Goal: Task Accomplishment & Management: Complete application form

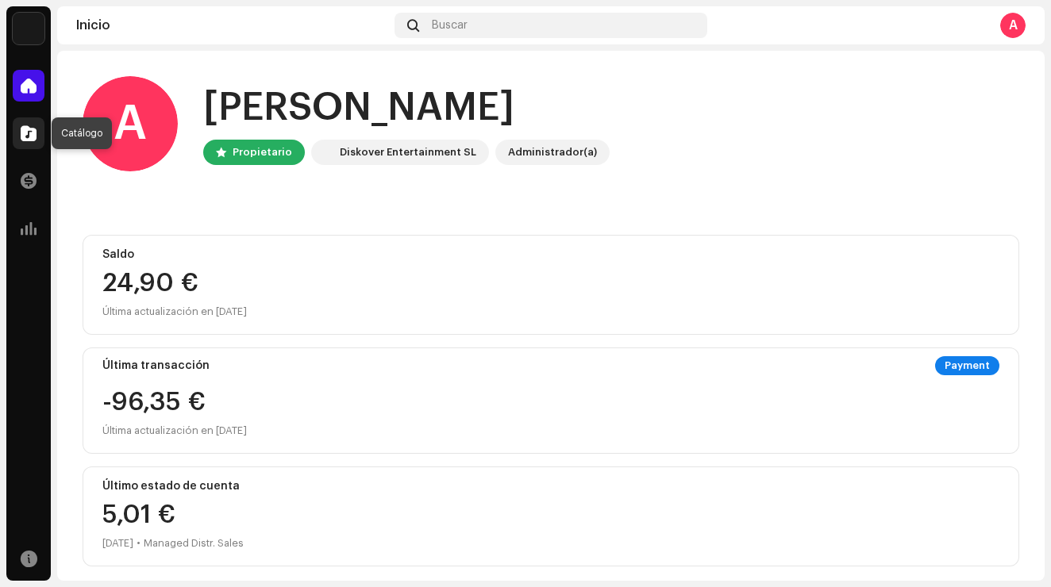
click at [29, 133] on span at bounding box center [29, 133] width 16 height 13
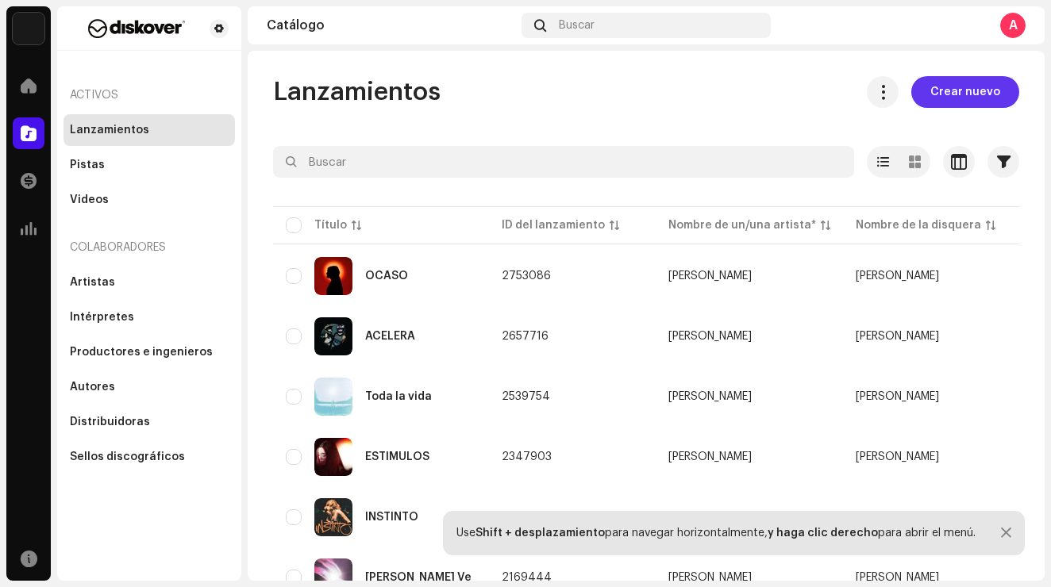
click at [939, 97] on span "Crear nuevo" at bounding box center [965, 92] width 70 height 32
click at [937, 99] on span "Crear nuevo" at bounding box center [965, 92] width 70 height 32
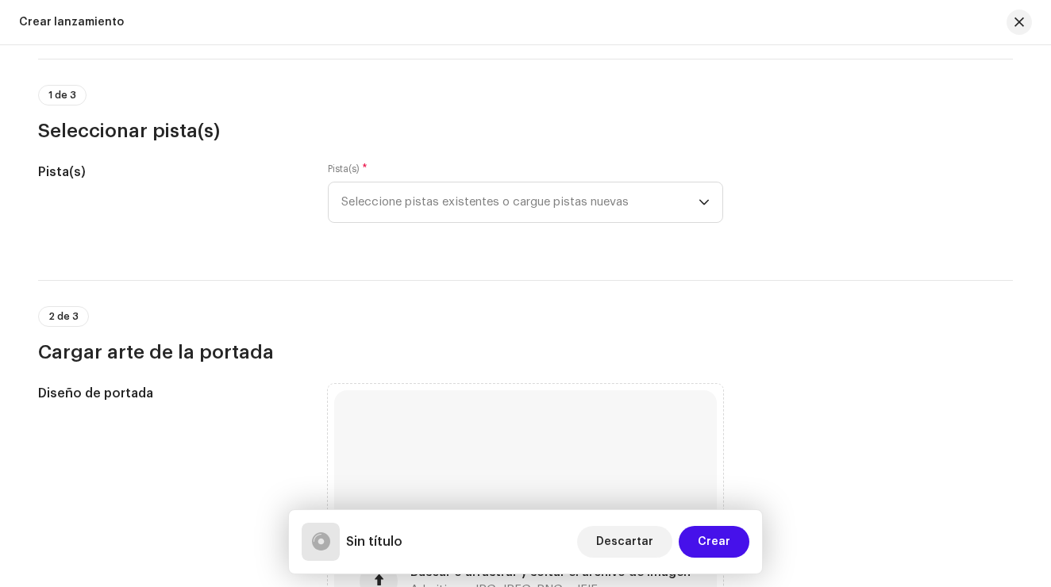
scroll to position [121, 0]
click at [529, 191] on span "Seleccione pistas existentes o cargue pistas nuevas" at bounding box center [519, 202] width 357 height 40
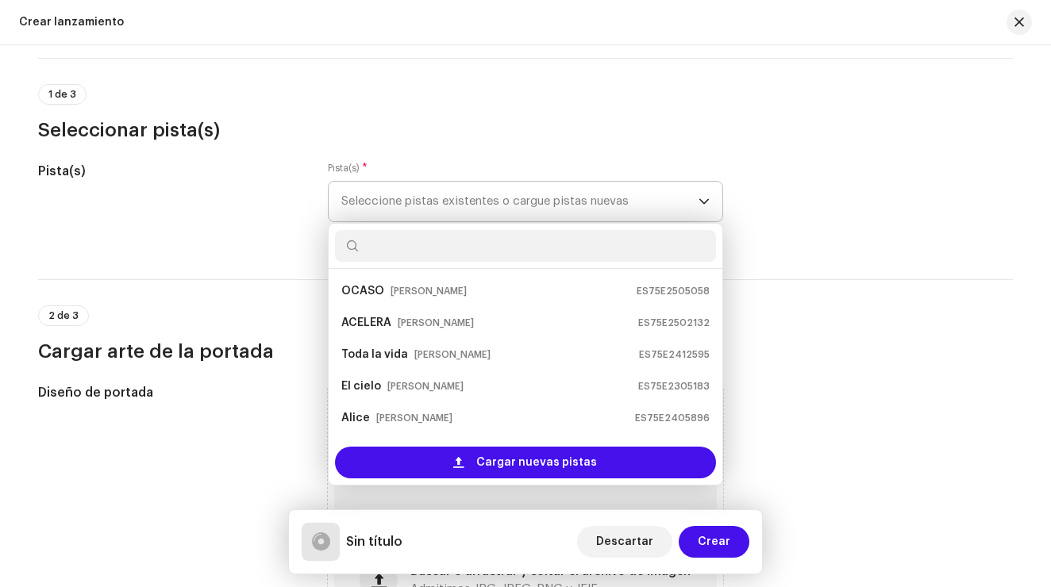
scroll to position [25, 0]
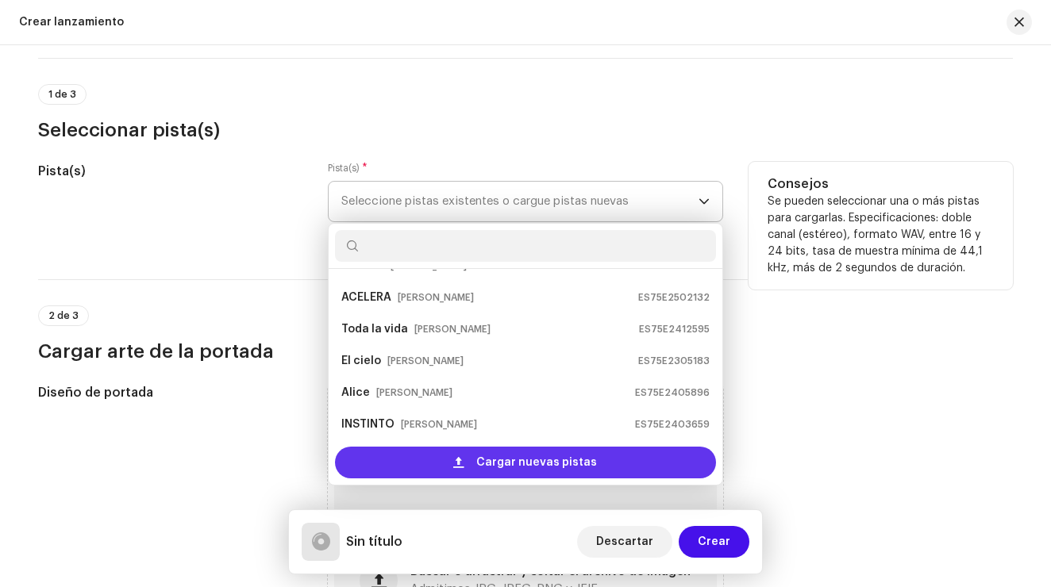
click at [564, 465] on span "Cargar nuevas pistas" at bounding box center [536, 463] width 121 height 32
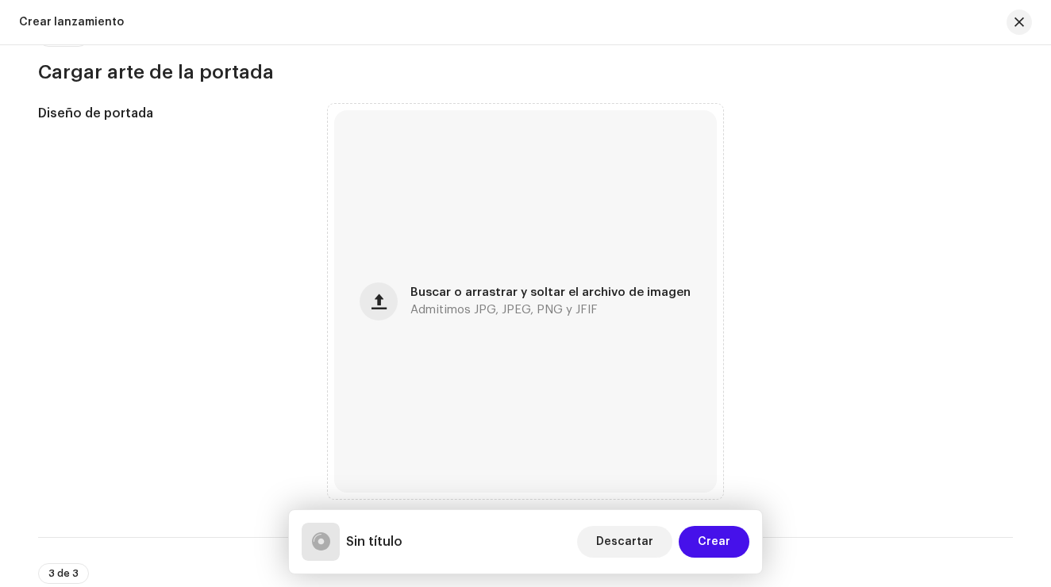
scroll to position [522, 0]
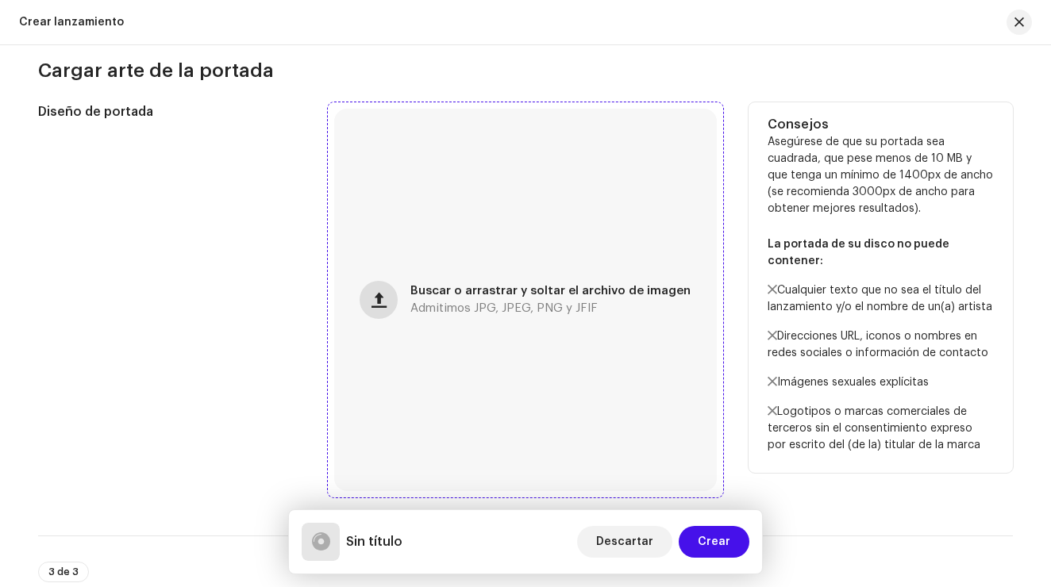
click at [380, 299] on span "button" at bounding box center [378, 300] width 15 height 13
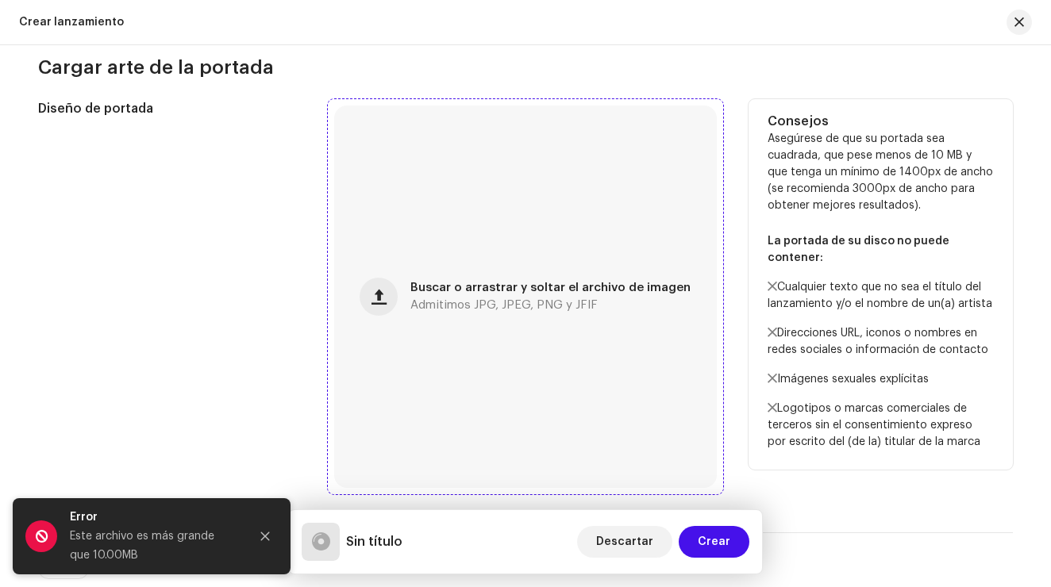
scroll to position [593, 0]
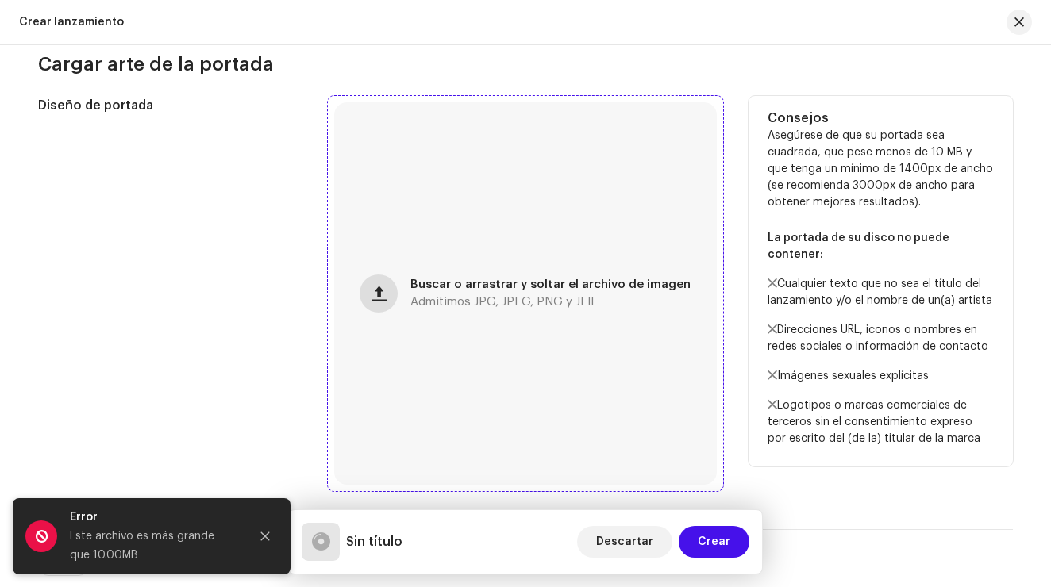
click at [387, 296] on span "button" at bounding box center [378, 293] width 15 height 13
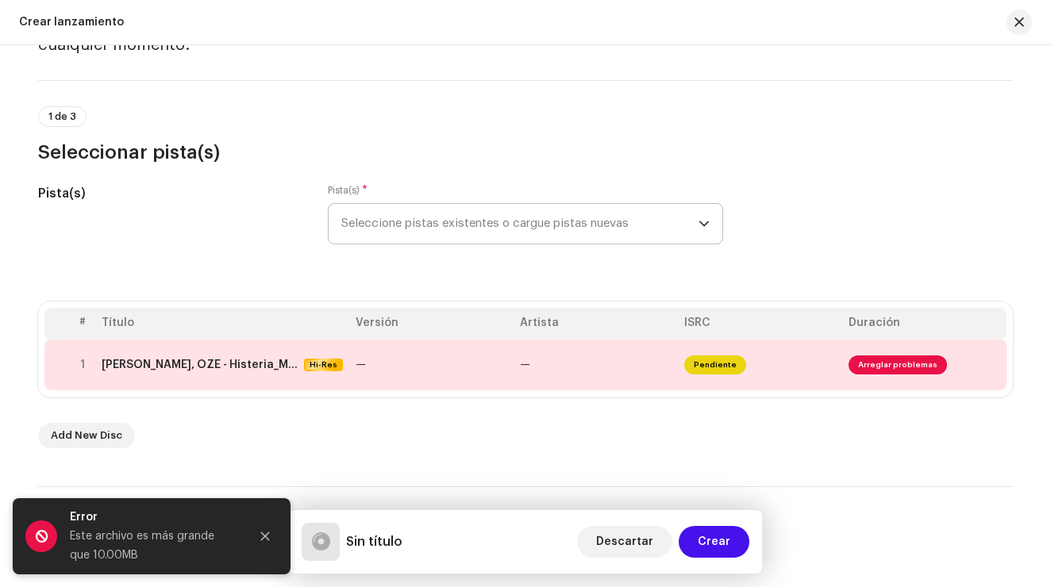
scroll to position [88, 0]
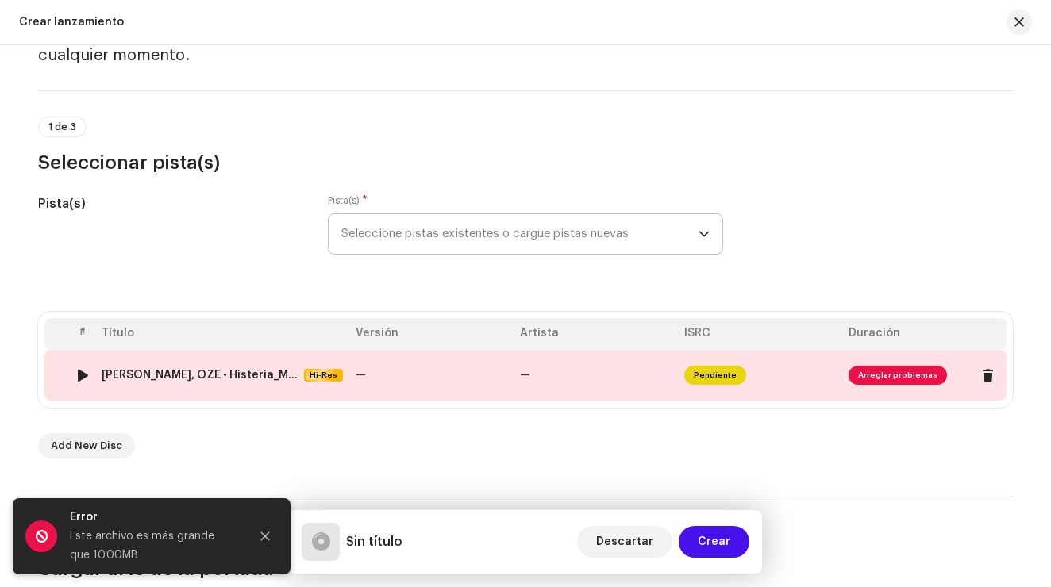
click at [876, 374] on span "Arreglar problemas" at bounding box center [898, 375] width 98 height 19
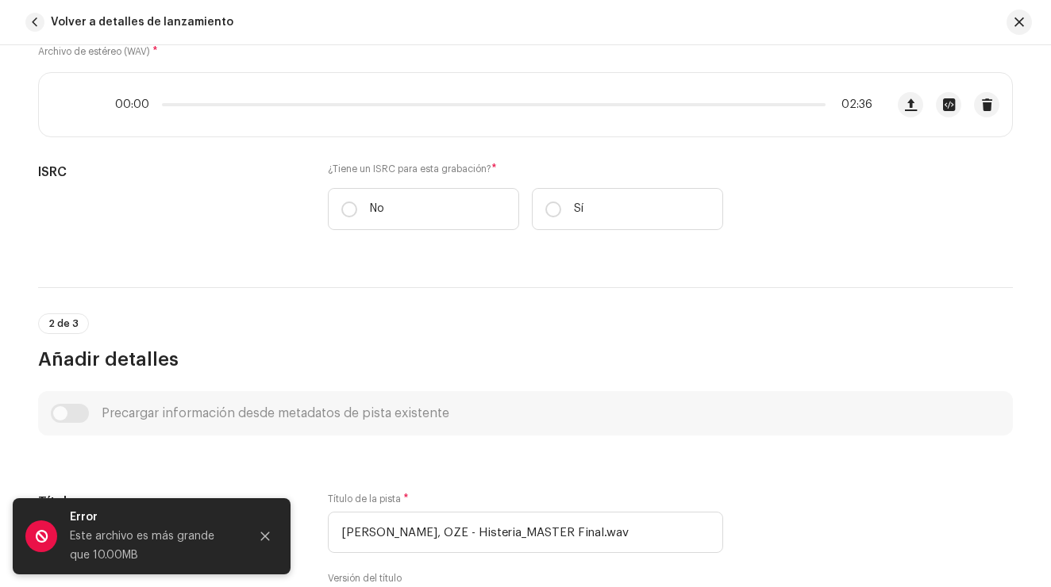
scroll to position [254, 0]
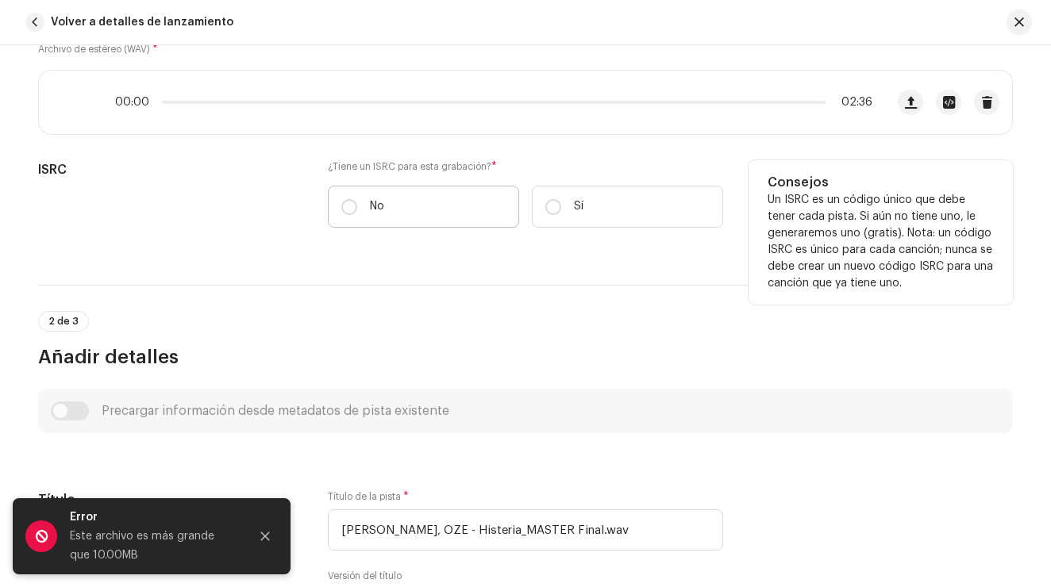
click at [355, 202] on label "No" at bounding box center [423, 207] width 191 height 42
click at [355, 202] on input "No" at bounding box center [349, 207] width 16 height 16
radio input "true"
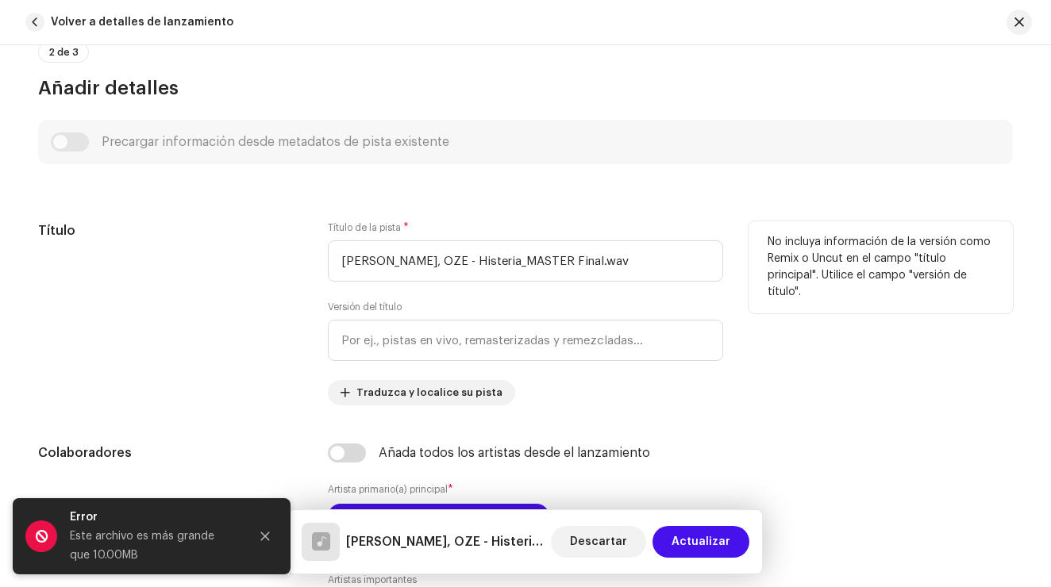
scroll to position [565, 0]
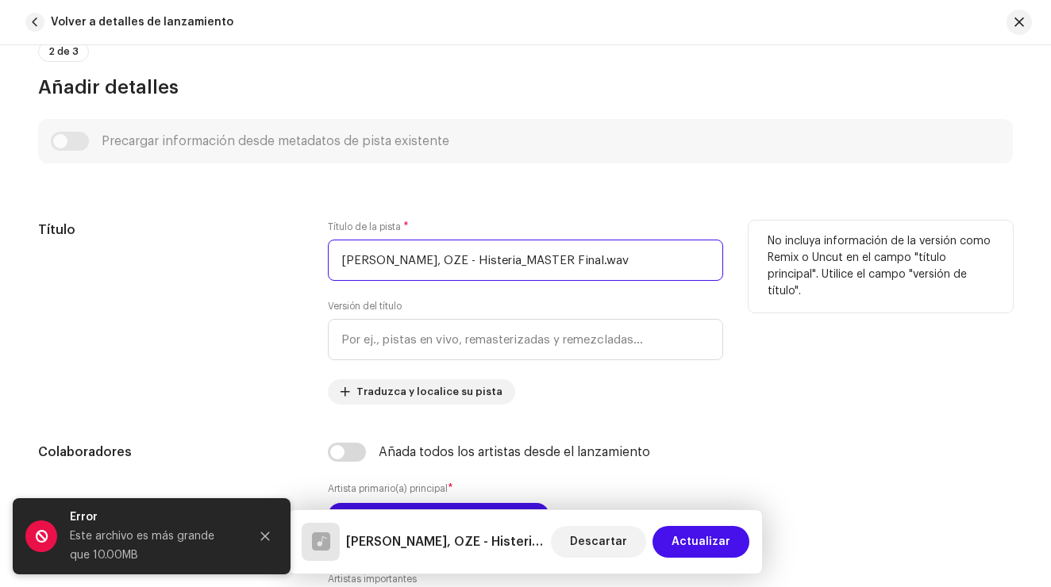
drag, startPoint x: 606, startPoint y: 261, endPoint x: 295, endPoint y: 268, distance: 310.4
click at [295, 268] on div "Título Título de la pista * [PERSON_NAME], OZE - Histeria_MASTER Final.wav Vers…" at bounding box center [525, 313] width 975 height 184
drag, startPoint x: 673, startPoint y: 254, endPoint x: 335, endPoint y: 249, distance: 338.2
click at [335, 249] on input "[PERSON_NAME], OZE - Histeria_MASTER Final.wavHISTE" at bounding box center [525, 260] width 395 height 41
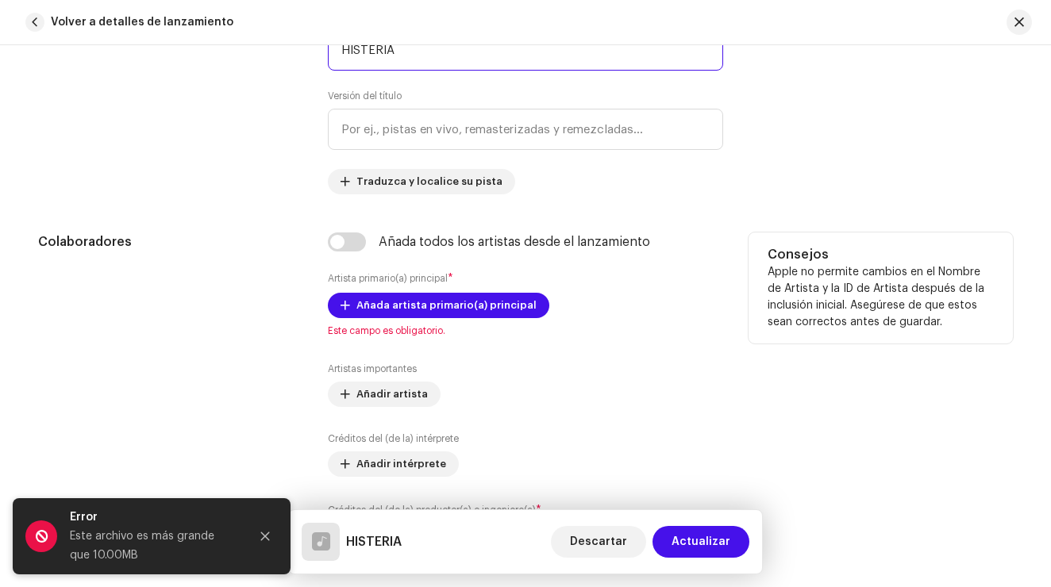
scroll to position [783, 0]
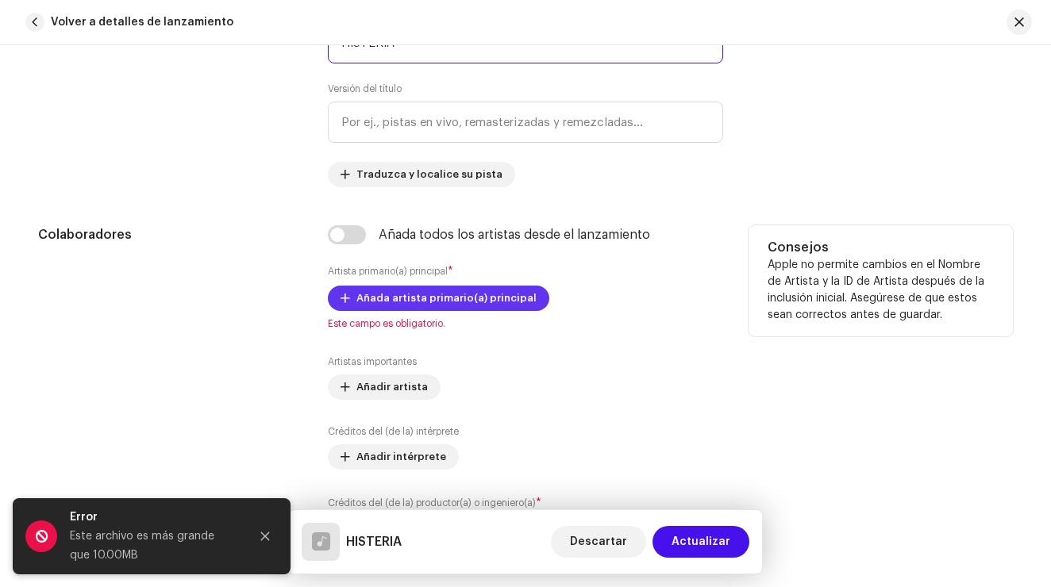
type input "HISTERIA"
click at [358, 301] on span "Añada artista primario(a) principal" at bounding box center [446, 299] width 180 height 32
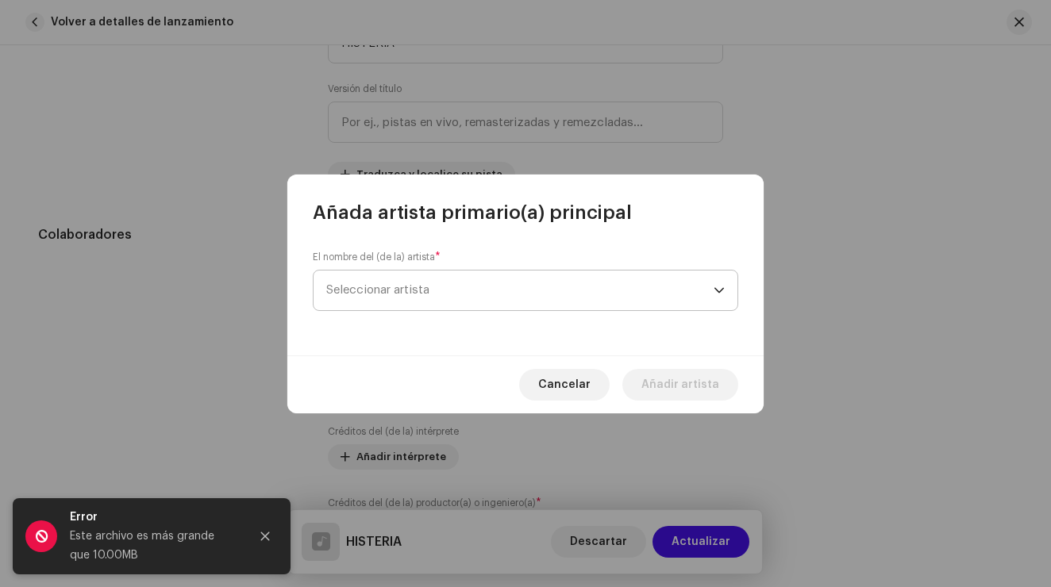
click at [405, 293] on span "Seleccionar artista" at bounding box center [377, 290] width 103 height 12
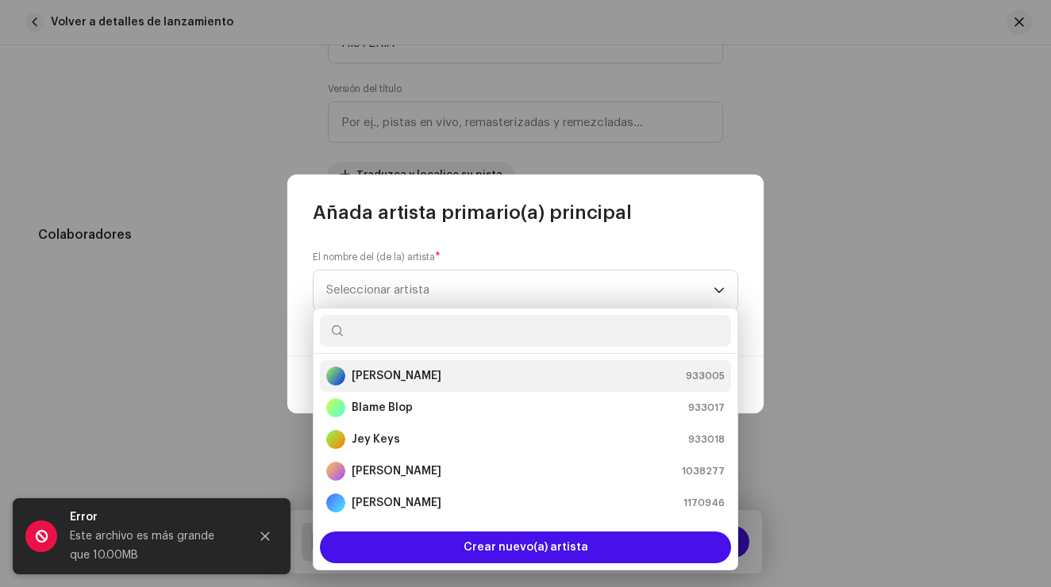
click at [393, 360] on li "[PERSON_NAME] 933005" at bounding box center [525, 376] width 411 height 32
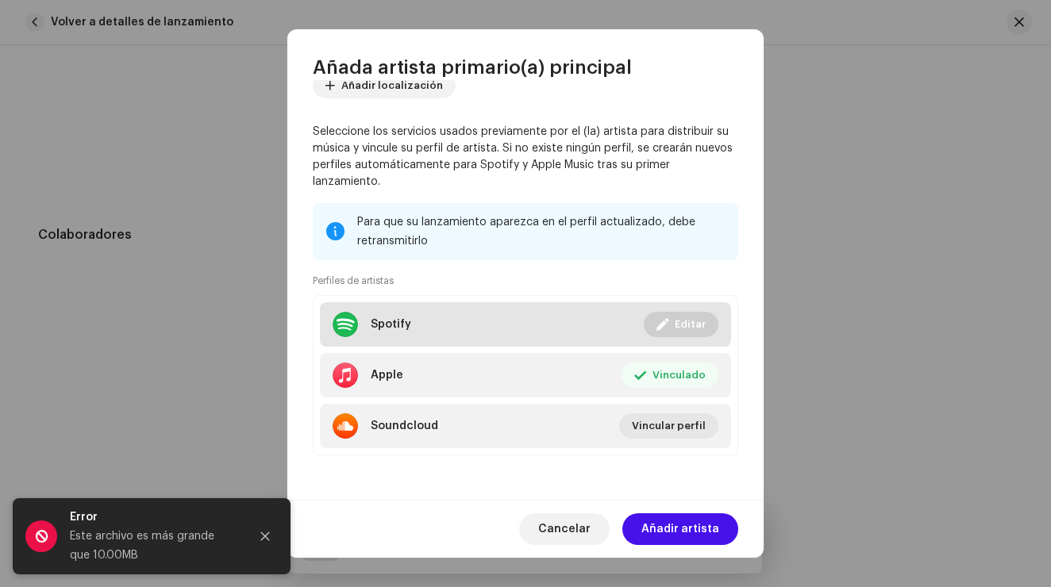
scroll to position [112, 0]
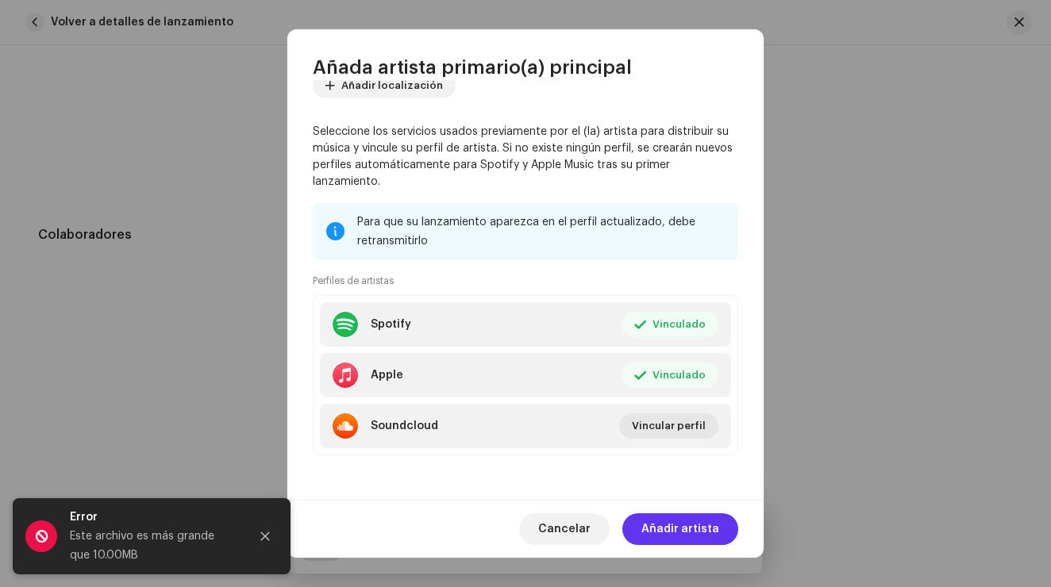
click at [709, 529] on span "Añadir artista" at bounding box center [680, 530] width 78 height 32
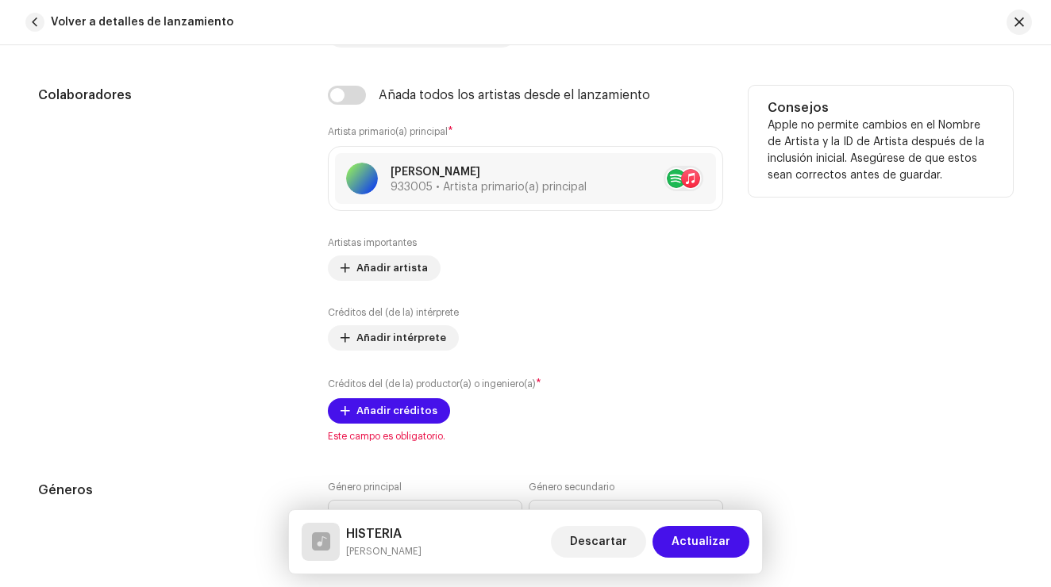
scroll to position [927, 0]
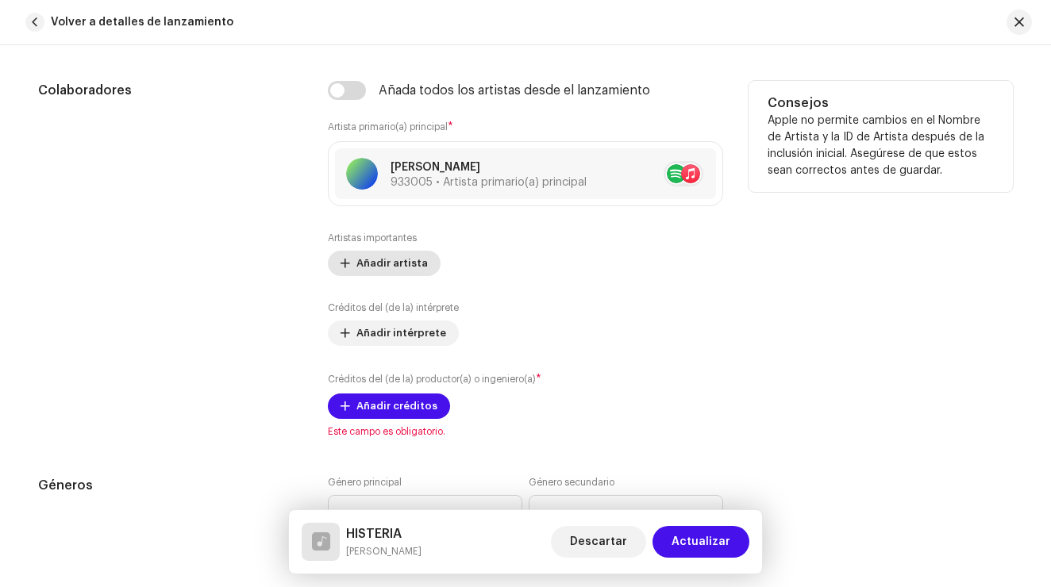
click at [383, 261] on span "Añadir artista" at bounding box center [391, 264] width 71 height 32
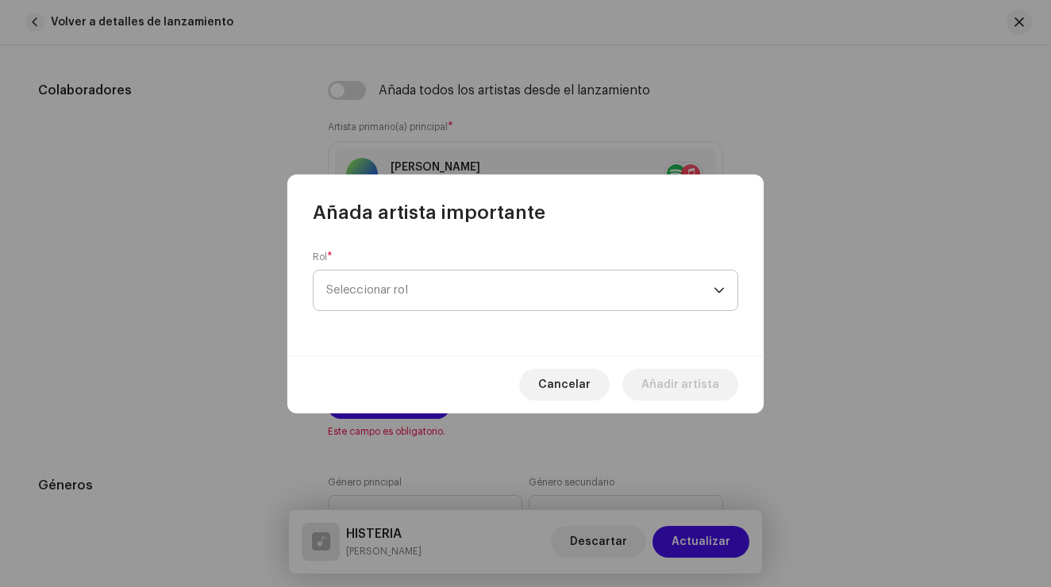
click at [407, 285] on span "Seleccionar rol" at bounding box center [519, 291] width 387 height 40
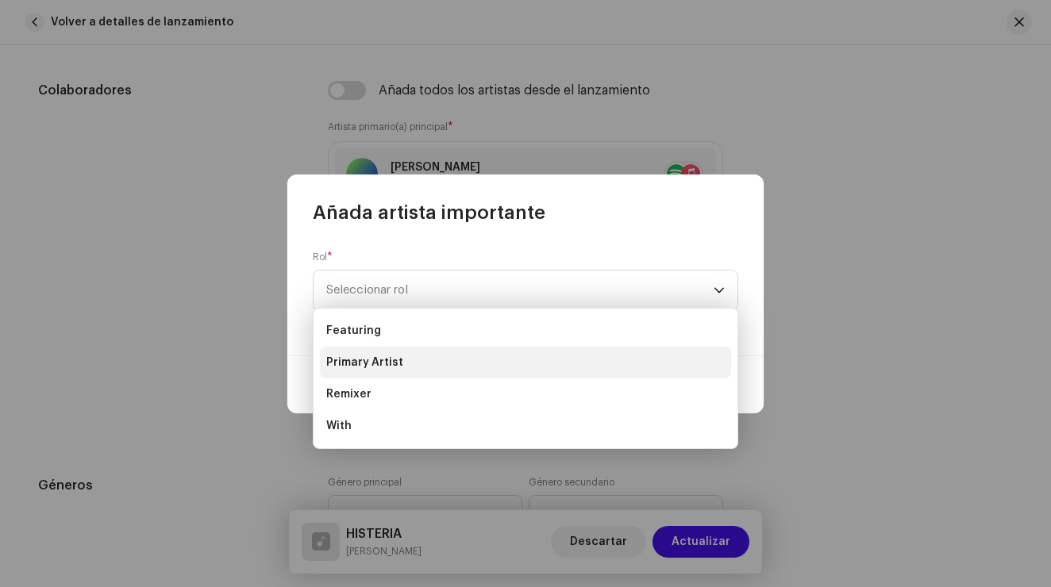
click at [406, 363] on li "Primary Artist" at bounding box center [525, 363] width 411 height 32
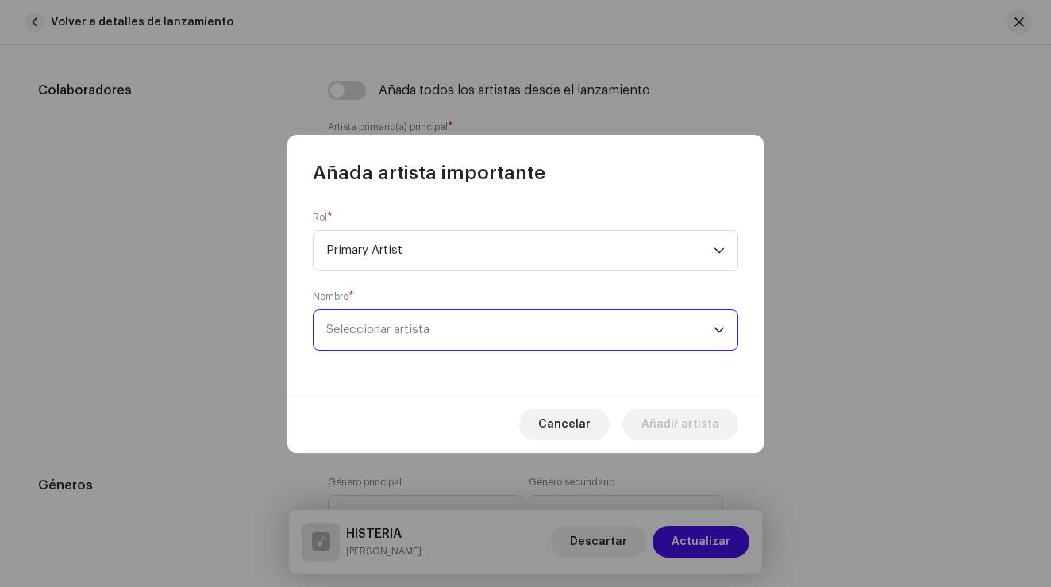
click at [422, 321] on span "Seleccionar artista" at bounding box center [519, 330] width 387 height 40
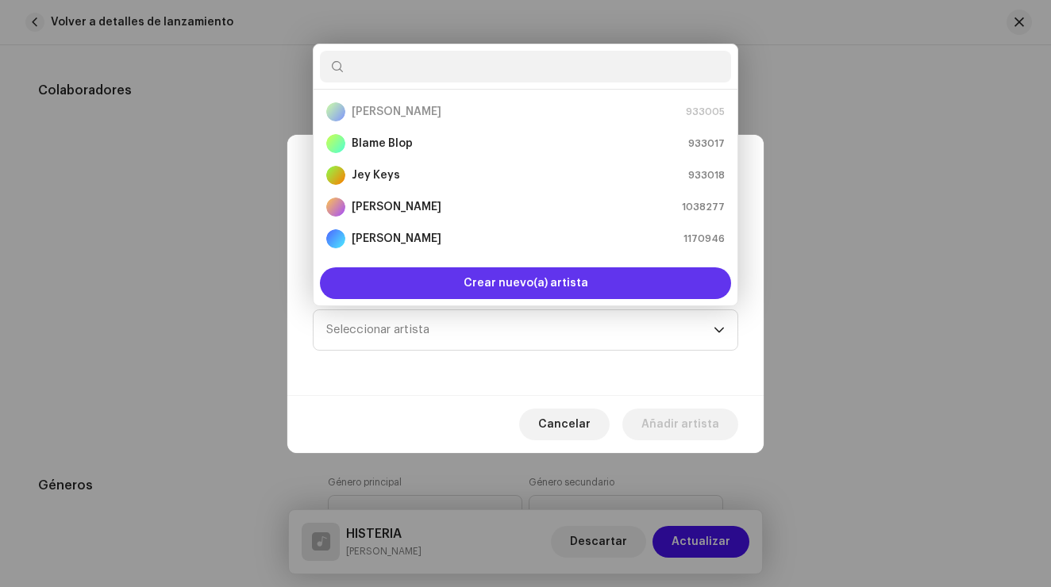
click at [423, 277] on div "Crear nuevo(a) artista" at bounding box center [525, 284] width 411 height 32
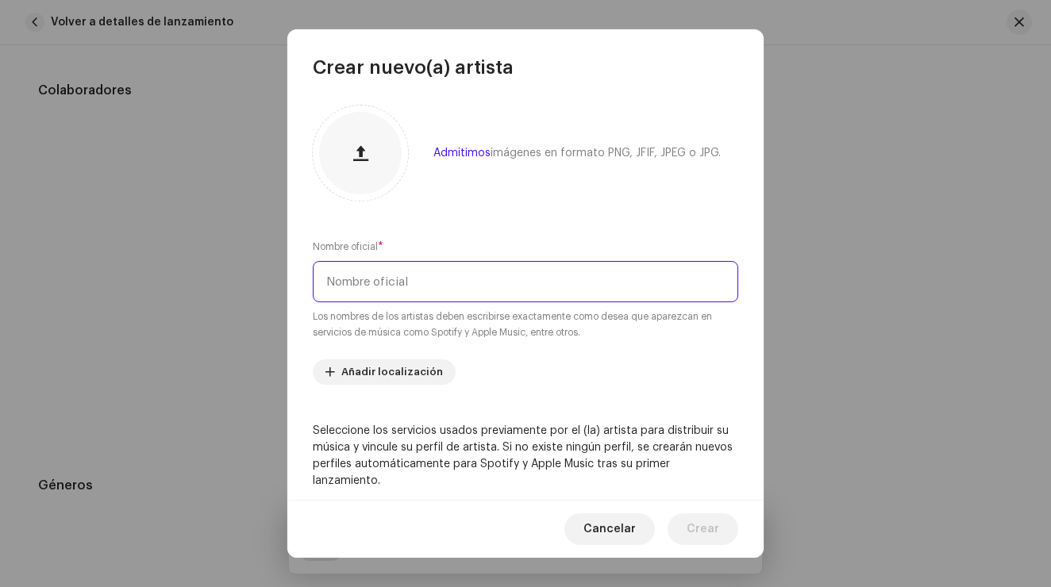
click at [423, 277] on input "text" at bounding box center [525, 281] width 425 height 41
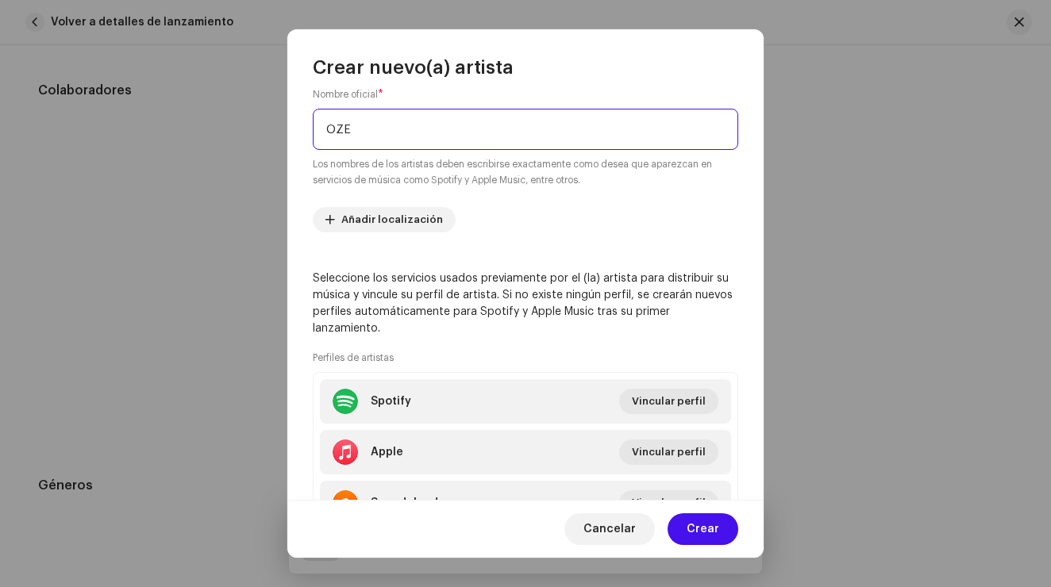
scroll to position [226, 0]
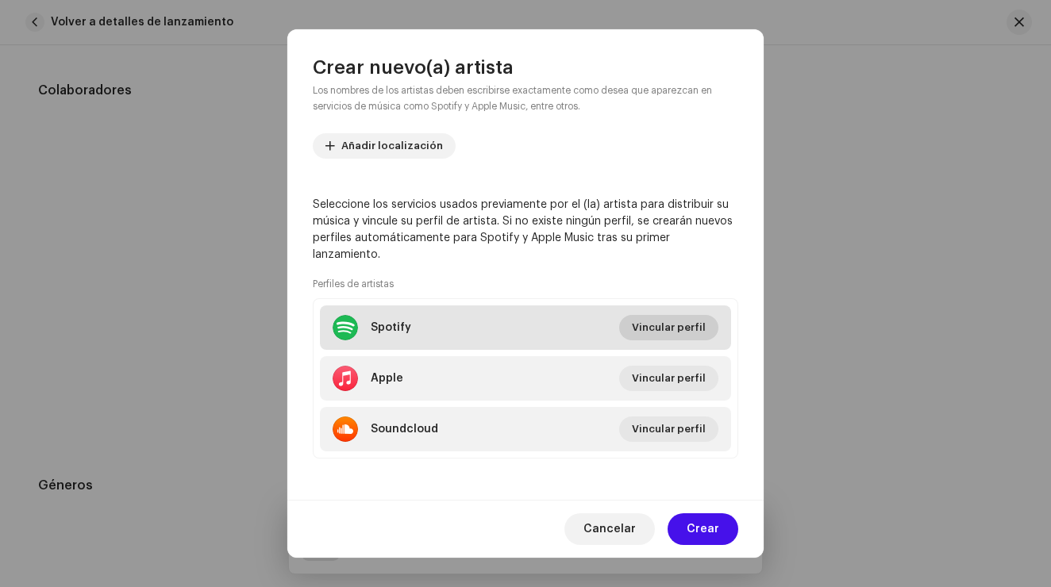
type input "OZE"
click at [658, 325] on span "Vincular perfil" at bounding box center [669, 328] width 74 height 32
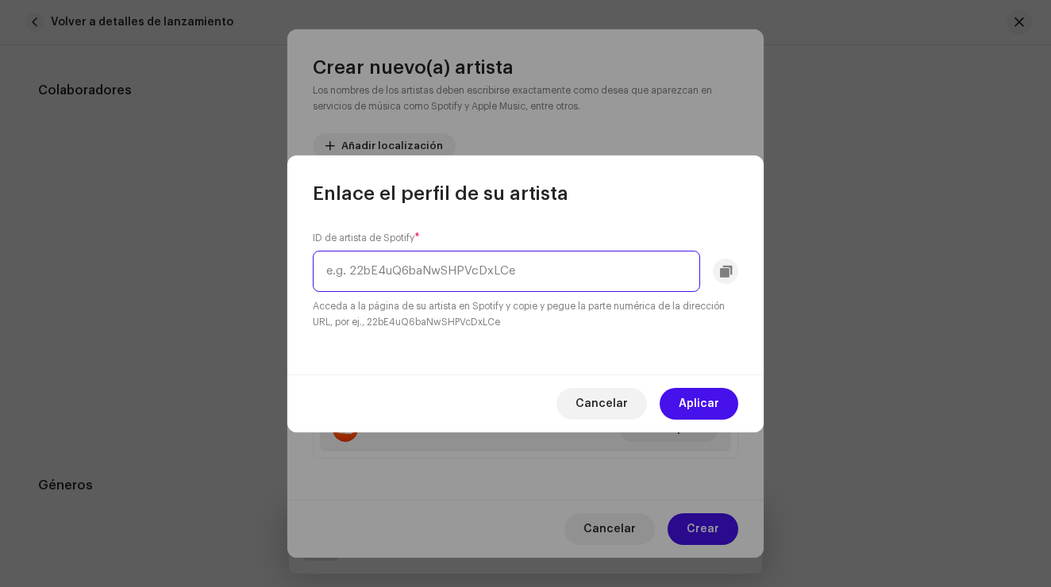
paste input "12fwPYPGafhIK1S2S1fkeC"
type input "12fwPYPGafhIK1S2S1fkeC"
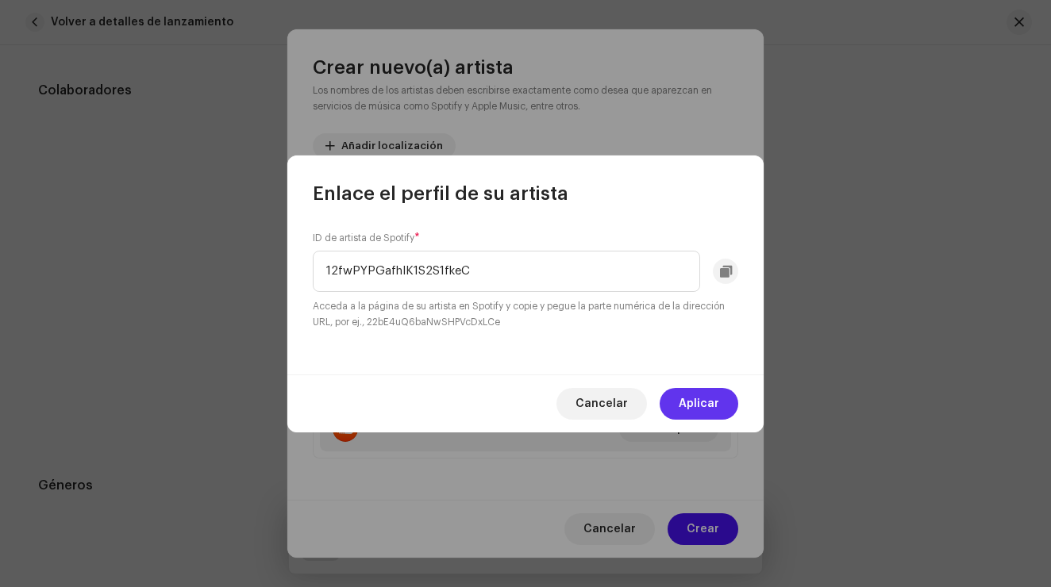
click at [717, 403] on span "Aplicar" at bounding box center [699, 404] width 40 height 32
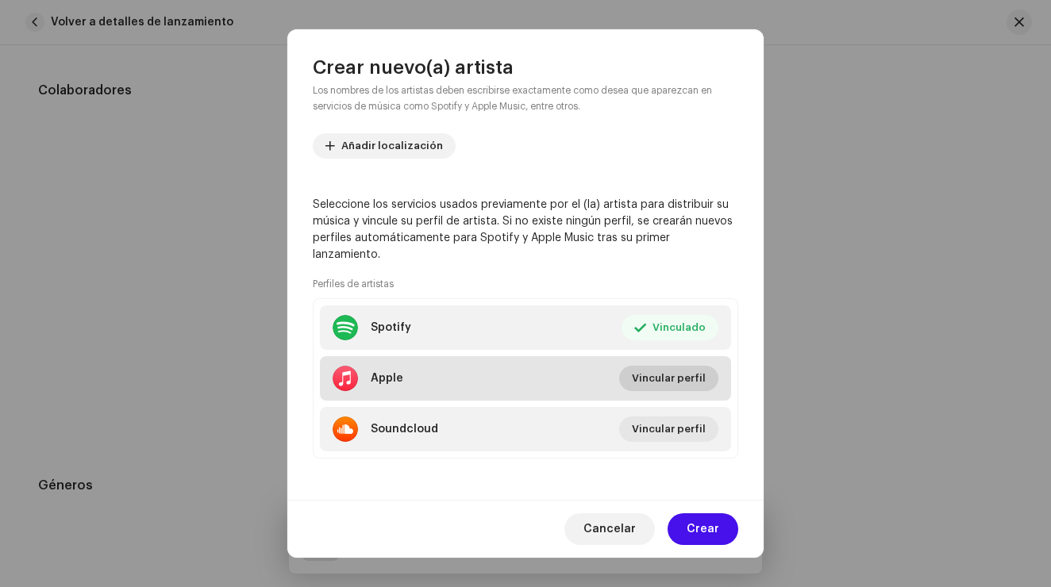
click at [668, 378] on span "Vincular perfil" at bounding box center [669, 379] width 74 height 32
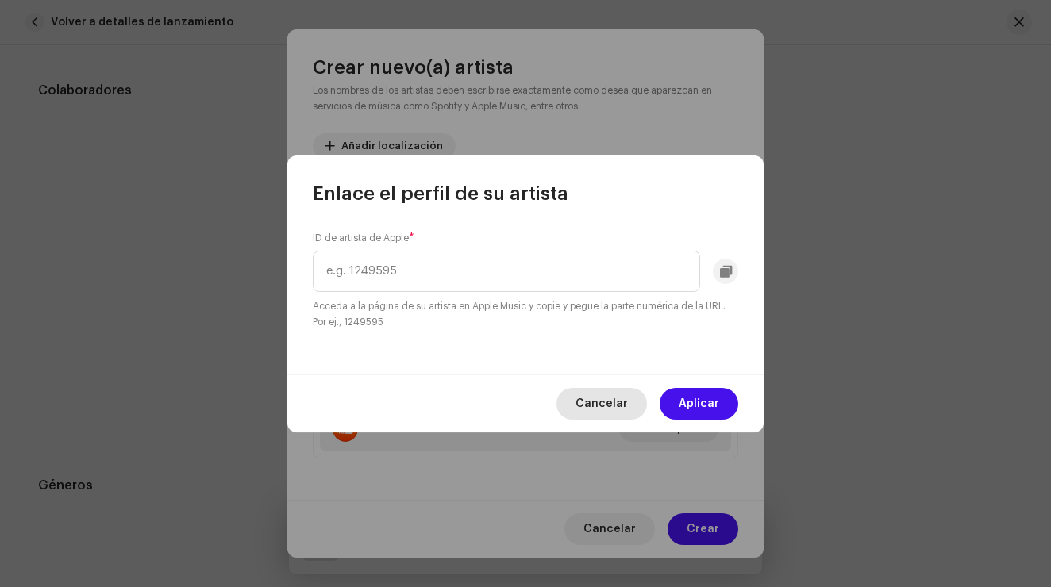
click at [614, 407] on span "Cancelar" at bounding box center [601, 404] width 52 height 32
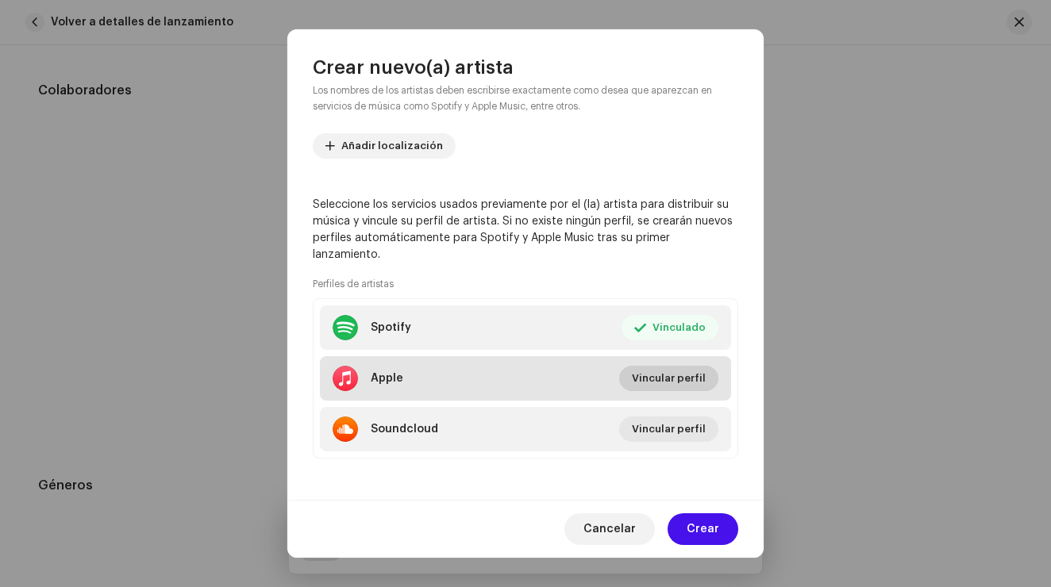
click at [676, 371] on span "Vincular perfil" at bounding box center [669, 379] width 74 height 32
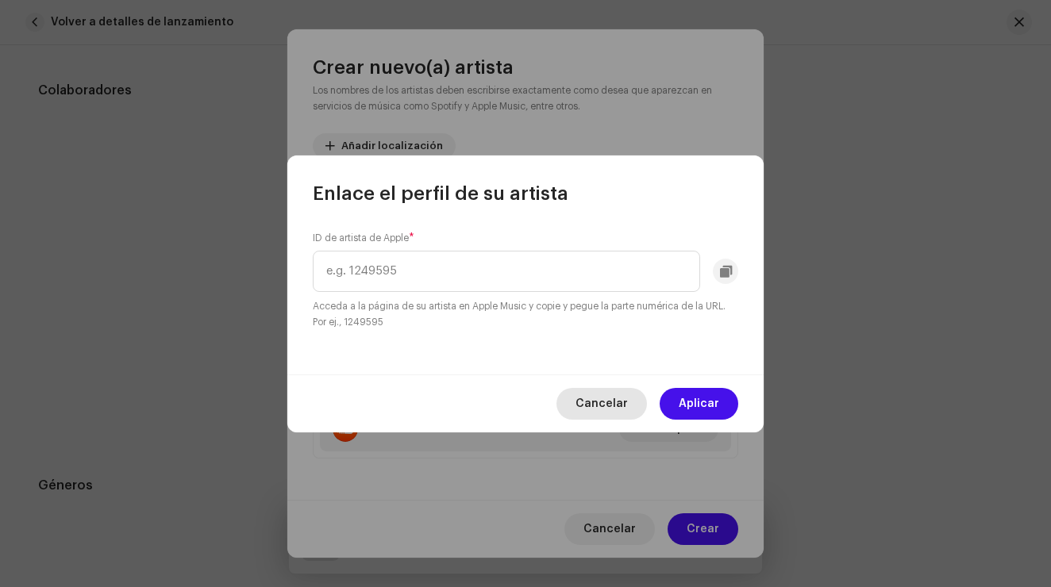
click at [612, 406] on span "Cancelar" at bounding box center [601, 404] width 52 height 32
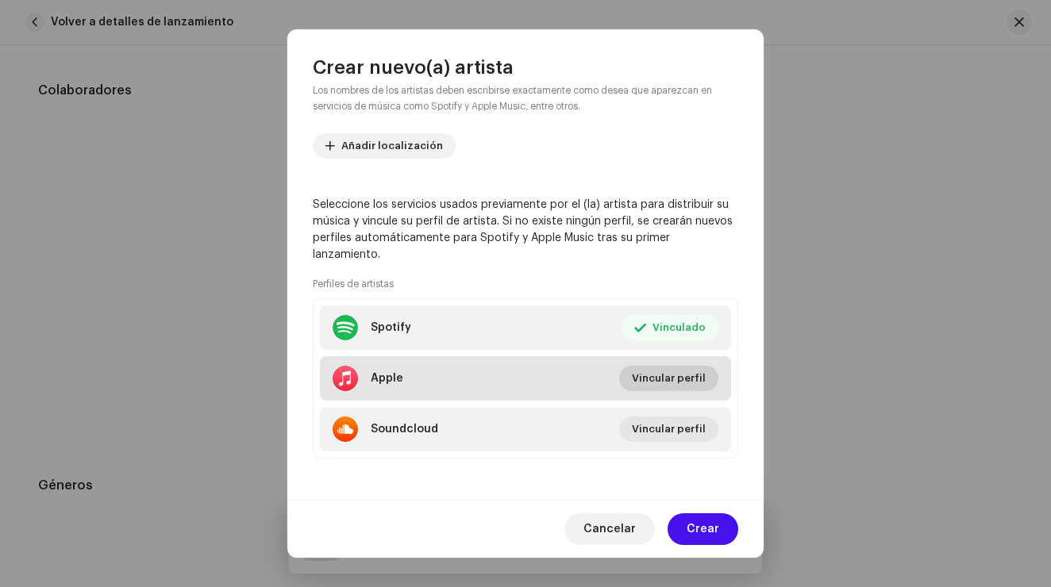
click at [663, 372] on span "Vincular perfil" at bounding box center [669, 379] width 74 height 32
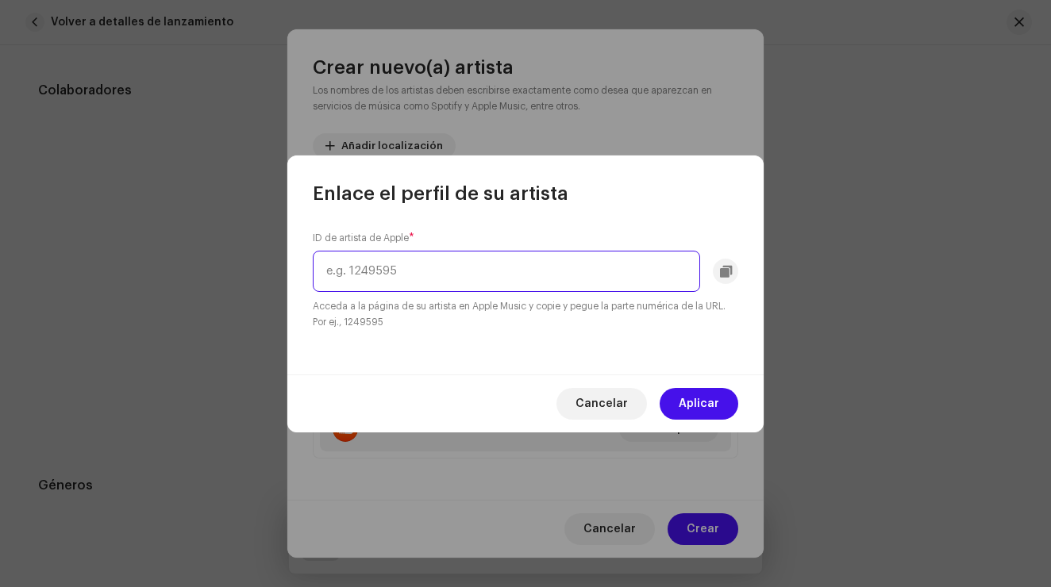
paste input "1299009259"
type input "1299009259"
click at [703, 405] on span "Aplicar" at bounding box center [699, 404] width 40 height 32
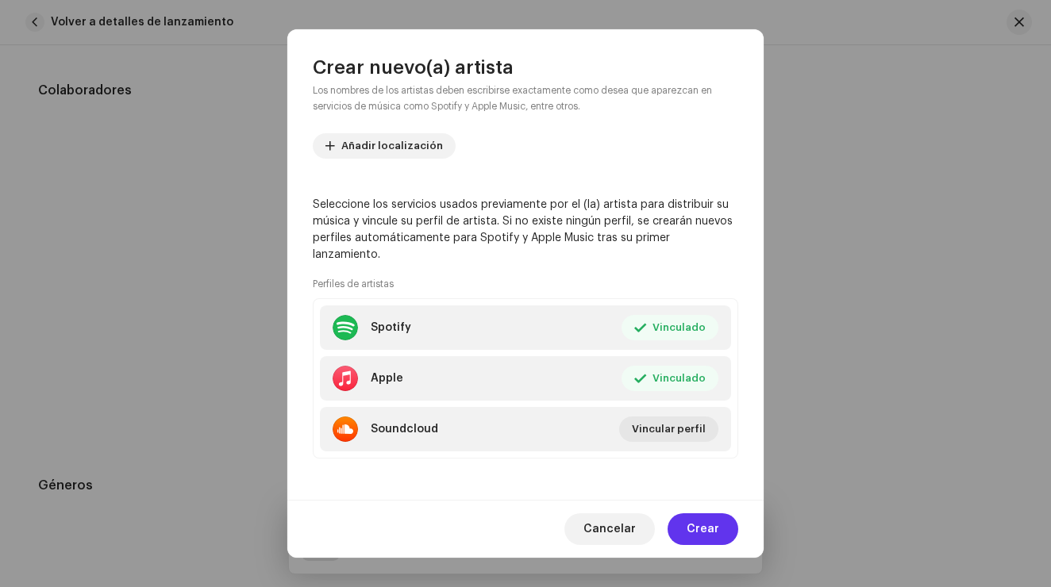
click at [710, 526] on span "Crear" at bounding box center [703, 530] width 33 height 32
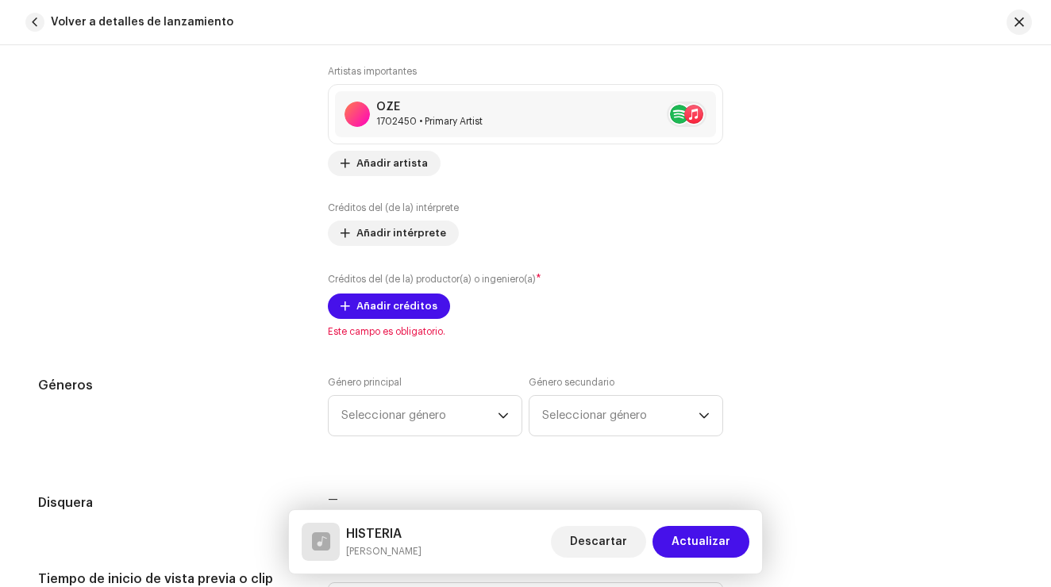
scroll to position [1190, 0]
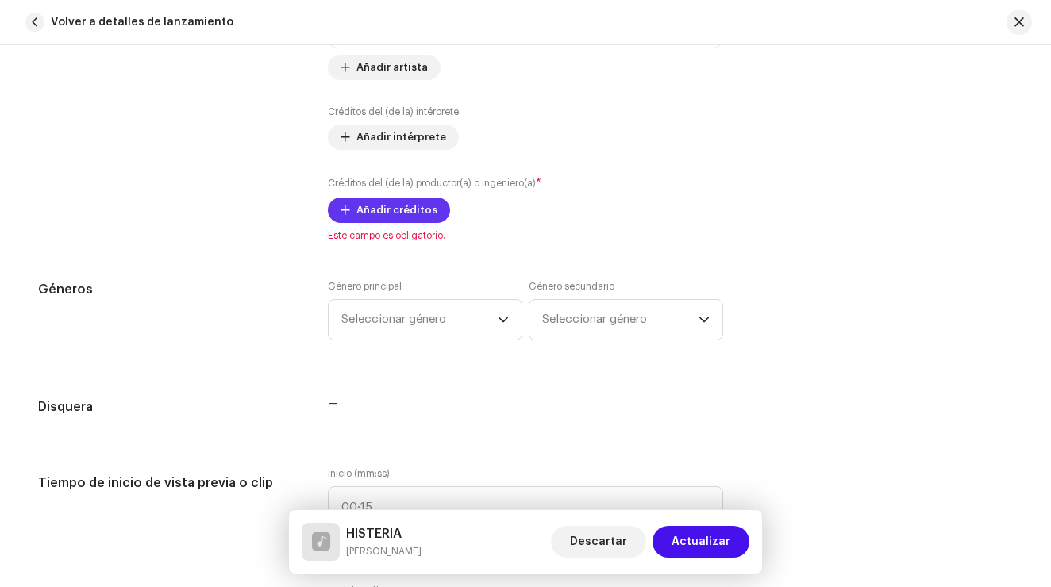
click at [374, 207] on span "Añadir créditos" at bounding box center [396, 210] width 81 height 32
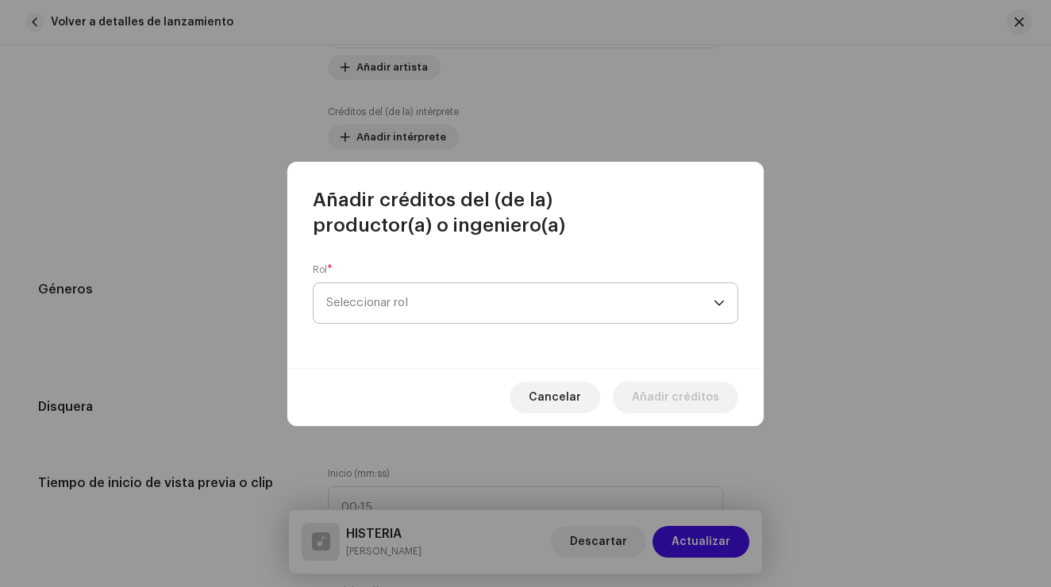
click at [426, 303] on span "Seleccionar rol" at bounding box center [519, 303] width 387 height 40
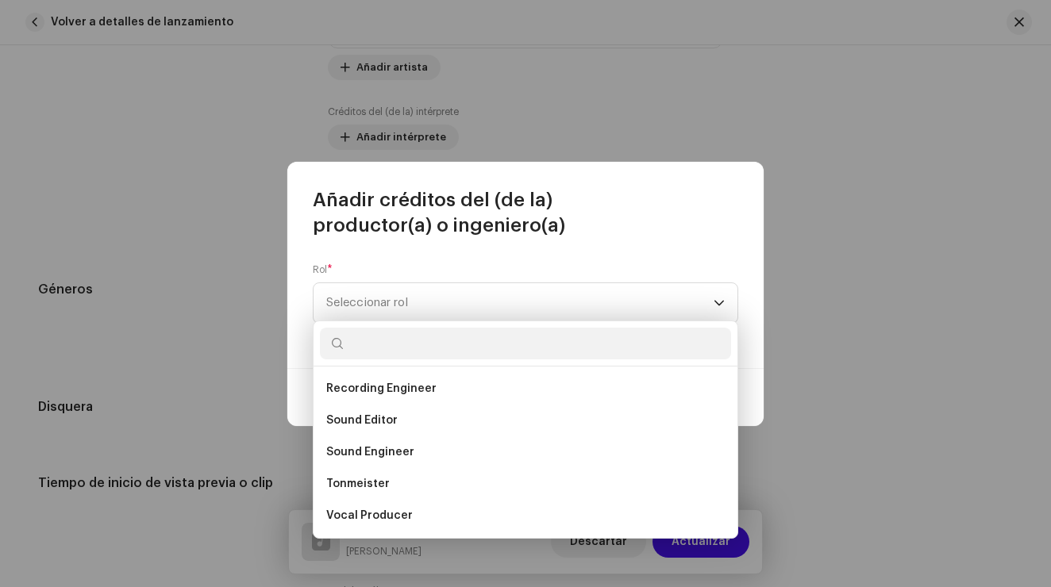
scroll to position [673, 0]
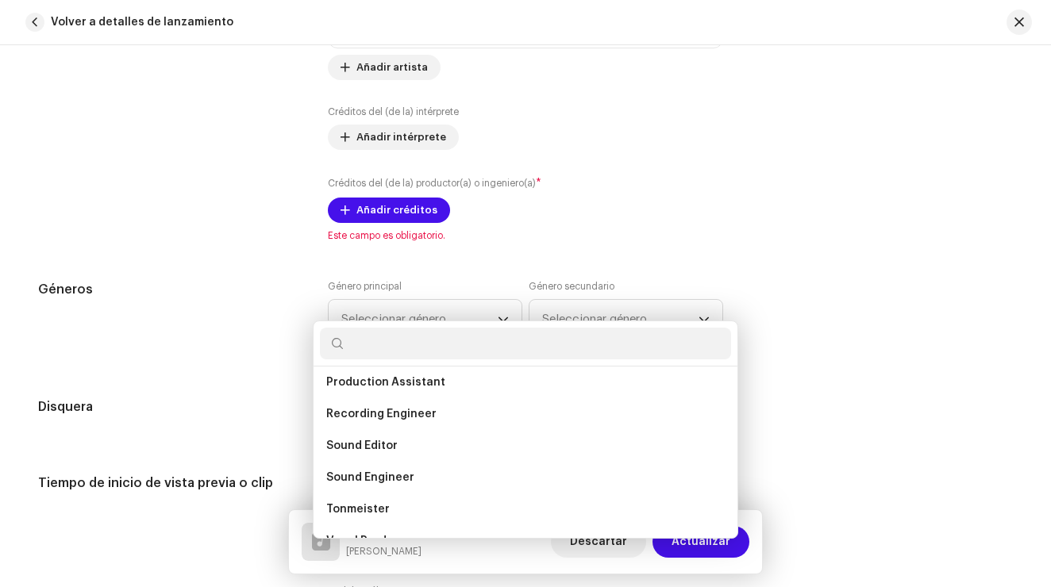
click at [191, 264] on div "Añadir créditos del (de la) productor(a) o ingeniero(a) Rol * Seleccionar rol C…" at bounding box center [525, 293] width 1051 height 587
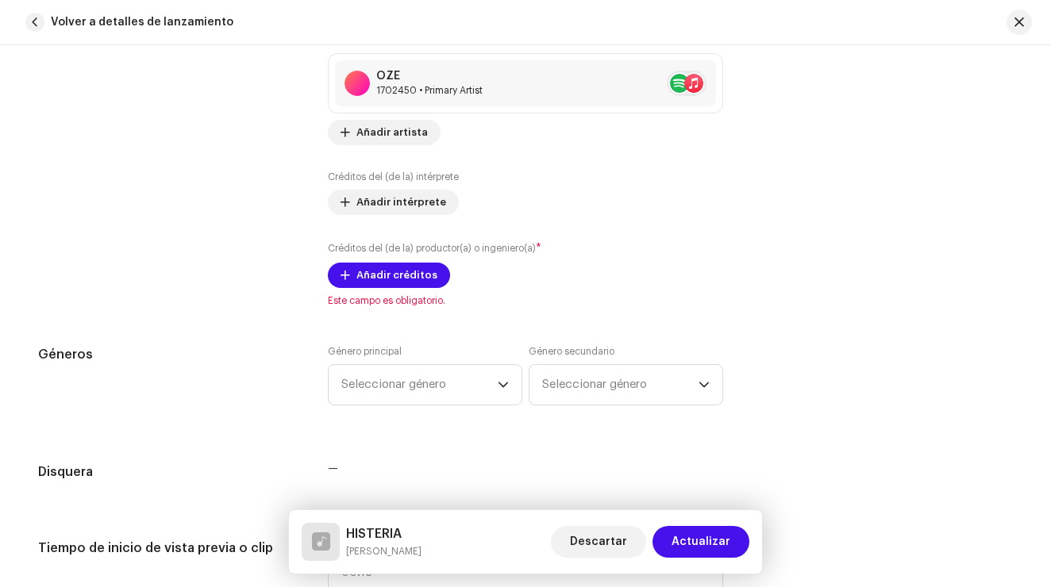
scroll to position [1131, 0]
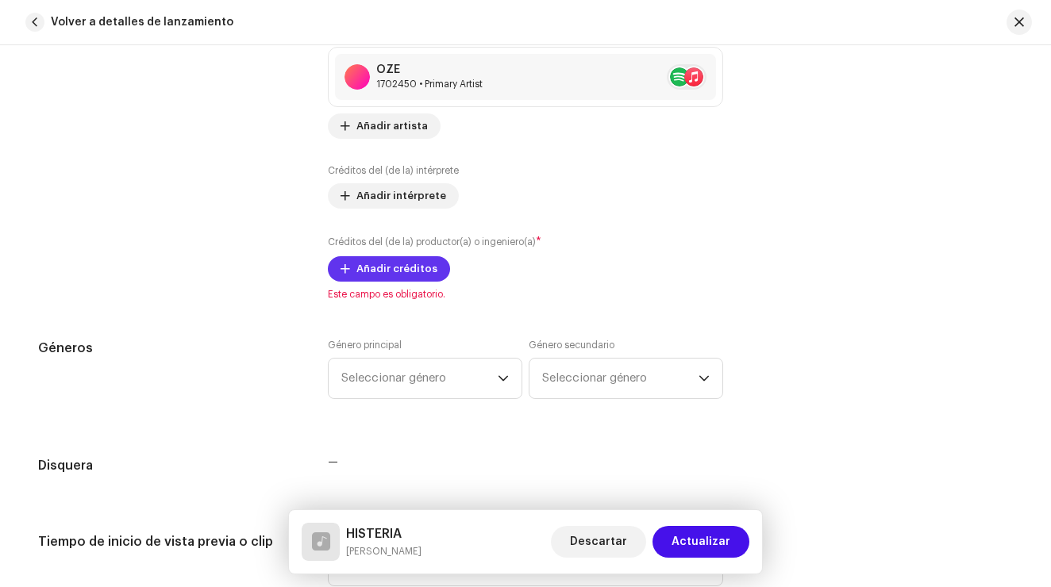
click at [400, 267] on span "Añadir créditos" at bounding box center [396, 269] width 81 height 32
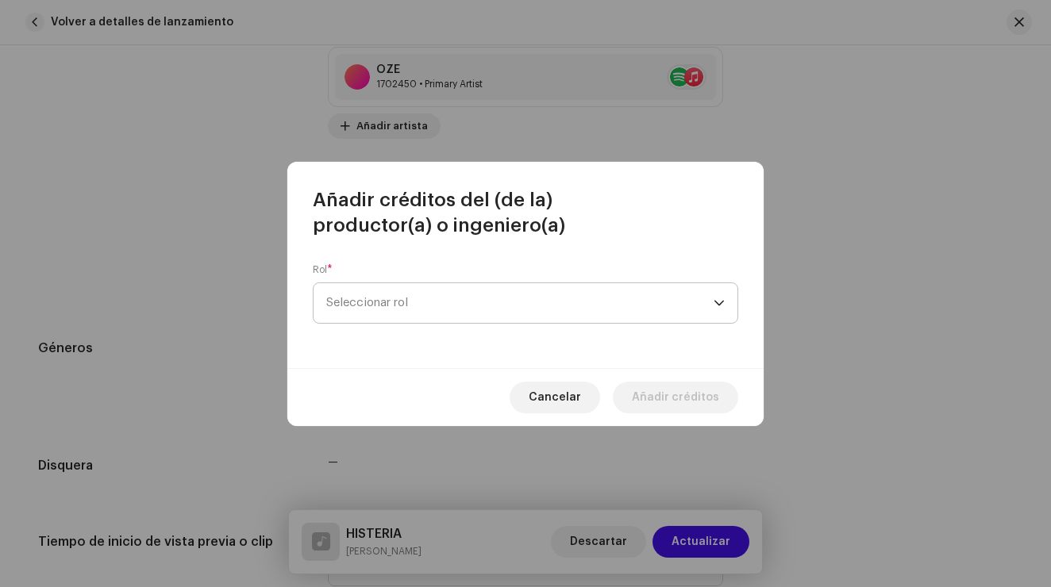
click at [406, 291] on span "Seleccionar rol" at bounding box center [519, 303] width 387 height 40
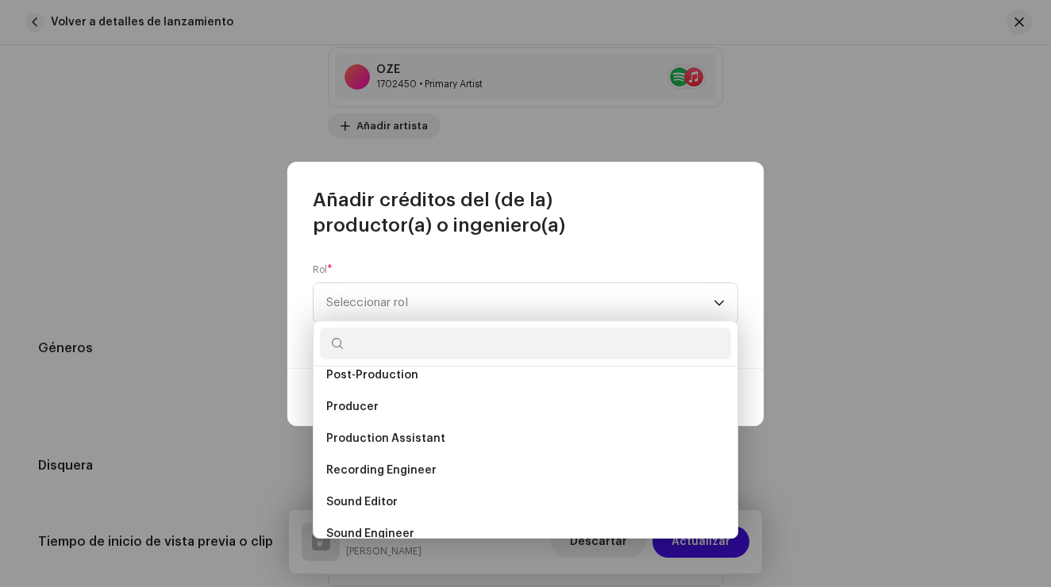
scroll to position [604, 0]
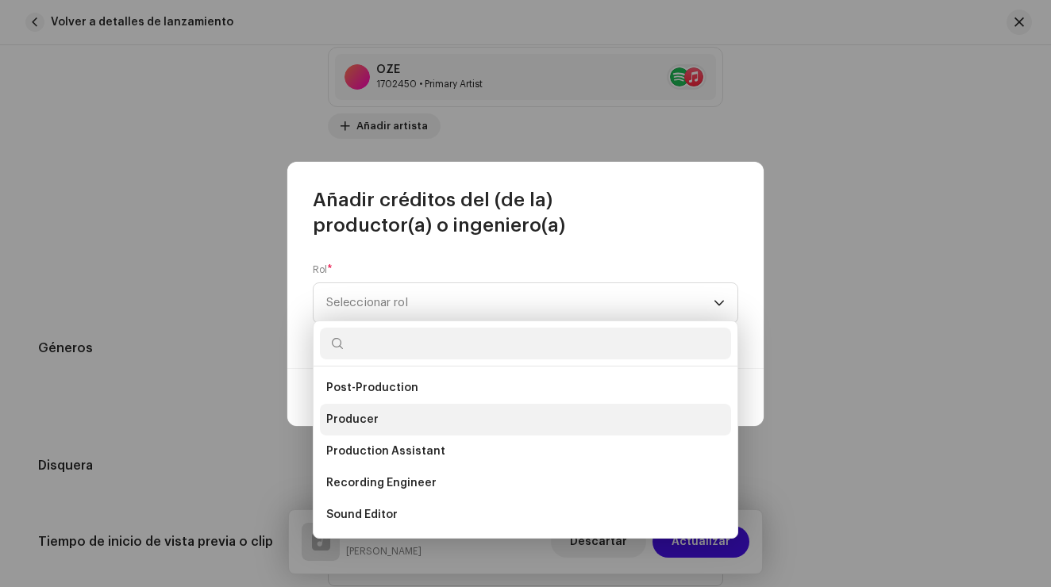
click at [398, 418] on li "Producer" at bounding box center [525, 420] width 411 height 32
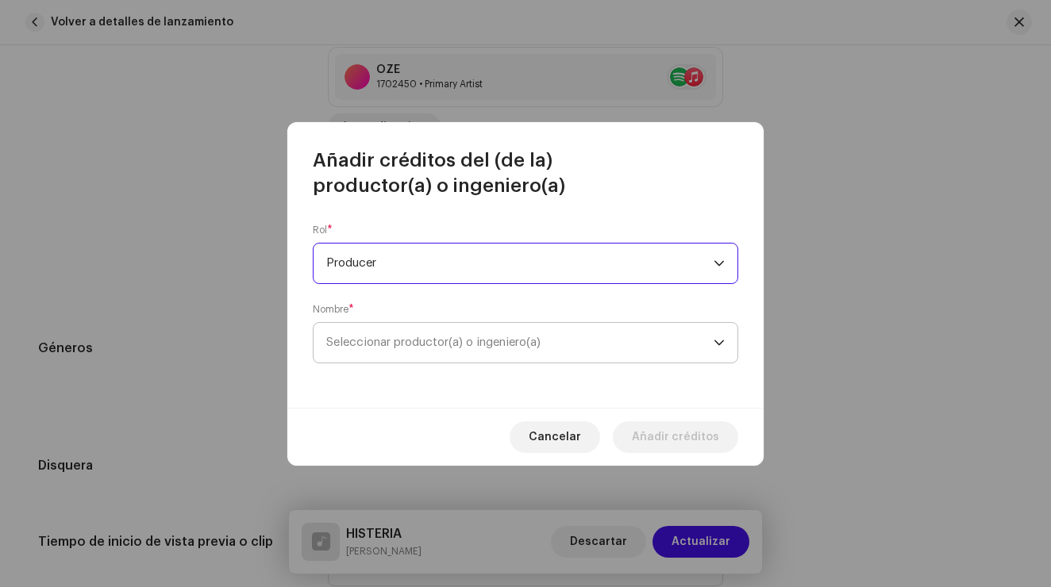
click at [447, 337] on span "Seleccionar productor(a) o ingeniero(a)" at bounding box center [433, 343] width 214 height 12
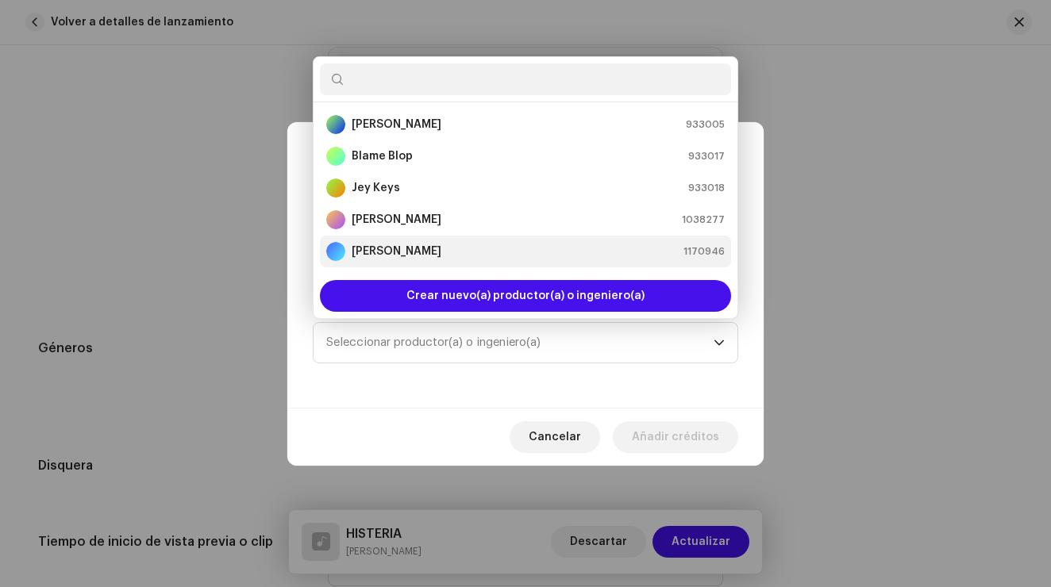
scroll to position [0, 0]
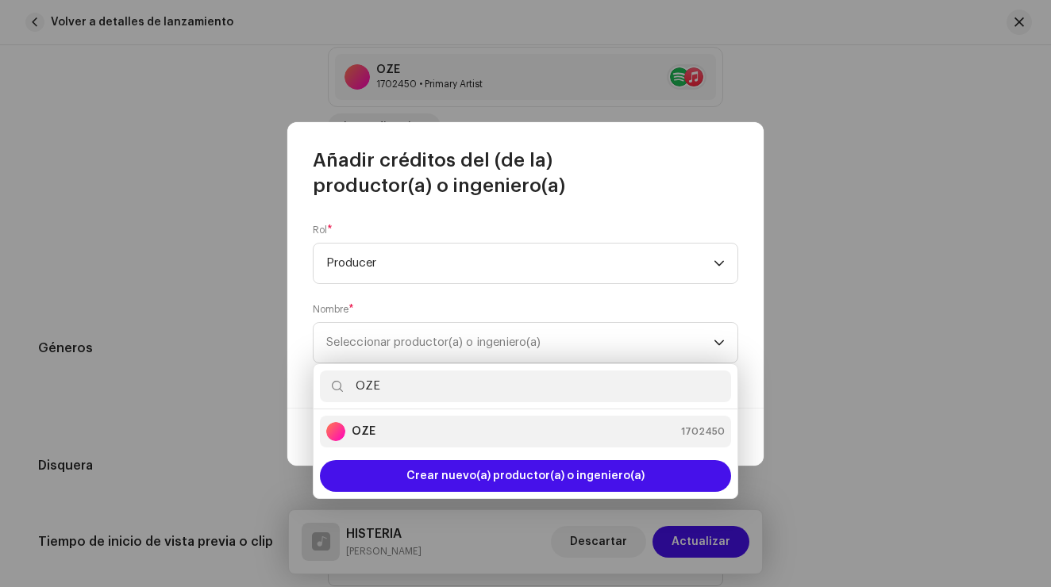
type input "OZE"
click at [463, 440] on div "OZE 1702450" at bounding box center [525, 431] width 398 height 19
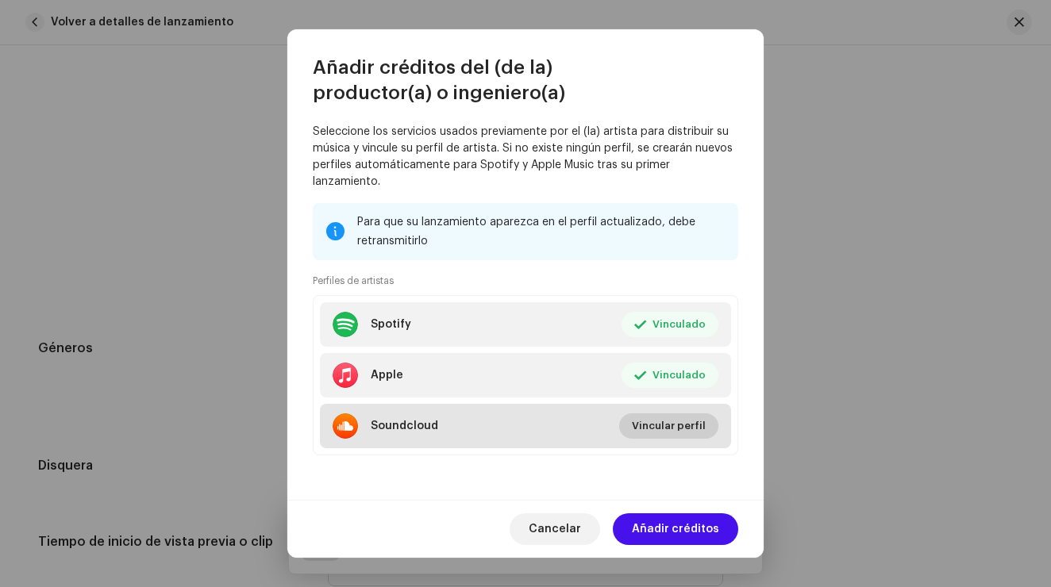
scroll to position [217, 0]
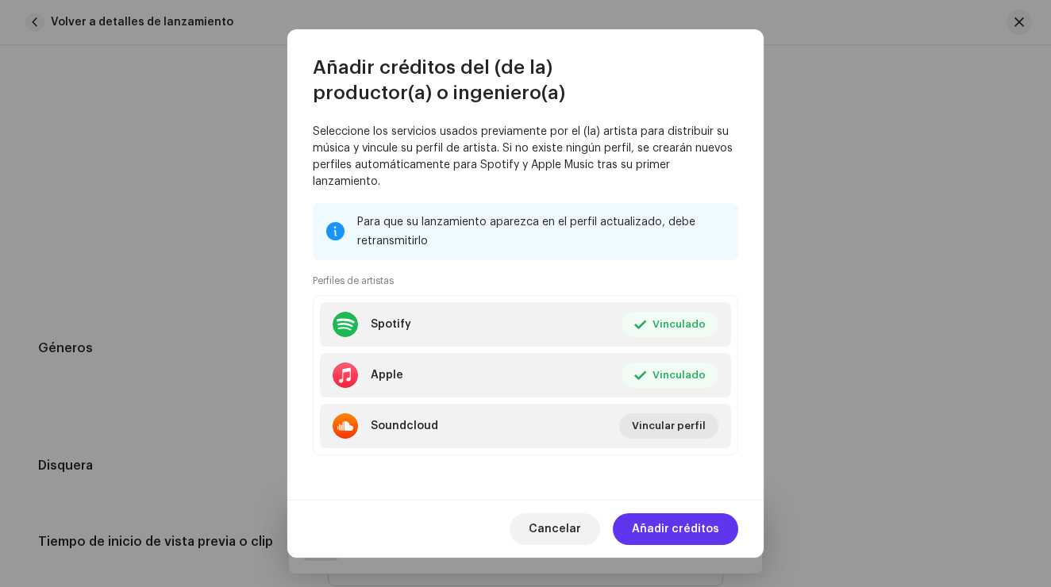
click at [695, 530] on span "Añadir créditos" at bounding box center [675, 530] width 87 height 32
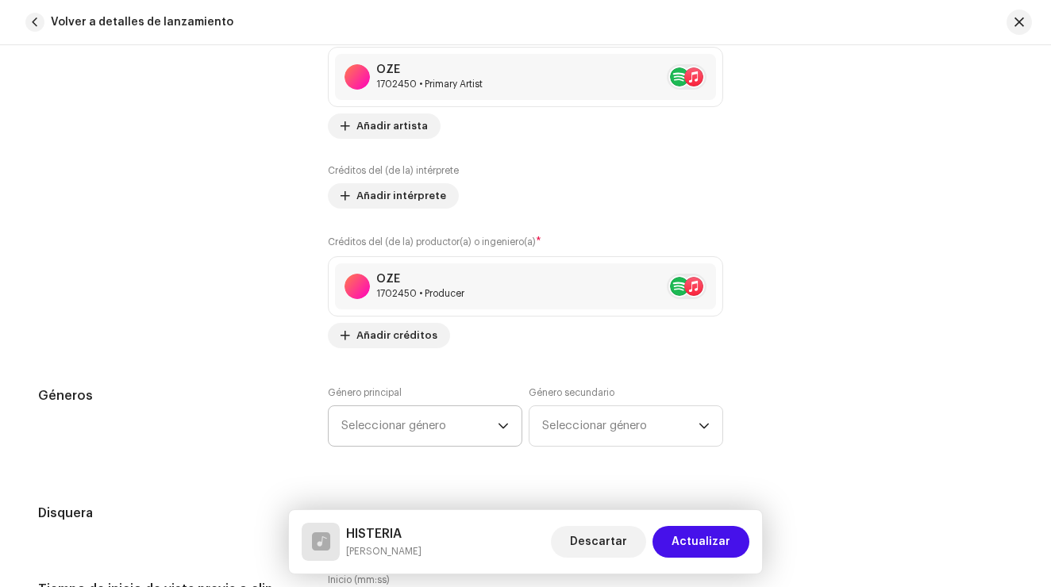
click at [502, 434] on div "dropdown trigger" at bounding box center [503, 426] width 11 height 40
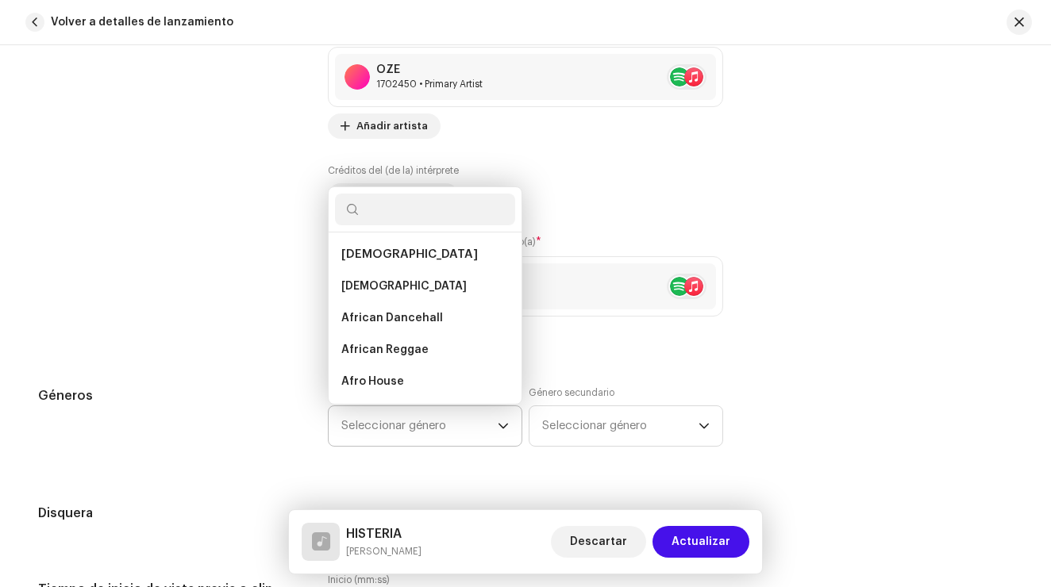
click at [502, 434] on div "dropdown trigger" at bounding box center [503, 426] width 11 height 40
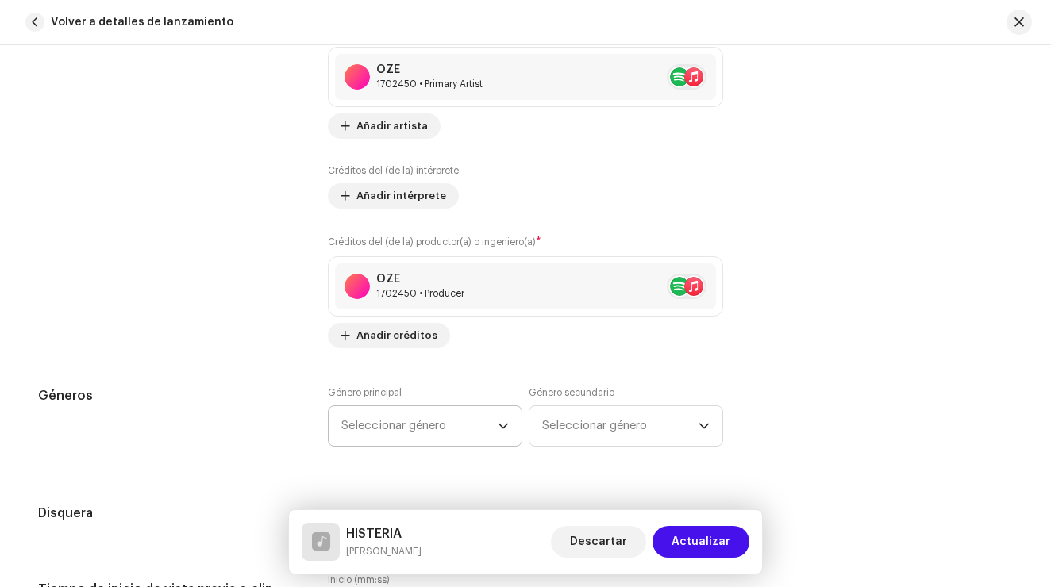
click at [502, 434] on div "dropdown trigger" at bounding box center [503, 426] width 11 height 40
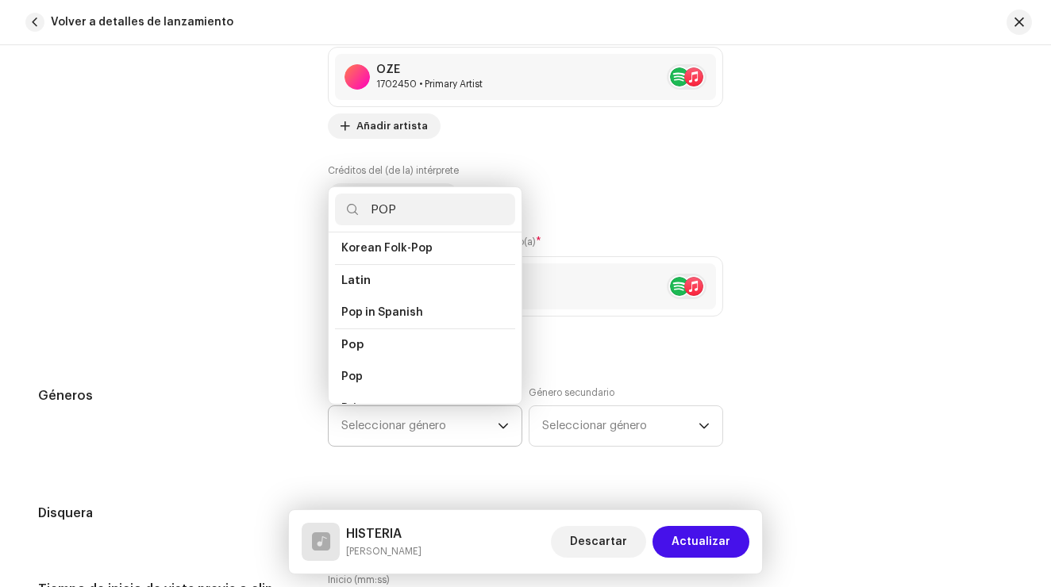
scroll to position [502, 0]
type input "POP"
click at [356, 337] on span "Pop" at bounding box center [352, 343] width 22 height 12
click at [347, 337] on span "Pop" at bounding box center [352, 343] width 22 height 12
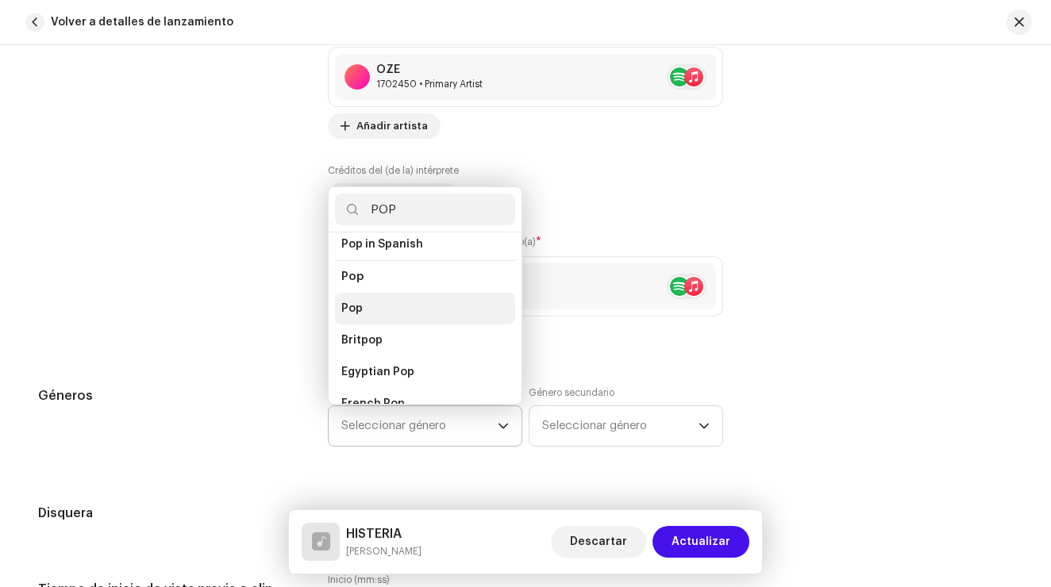
click at [368, 293] on li "Pop" at bounding box center [425, 309] width 180 height 32
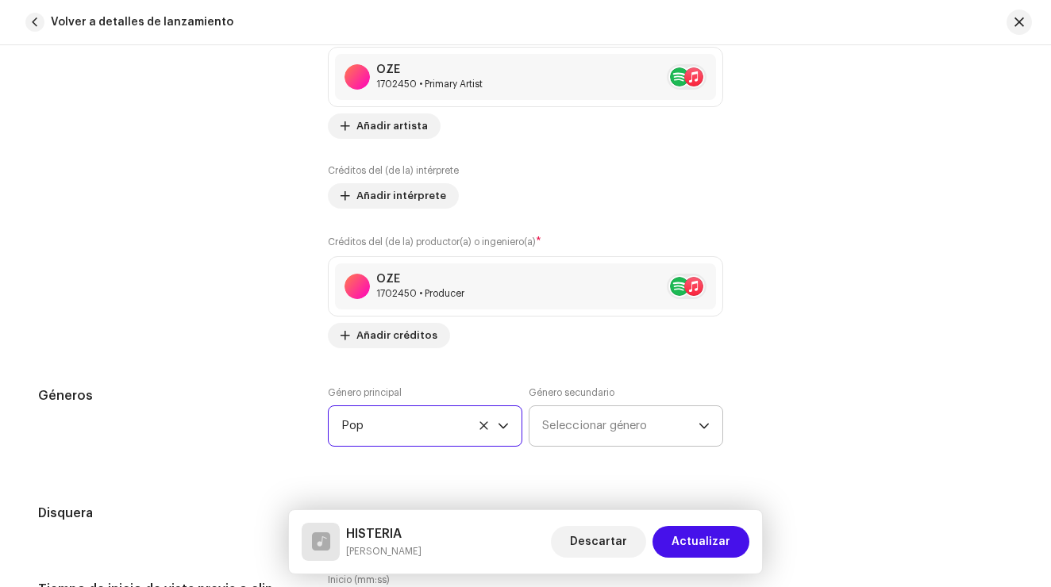
click at [618, 428] on span "Seleccionar género" at bounding box center [620, 426] width 156 height 40
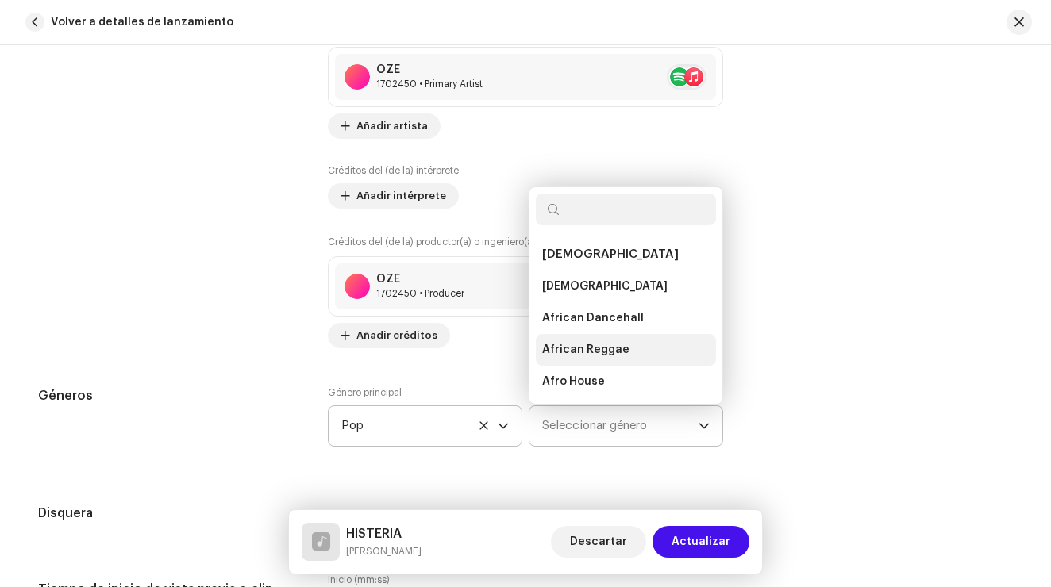
scroll to position [25, 0]
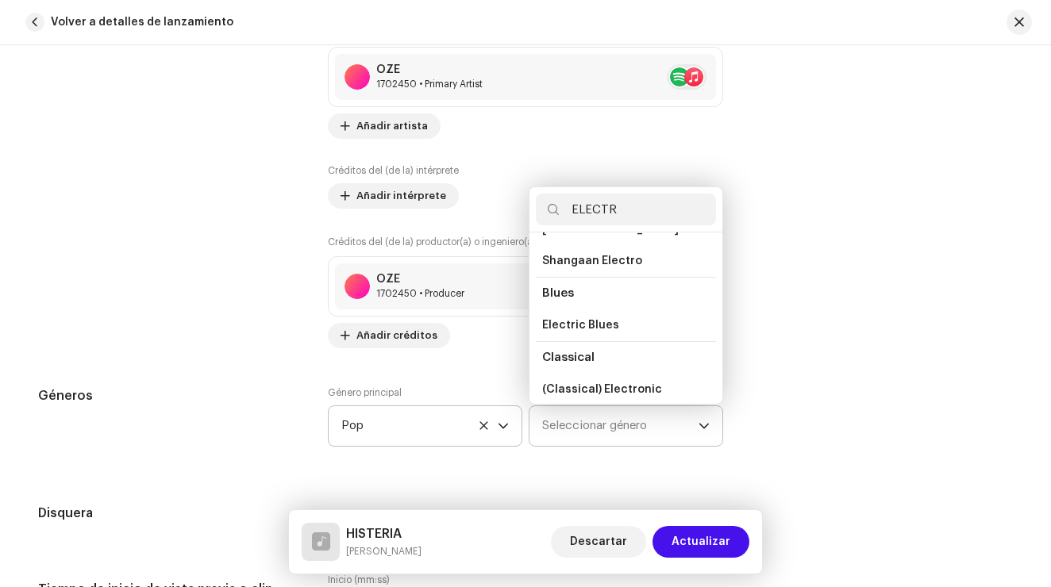
type input "ELECTRO"
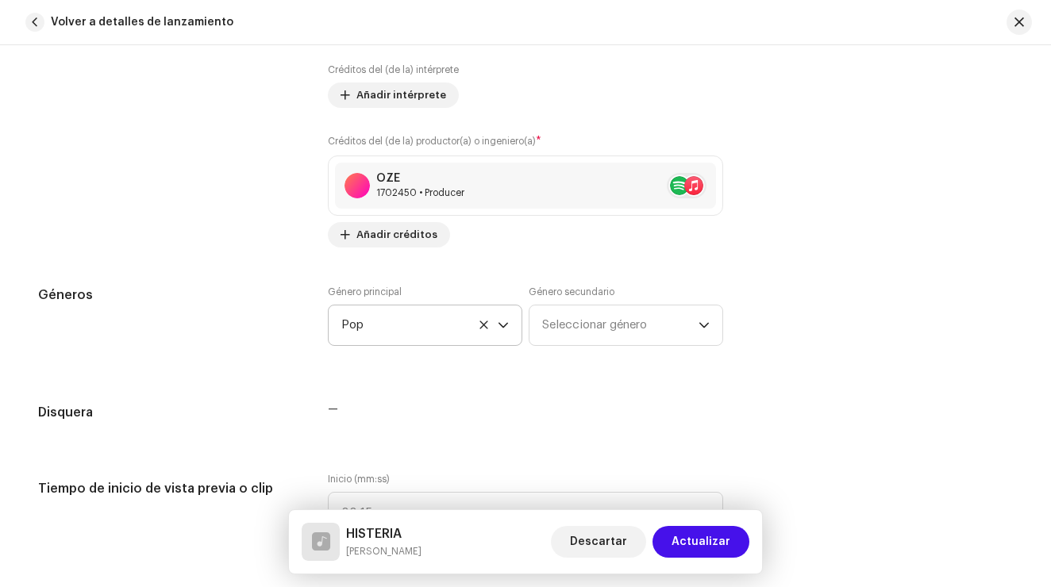
scroll to position [1230, 0]
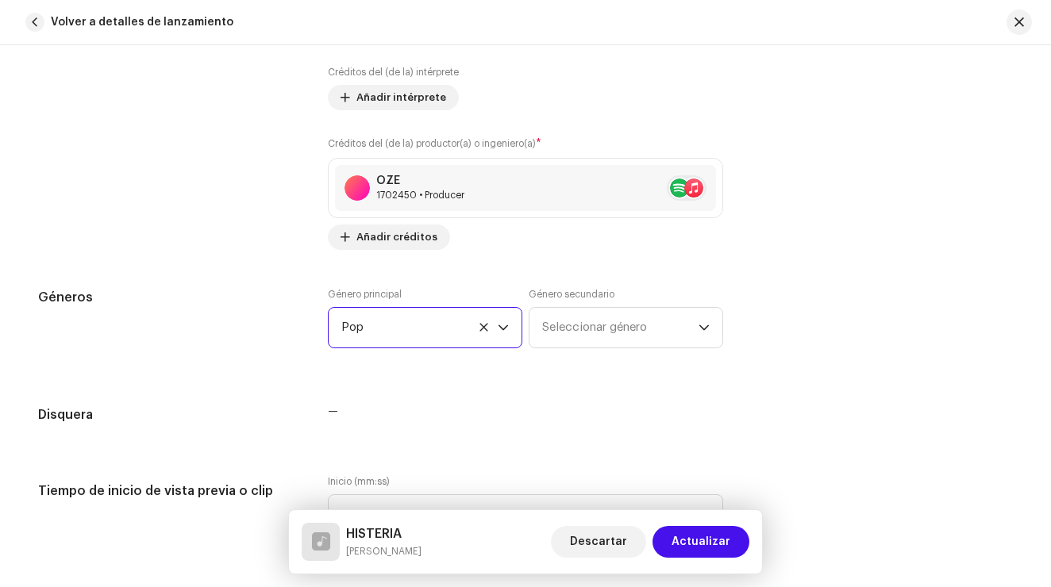
click at [458, 328] on span "Pop" at bounding box center [419, 328] width 156 height 40
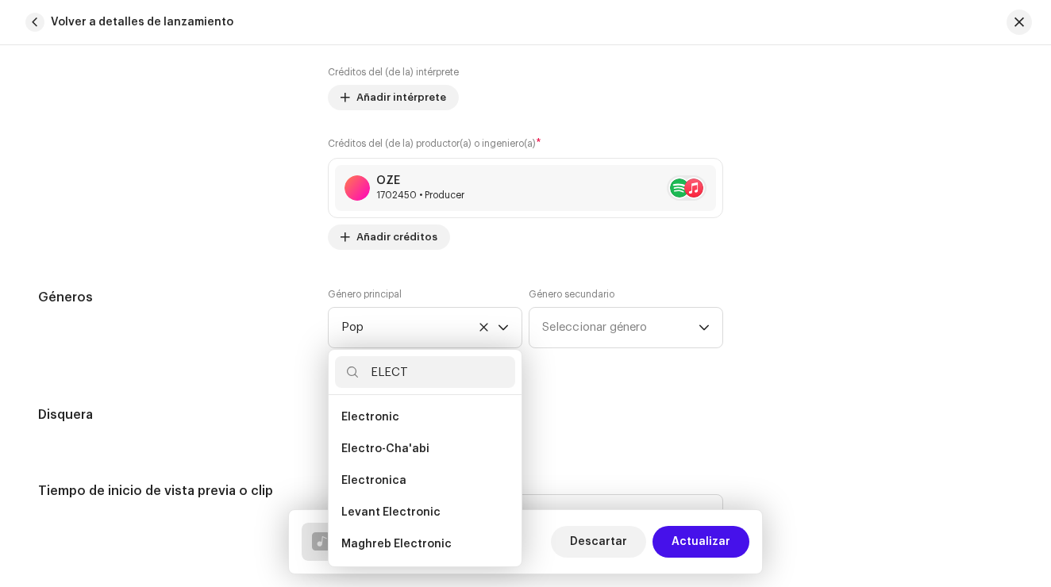
scroll to position [225, 0]
type input "ELECTRO"
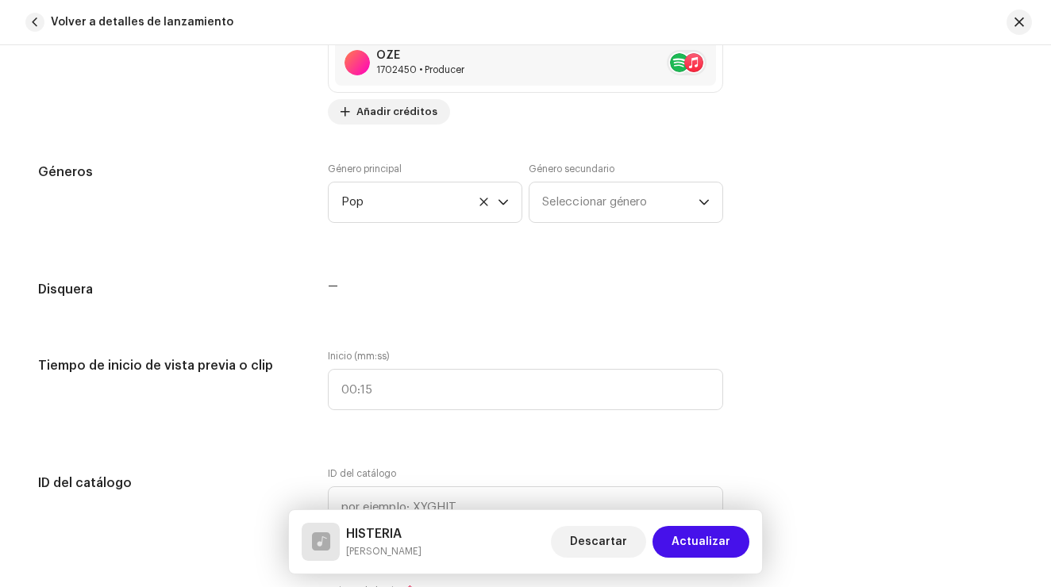
scroll to position [1358, 0]
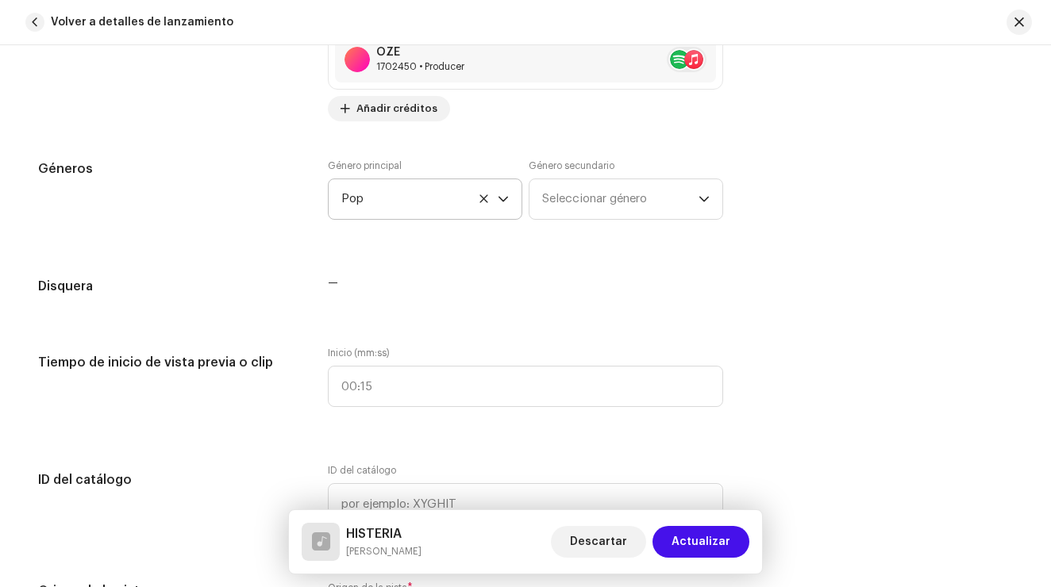
click at [405, 203] on span "Pop" at bounding box center [419, 199] width 156 height 40
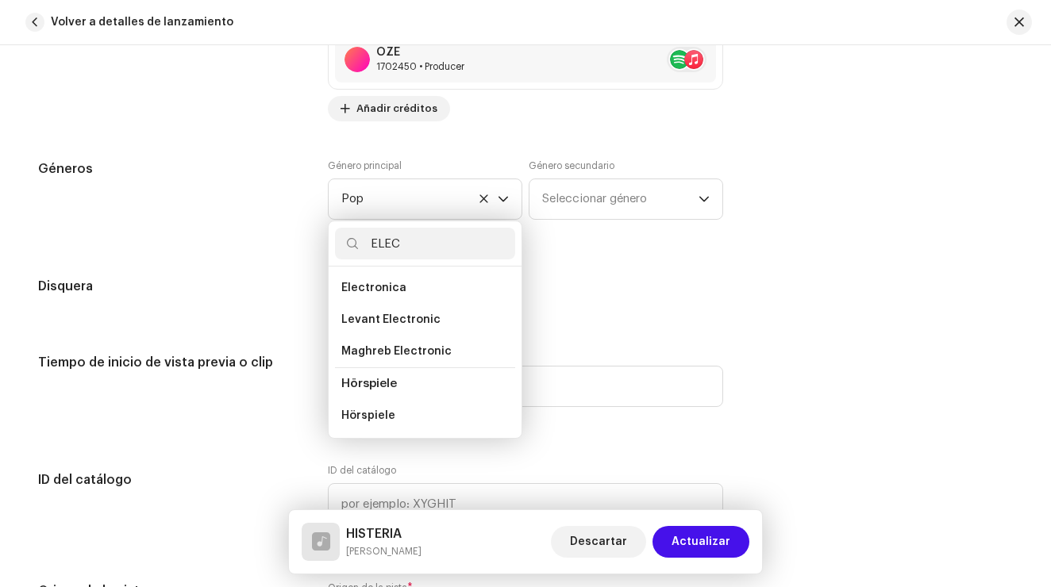
scroll to position [225, 0]
type input "ELECTR"
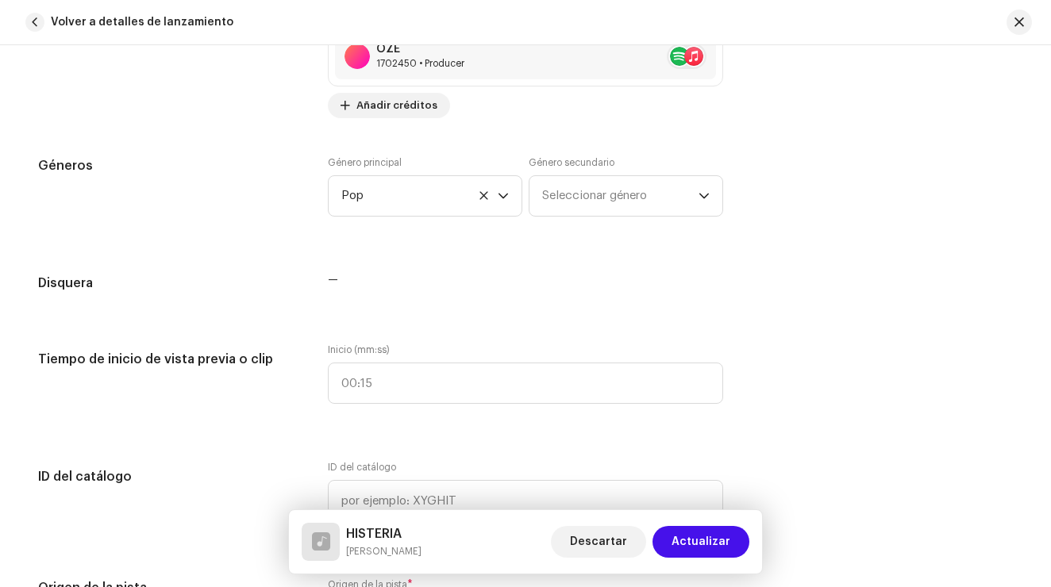
scroll to position [1361, 0]
click at [628, 196] on span "Seleccionar género" at bounding box center [620, 197] width 156 height 40
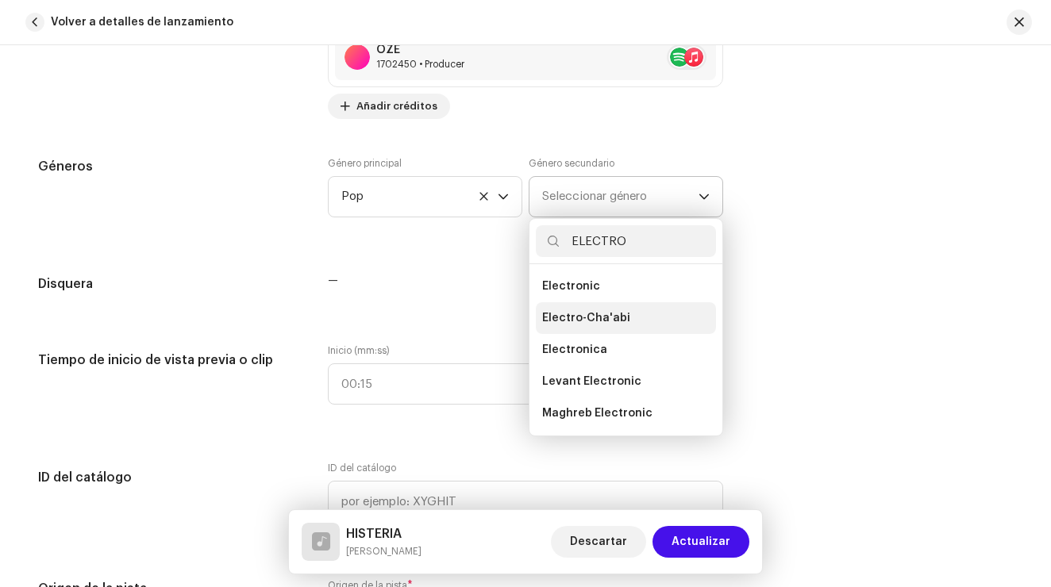
scroll to position [110, 0]
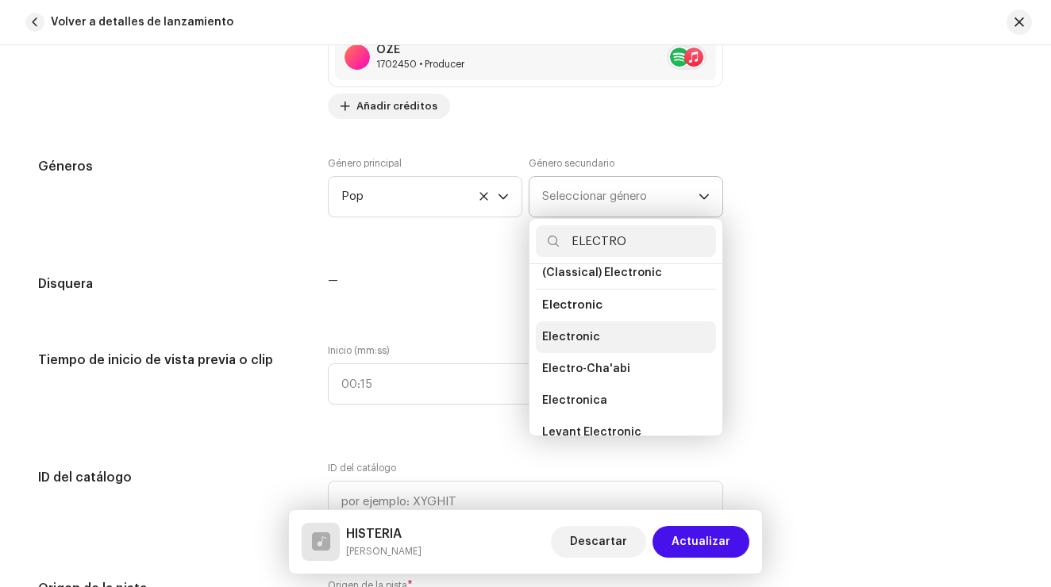
type input "ELECTRO"
click at [608, 338] on li "Electronic" at bounding box center [626, 337] width 180 height 32
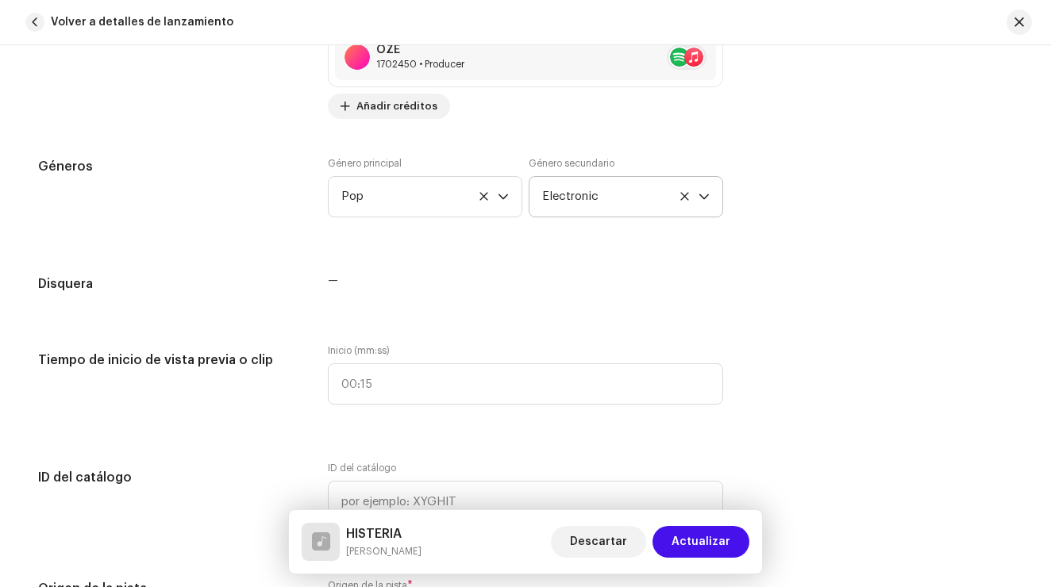
click at [683, 269] on div "Detalles de la pista Complete los siguientes pasos para finalizar su pista. 1 d…" at bounding box center [526, 475] width 1026 height 3505
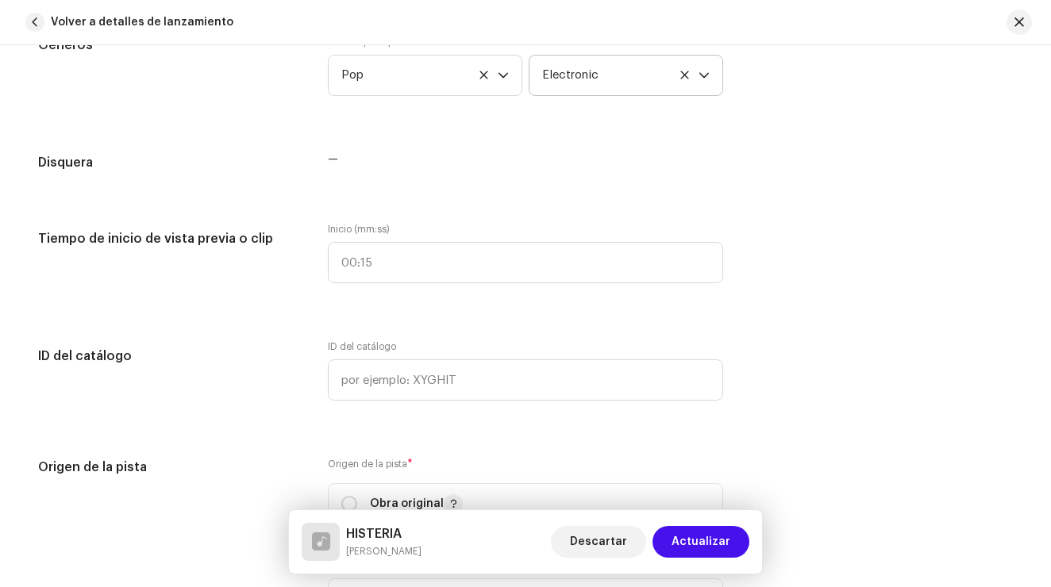
scroll to position [1484, 0]
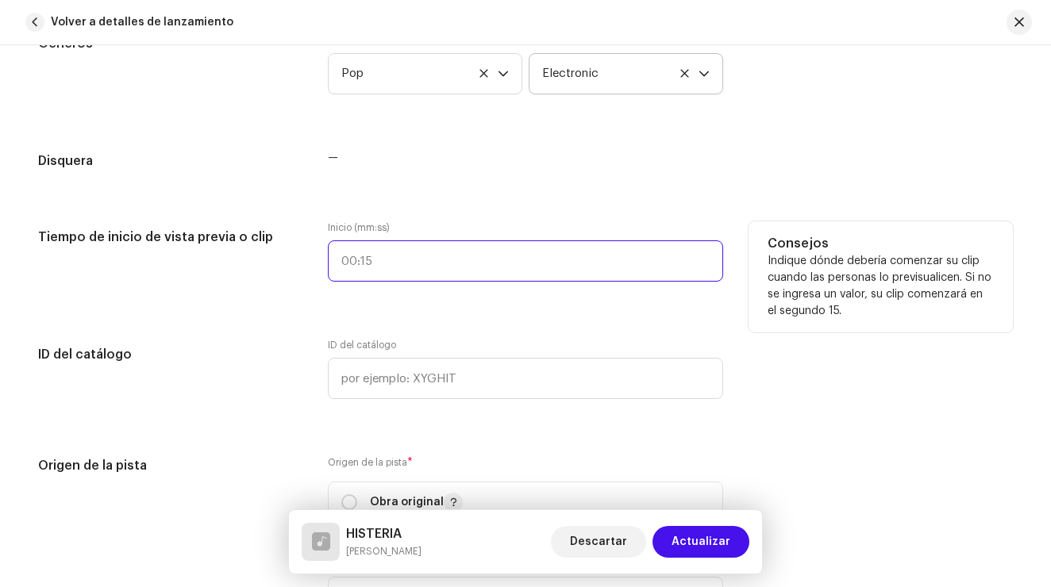
type input ":"
click at [343, 269] on input ":" at bounding box center [525, 261] width 395 height 41
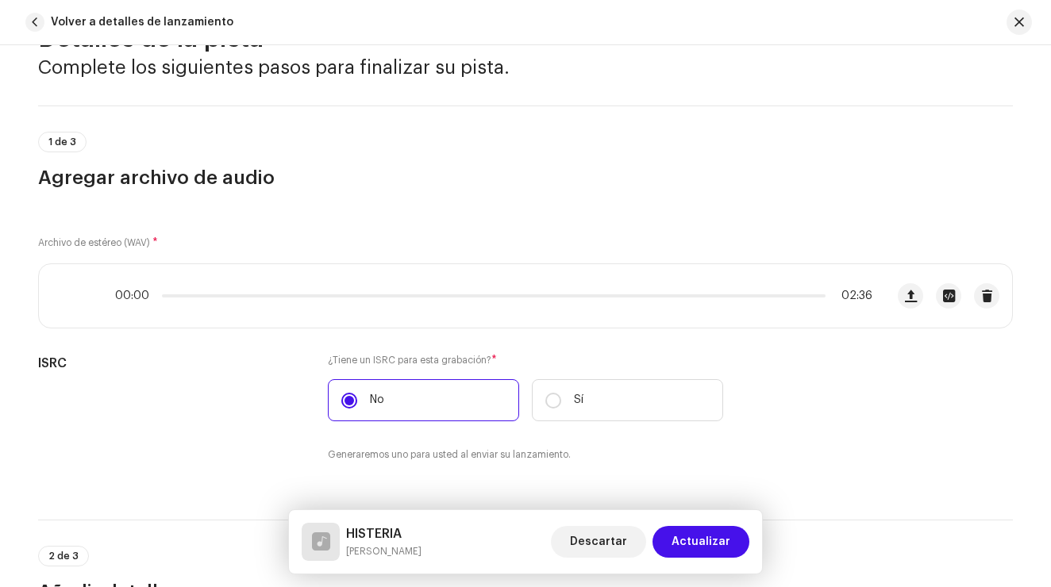
scroll to position [79, 0]
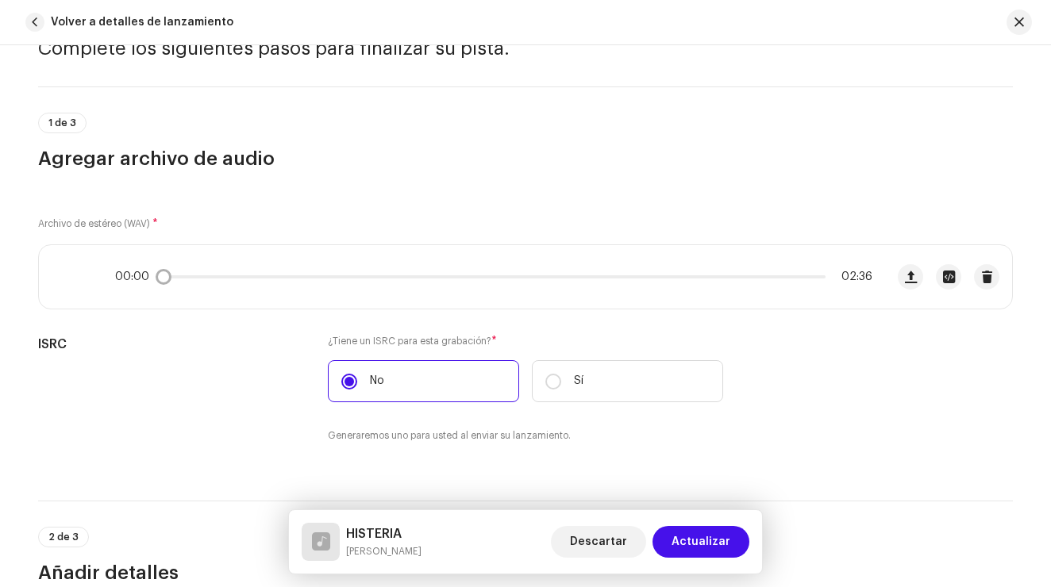
click at [73, 281] on icon at bounding box center [70, 277] width 35 height 35
drag, startPoint x: 160, startPoint y: 279, endPoint x: 187, endPoint y: 279, distance: 27.8
click at [187, 279] on div "00:00 02:36" at bounding box center [493, 277] width 757 height 13
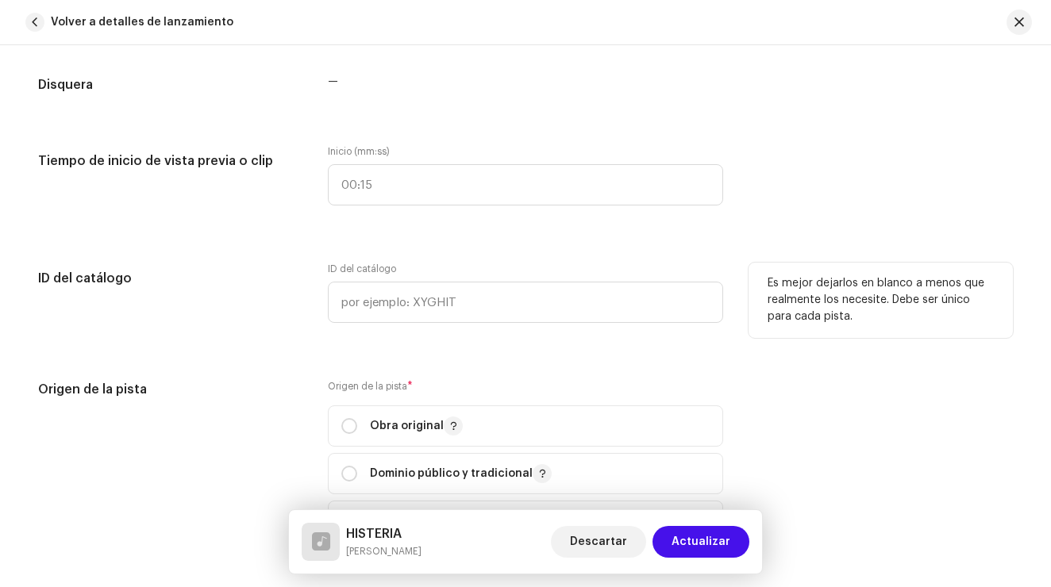
scroll to position [1552, 0]
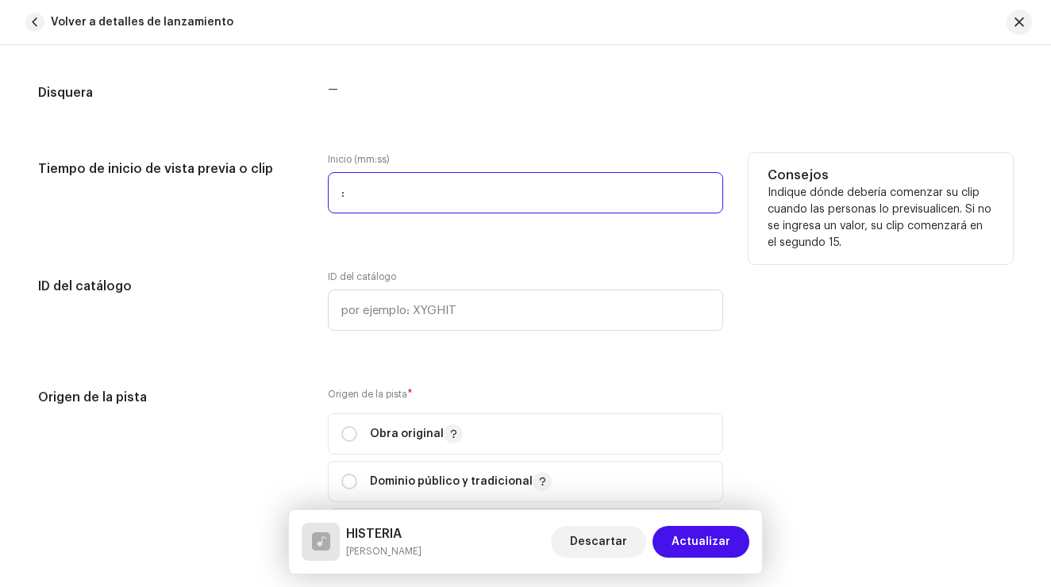
click at [349, 202] on input ":" at bounding box center [525, 192] width 395 height 41
type input "00:37"
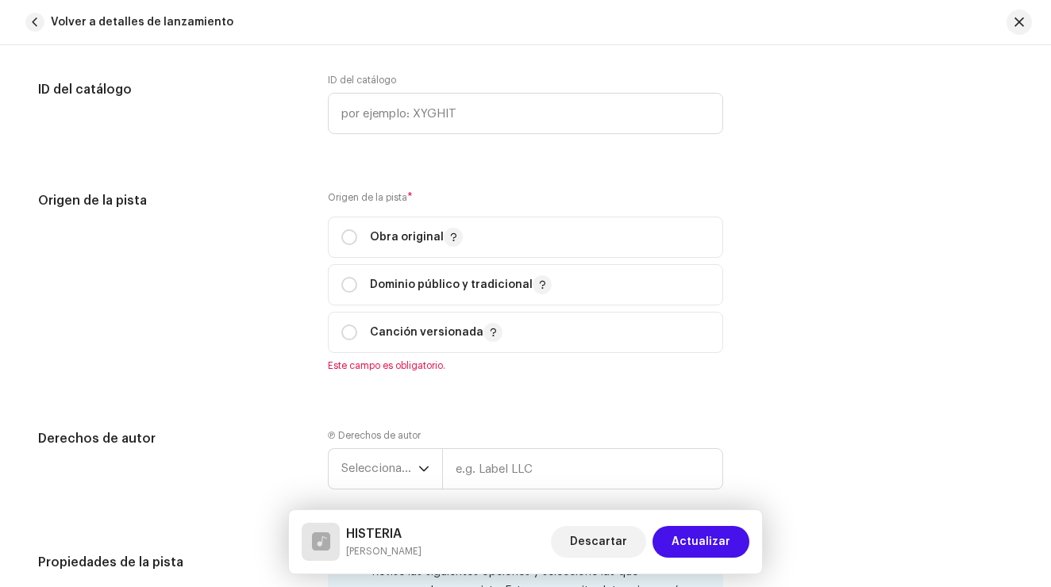
scroll to position [1754, 0]
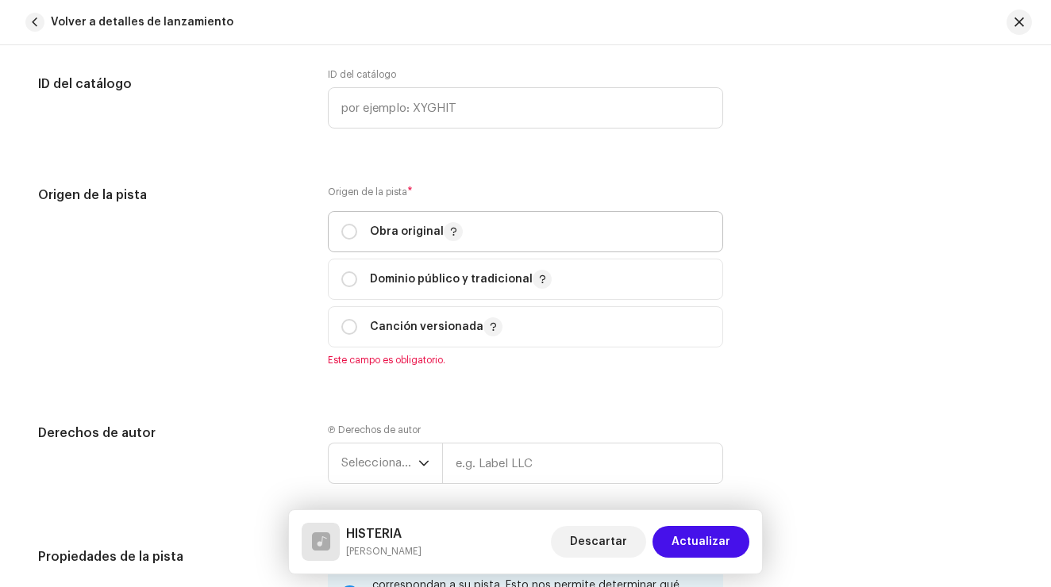
click at [354, 235] on div "Obra original" at bounding box center [401, 231] width 121 height 19
radio input "true"
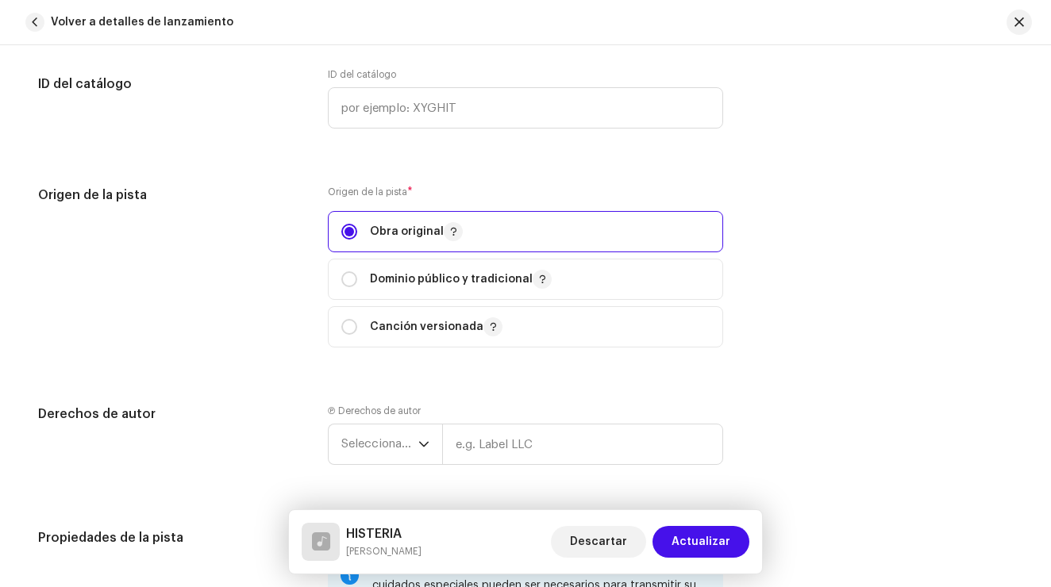
scroll to position [1967, 0]
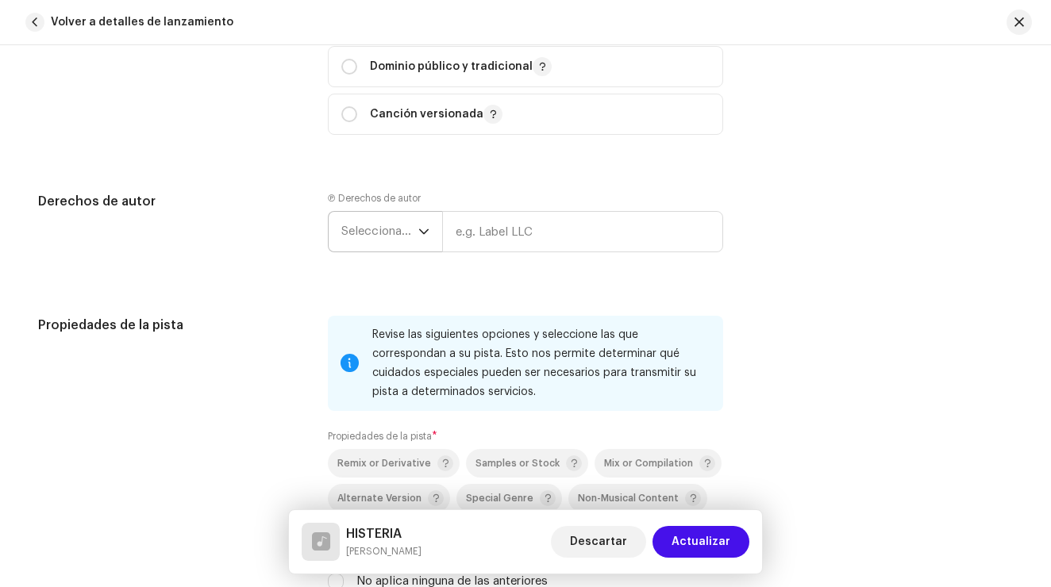
click at [383, 234] on span "Seleccionar año" at bounding box center [379, 232] width 77 height 40
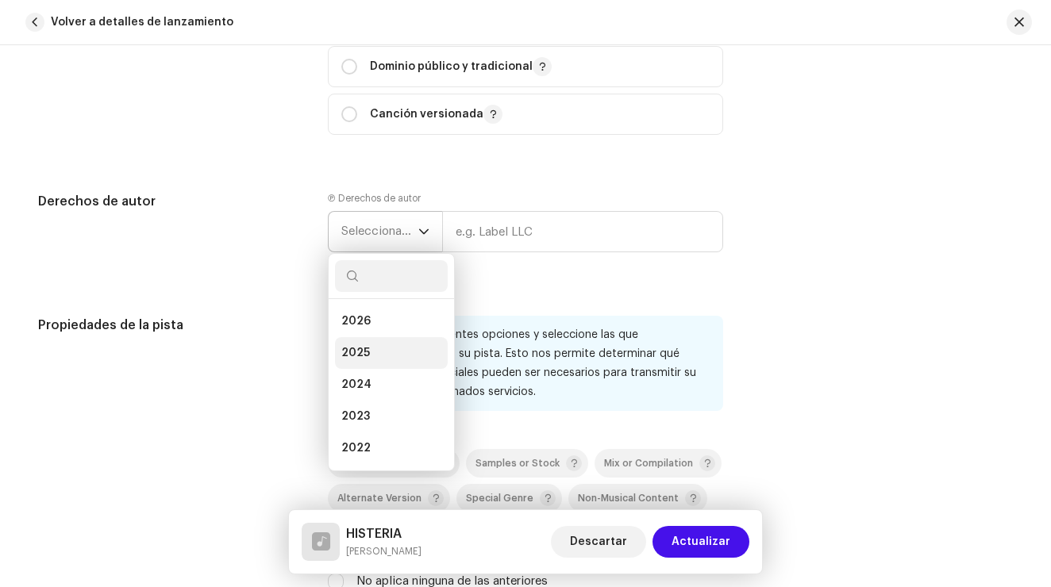
click at [372, 354] on li "2025" at bounding box center [391, 353] width 113 height 32
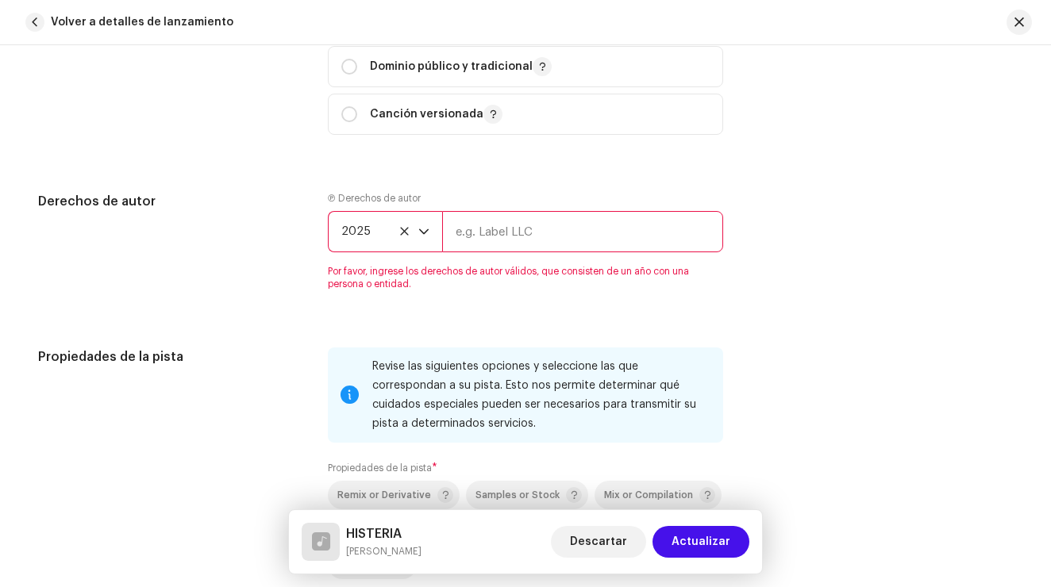
click at [519, 225] on input "text" at bounding box center [582, 231] width 281 height 41
type input "[PERSON_NAME]"
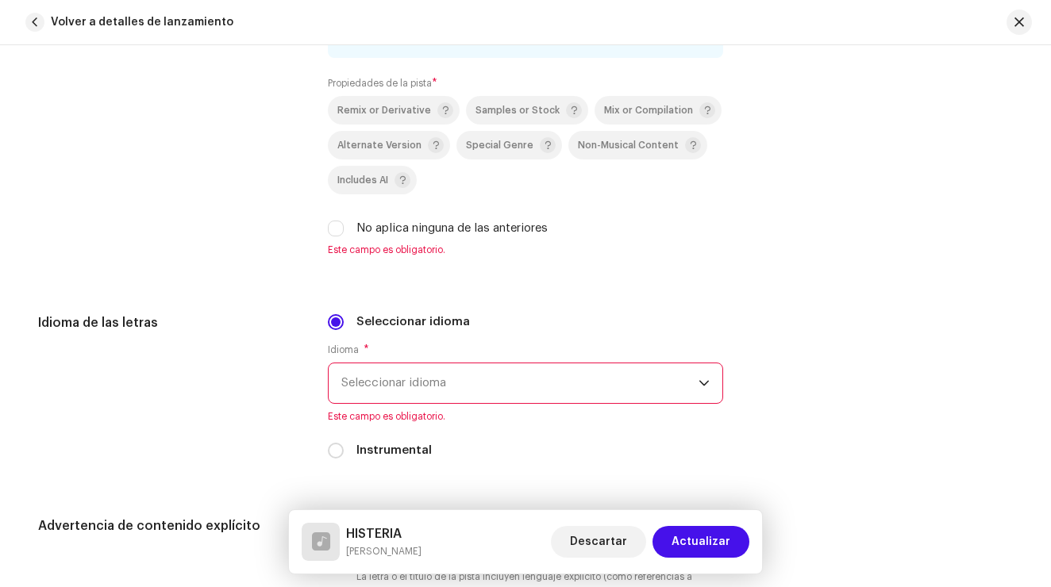
scroll to position [2323, 0]
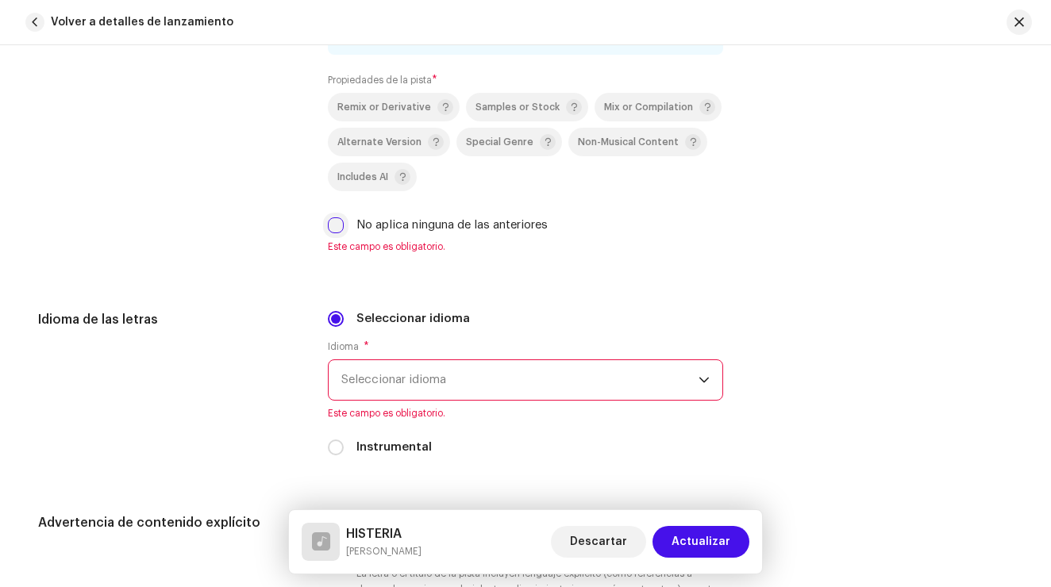
click at [335, 230] on input "No aplica ninguna de las anteriores" at bounding box center [336, 225] width 16 height 16
checkbox input "true"
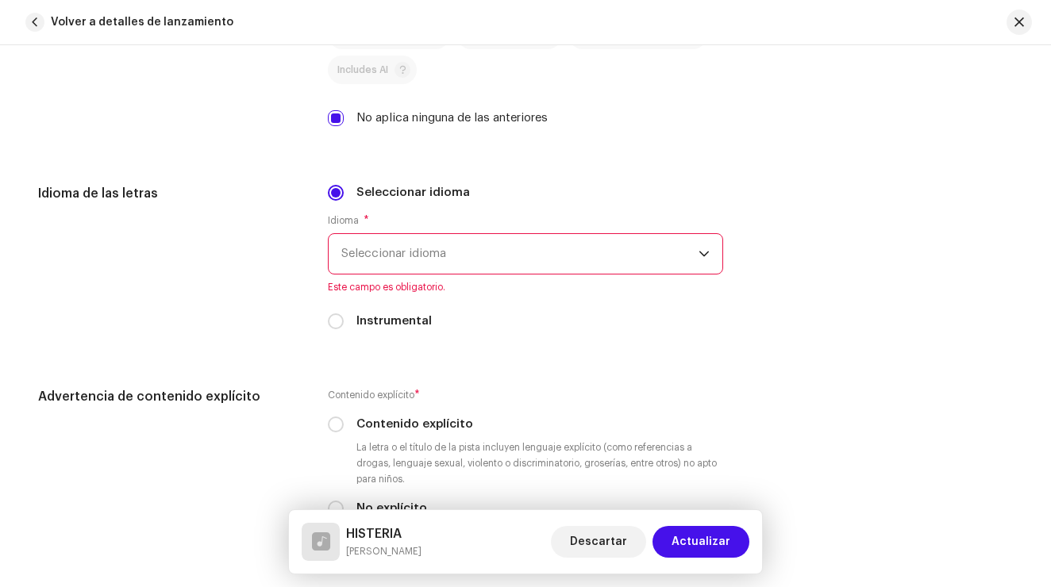
scroll to position [2431, 0]
click at [422, 256] on span "Seleccionar idioma" at bounding box center [519, 253] width 357 height 40
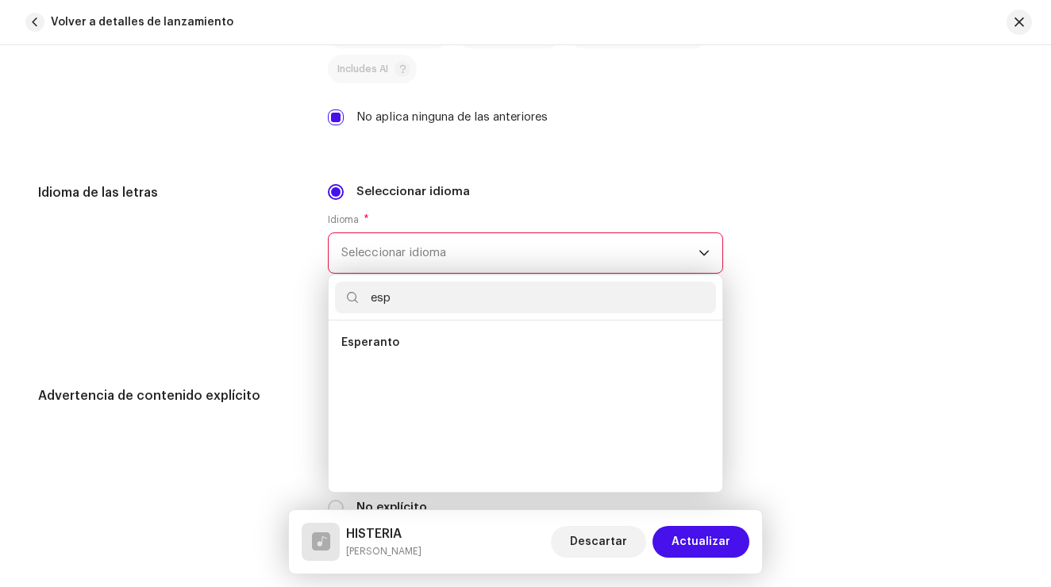
scroll to position [0, 0]
type input "e"
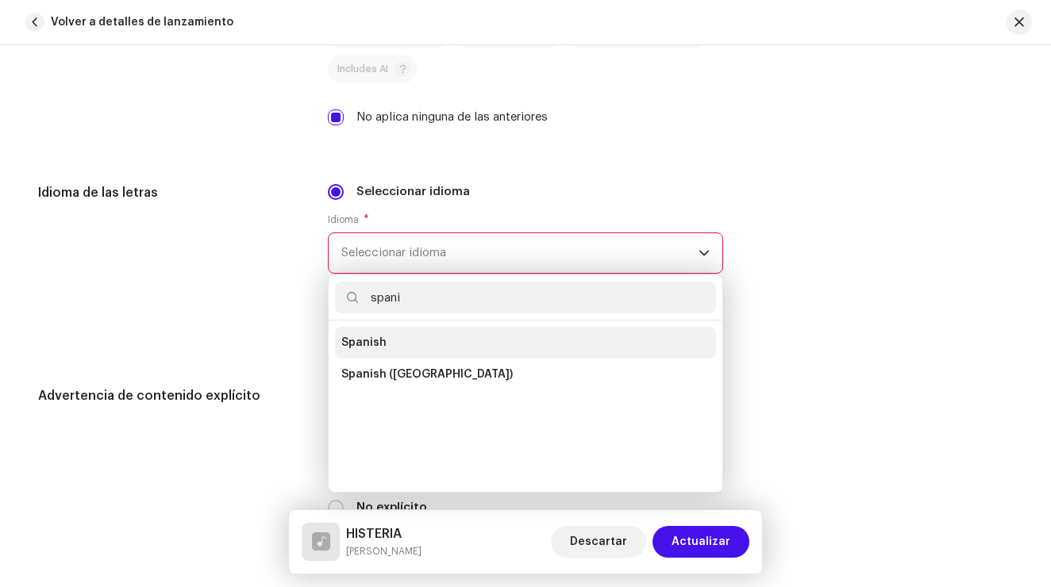
type input "spani"
click at [387, 337] on li "Spanish" at bounding box center [525, 343] width 381 height 32
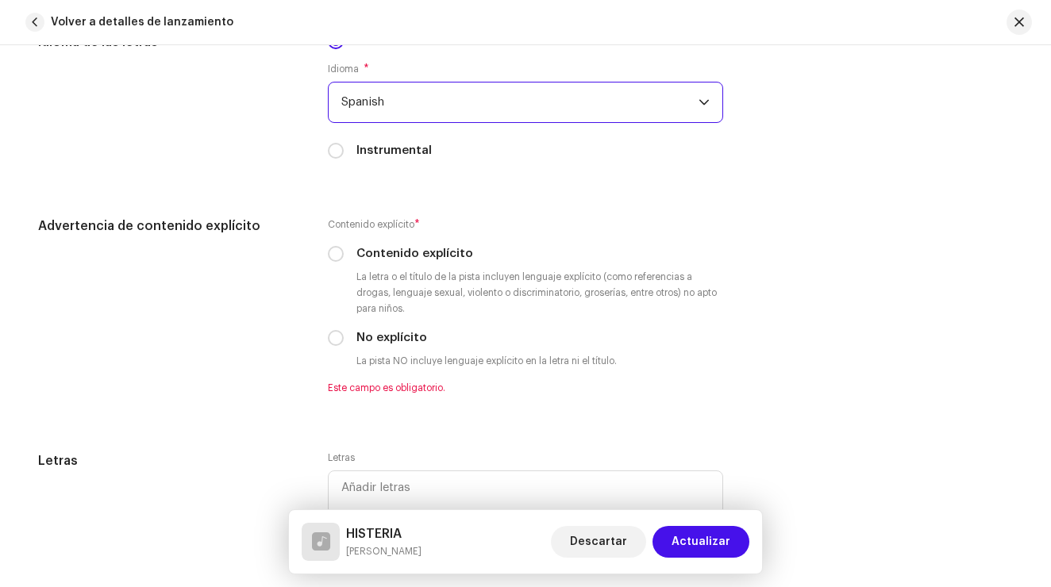
scroll to position [2583, 0]
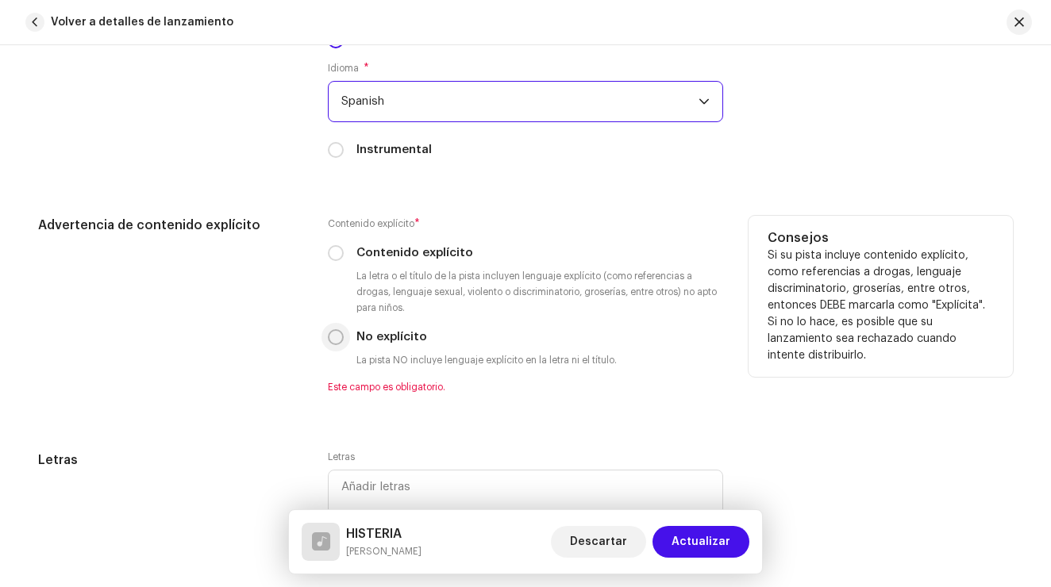
click at [337, 338] on input "No explícito" at bounding box center [336, 337] width 16 height 16
radio input "true"
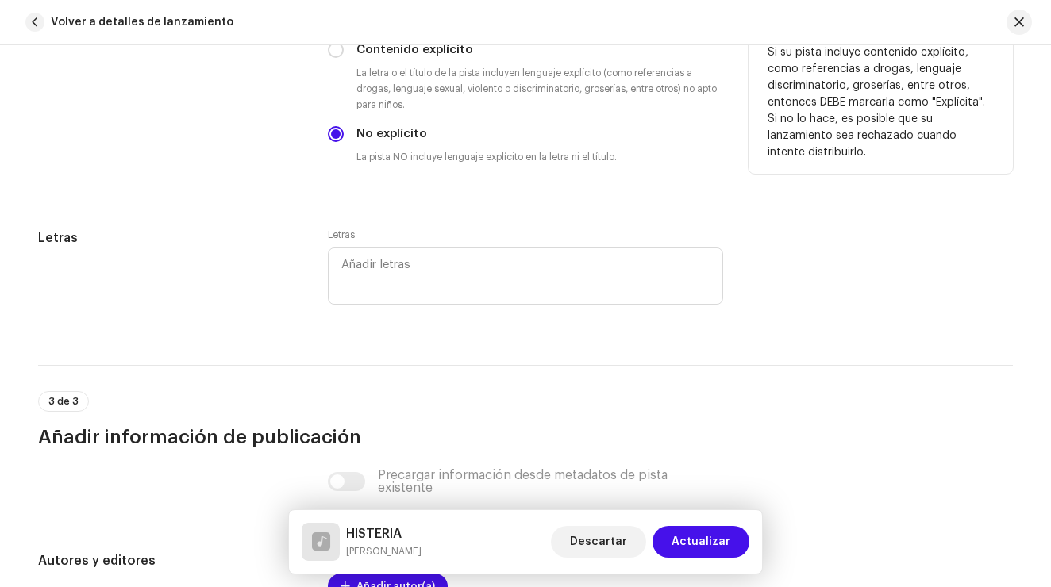
scroll to position [2813, 0]
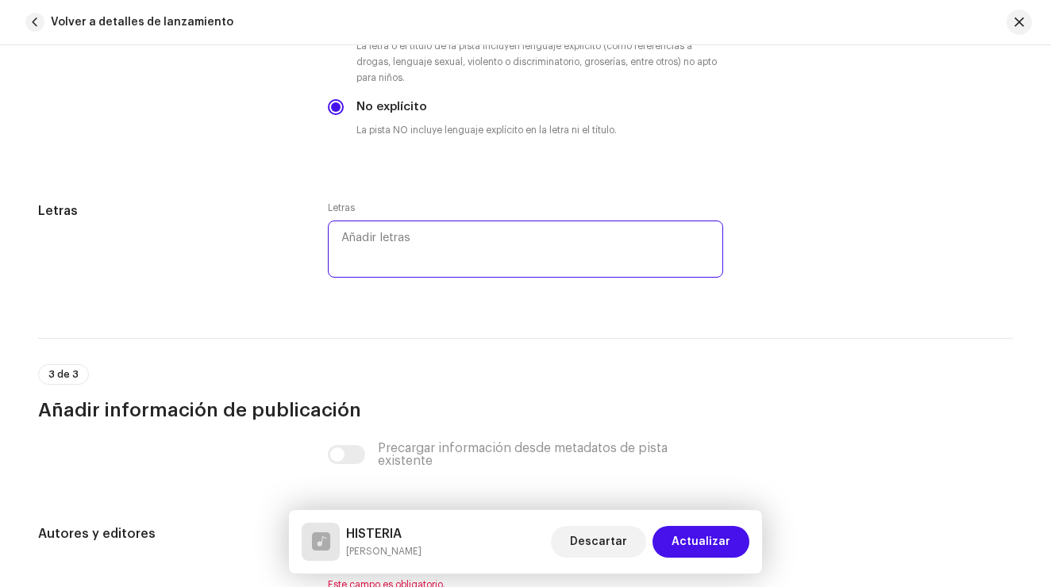
click at [379, 238] on textarea at bounding box center [525, 249] width 395 height 57
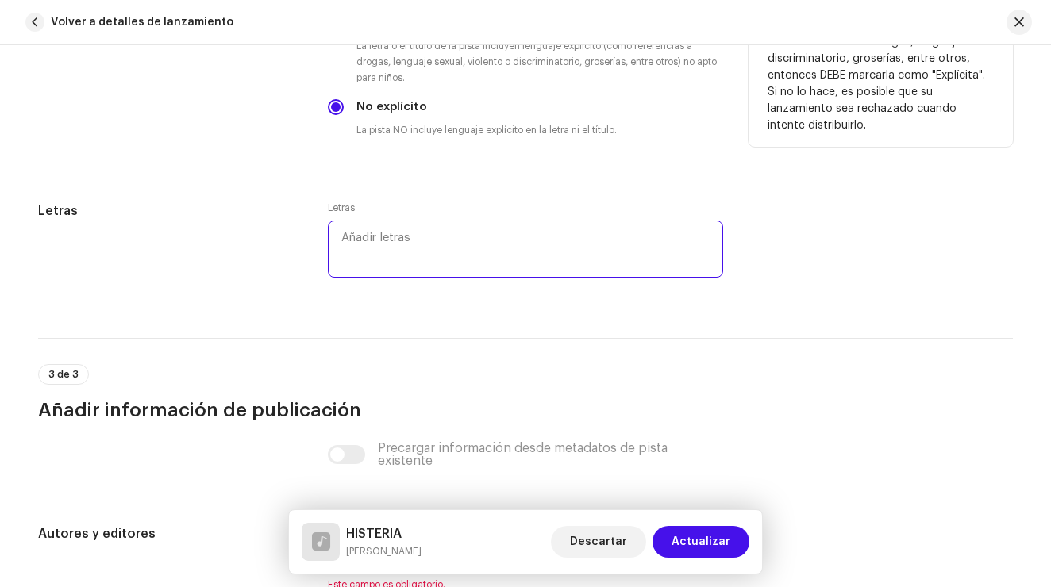
paste textarea "Lo ipsum dolors, amet consec adipis el seddo ei te In ut laboreetdo mag aliquae…"
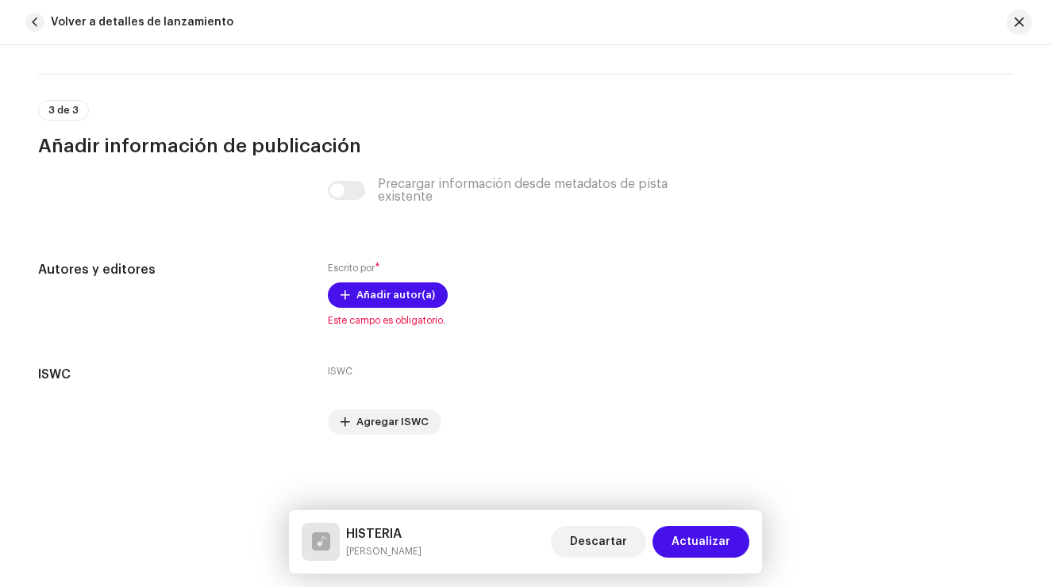
scroll to position [3625, 0]
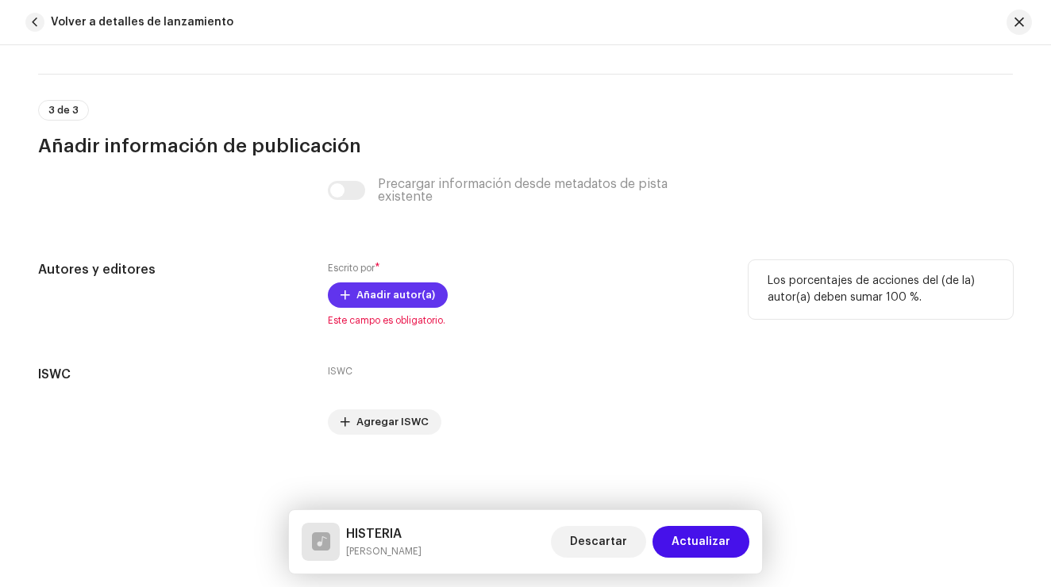
type textarea "Lo ipsum dolors, amet consec adipis el seddo ei te In ut laboreetdo mag aliquae…"
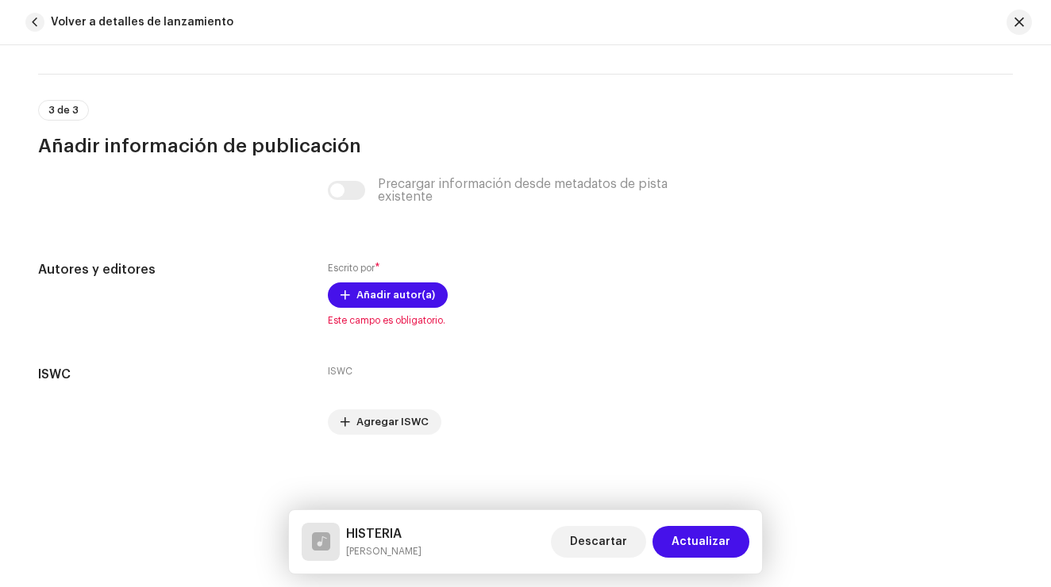
scroll to position [3625, 0]
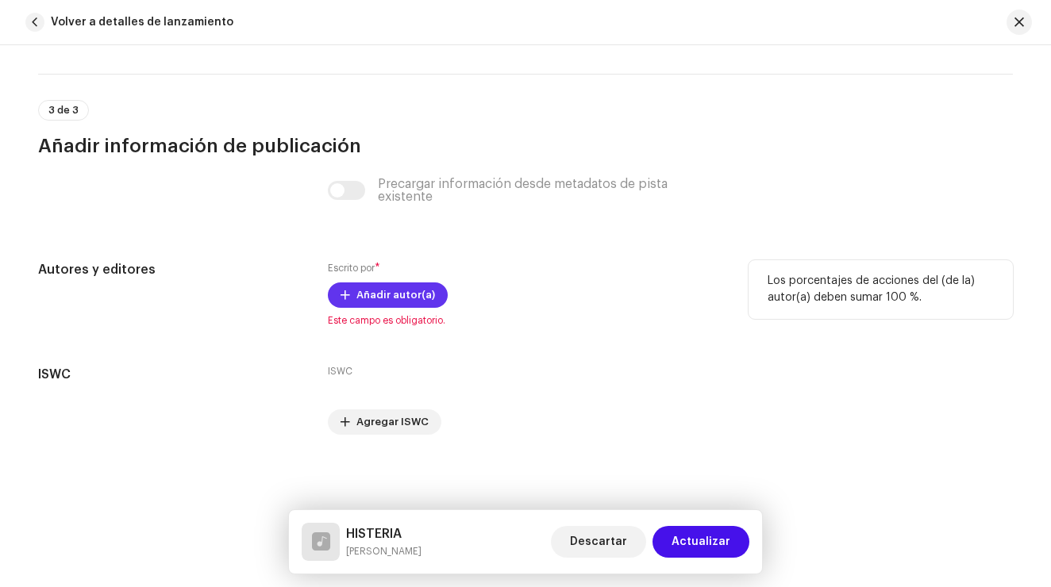
click at [361, 302] on span "Añadir autor(a)" at bounding box center [395, 295] width 79 height 32
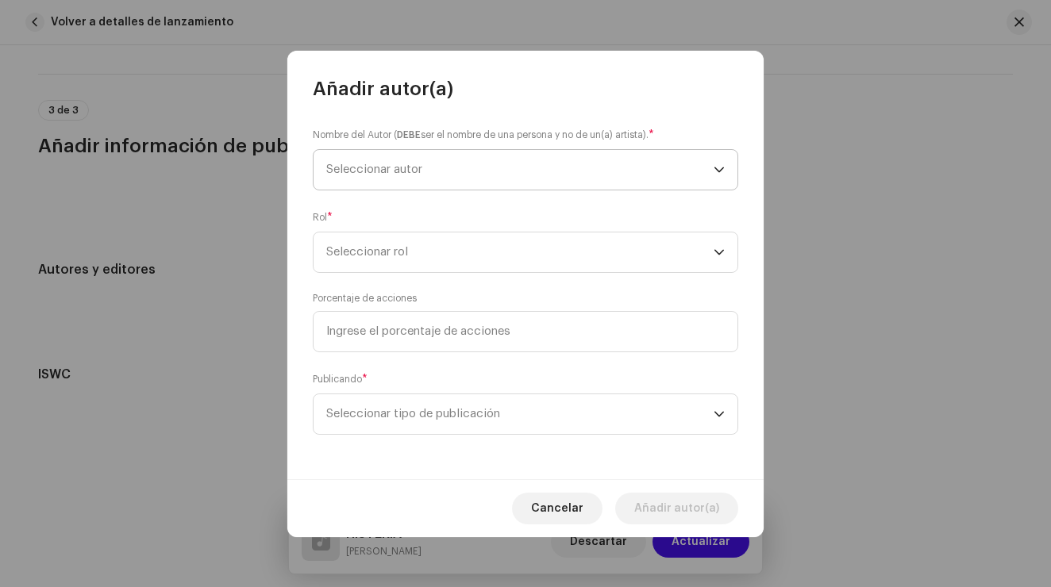
click at [413, 173] on span "Seleccionar autor" at bounding box center [374, 170] width 96 height 12
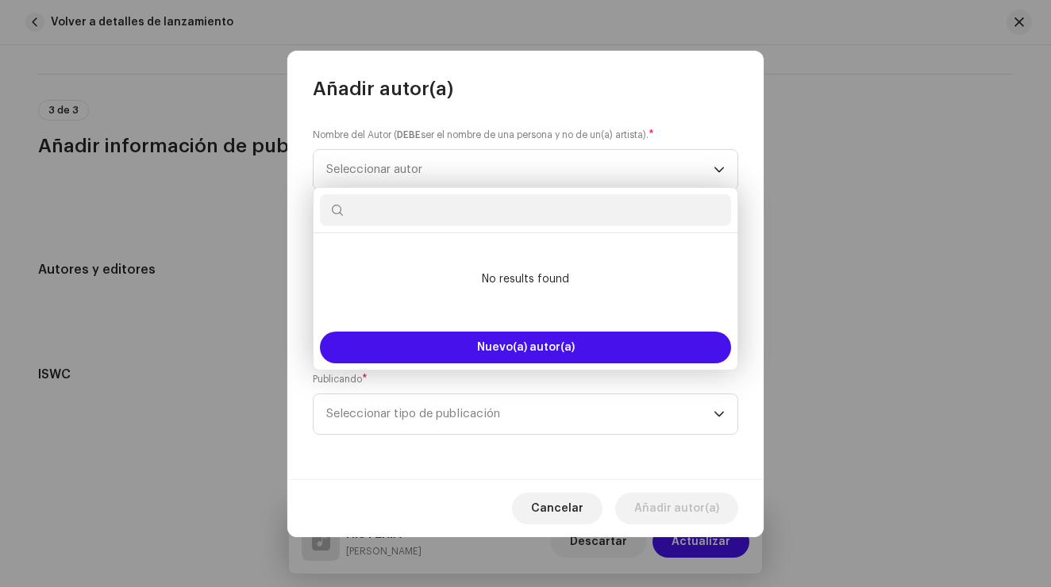
click at [679, 119] on div "Nombre del Autor ( DEBE ser el nombre de una persona y no de un(a) artista). * …" at bounding box center [525, 291] width 476 height 378
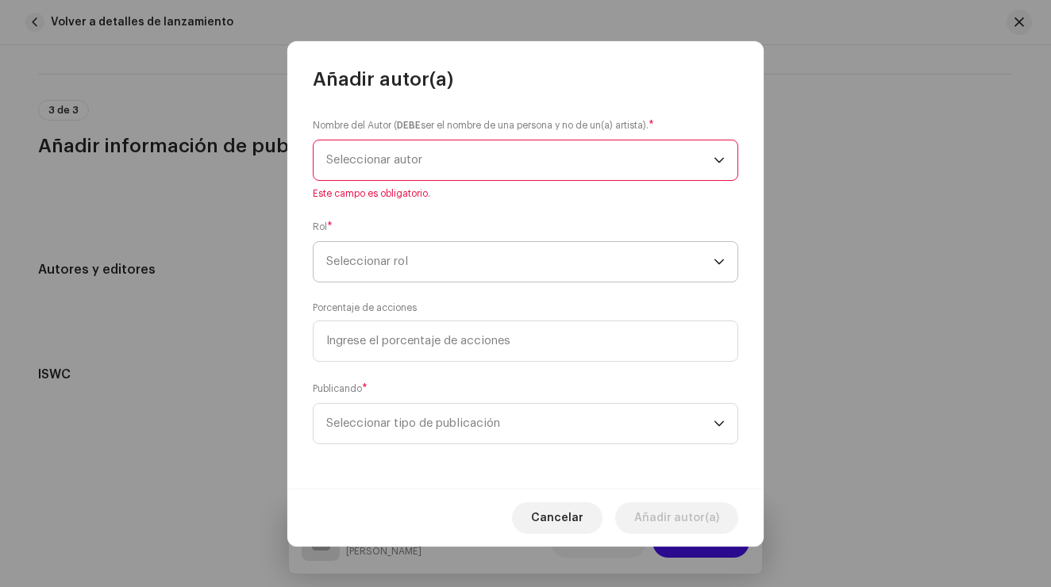
click at [500, 274] on span "Seleccionar rol" at bounding box center [519, 262] width 387 height 40
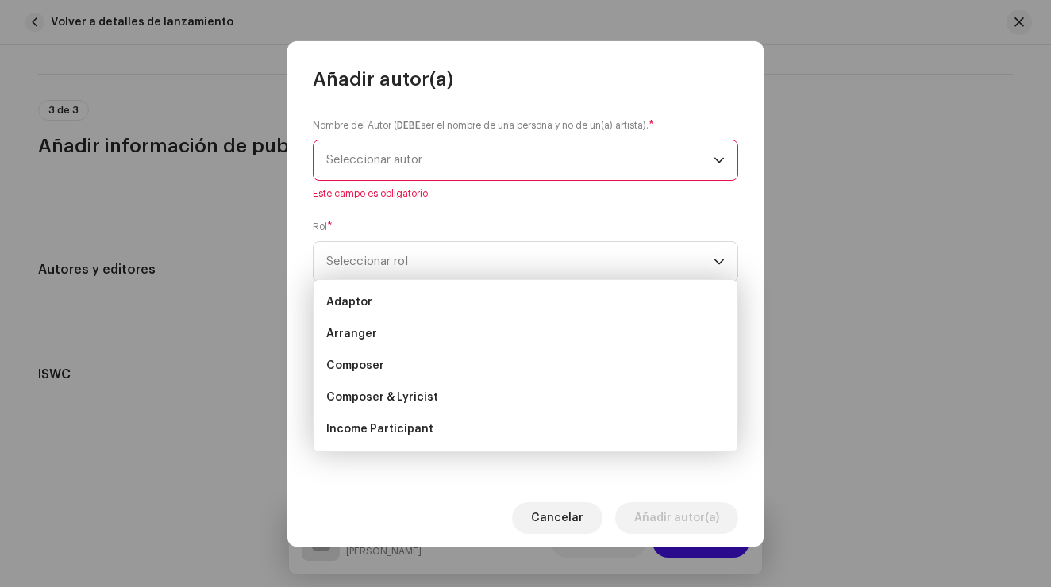
click at [519, 146] on span "Seleccionar autor" at bounding box center [519, 161] width 387 height 40
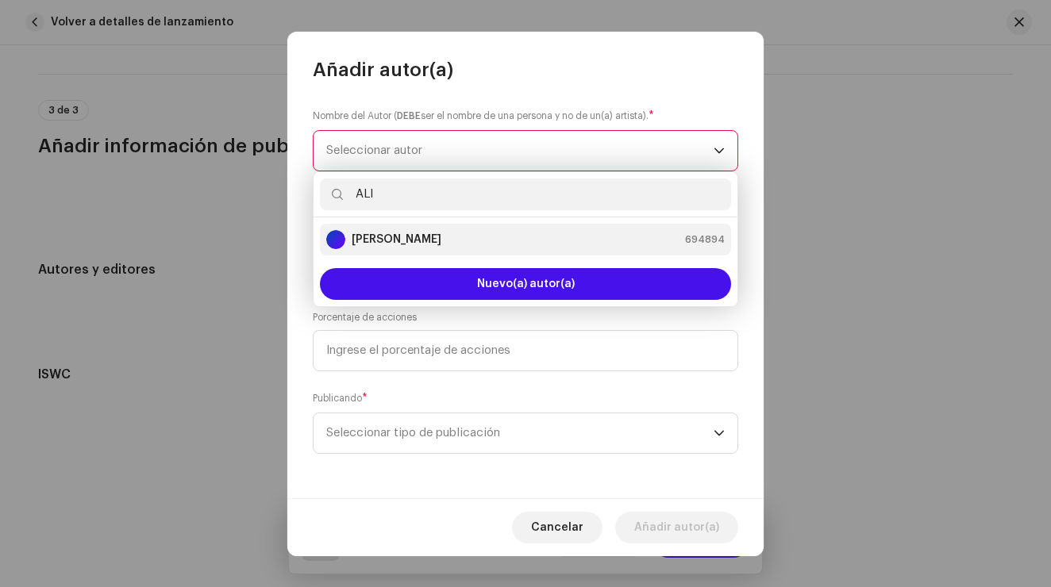
type input "ALI"
click at [468, 237] on div "[PERSON_NAME] 694894" at bounding box center [525, 239] width 398 height 19
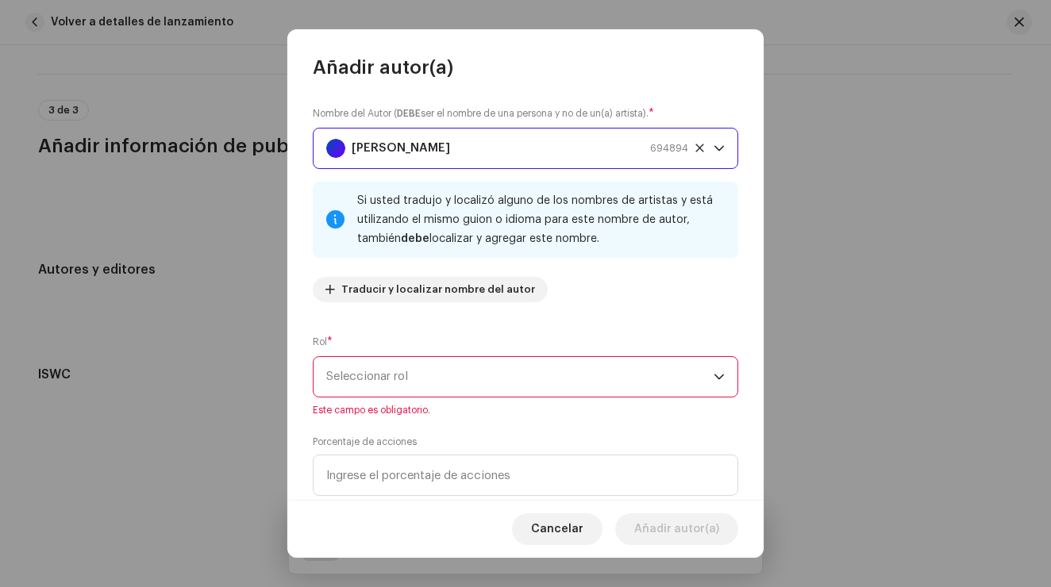
scroll to position [121, 0]
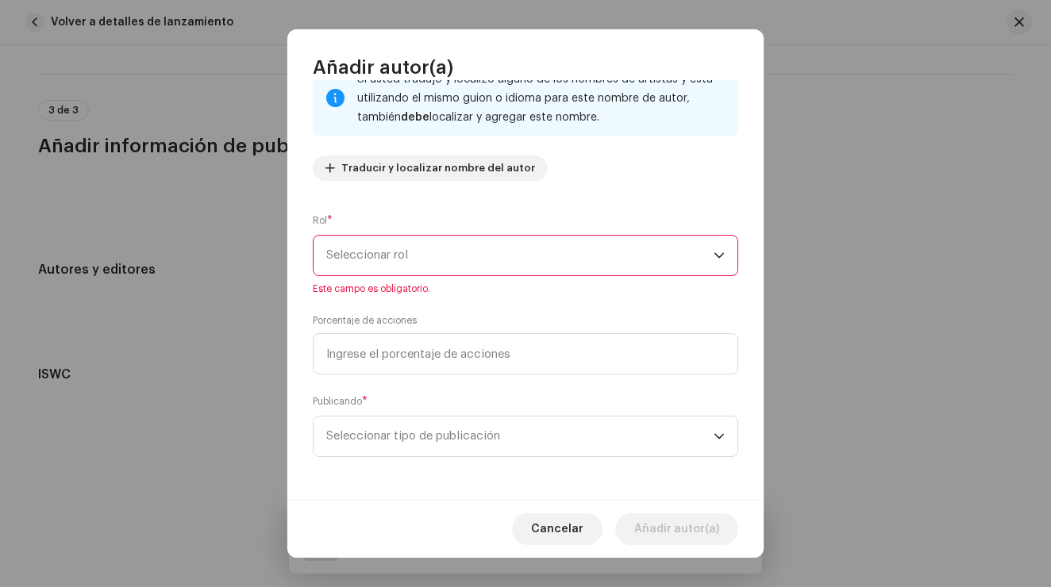
click at [530, 269] on span "Seleccionar rol" at bounding box center [519, 256] width 387 height 40
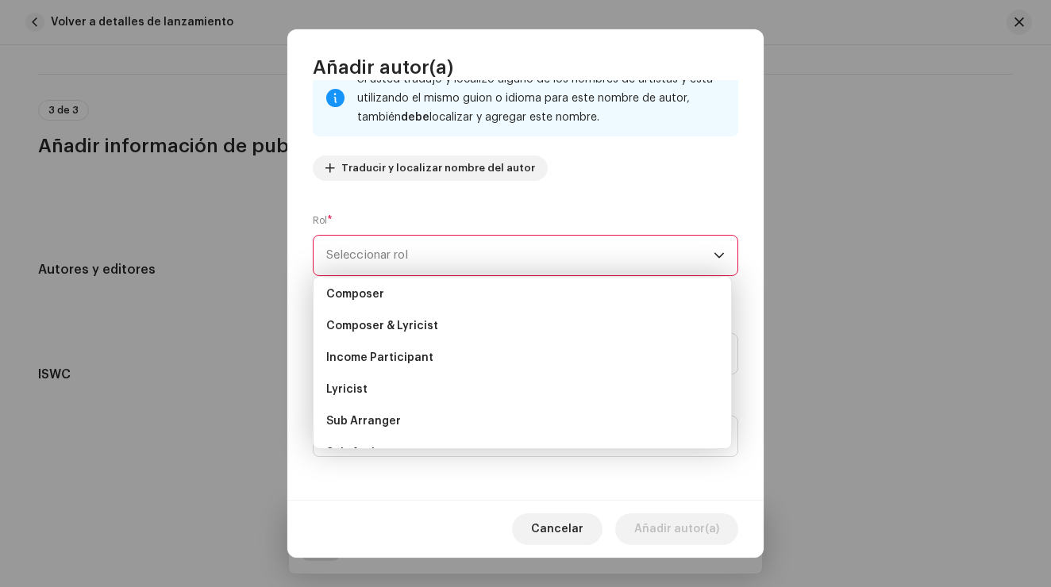
scroll to position [69, 0]
click at [409, 333] on li "Composer & Lyricist" at bounding box center [522, 326] width 405 height 32
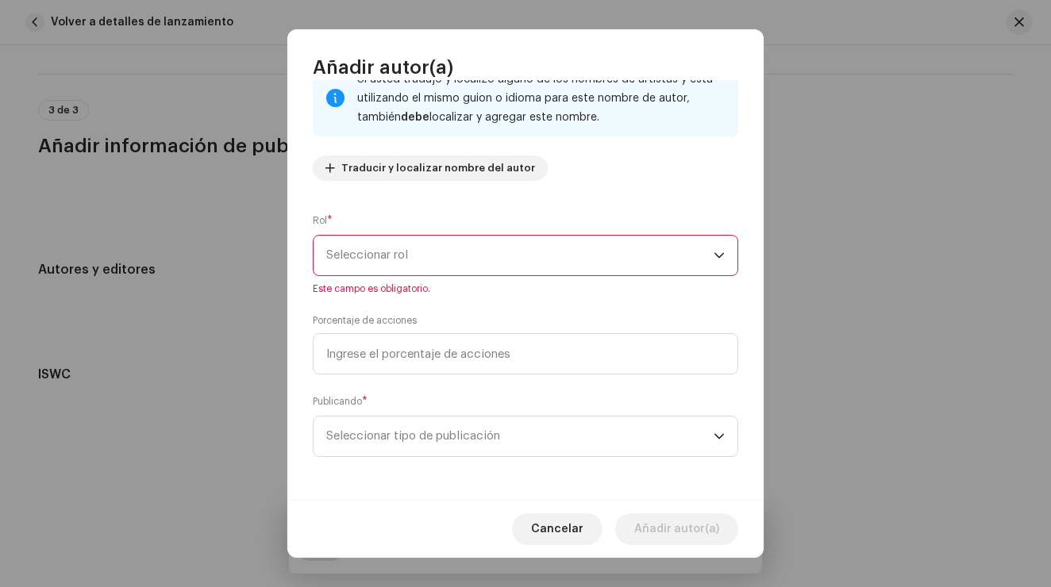
scroll to position [104, 0]
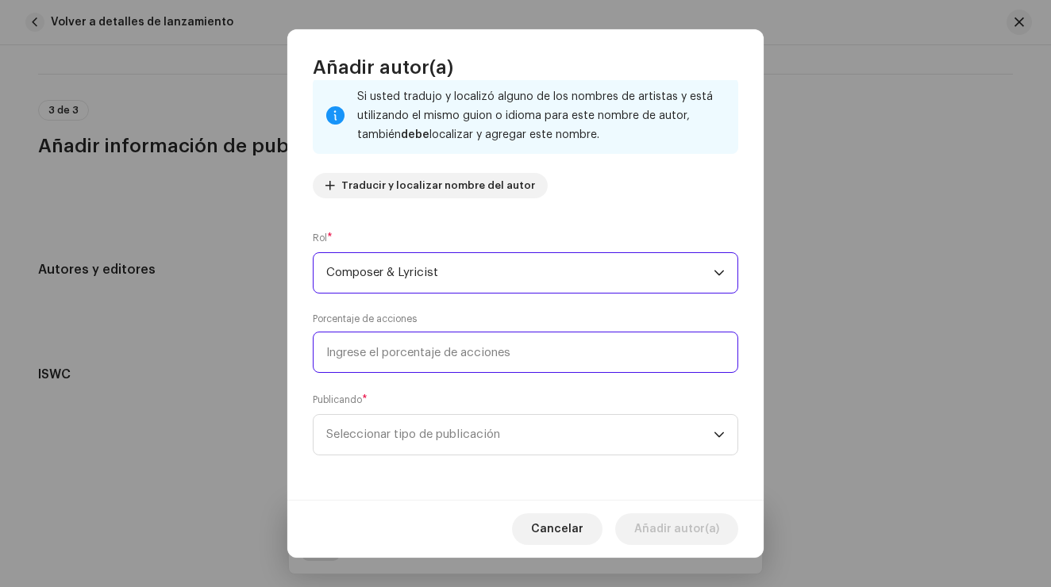
click at [449, 358] on input at bounding box center [525, 352] width 425 height 41
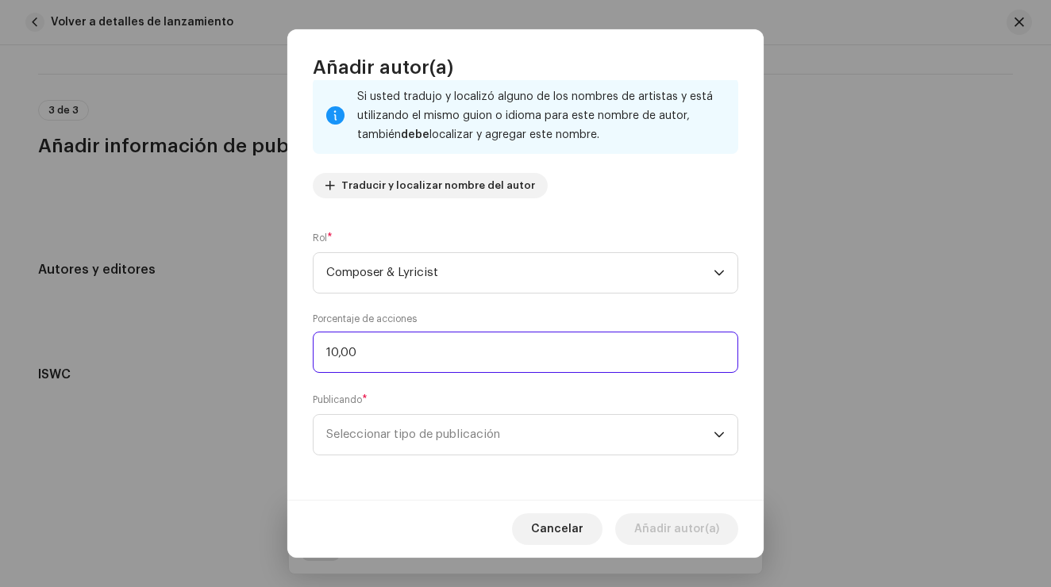
type input "100,00"
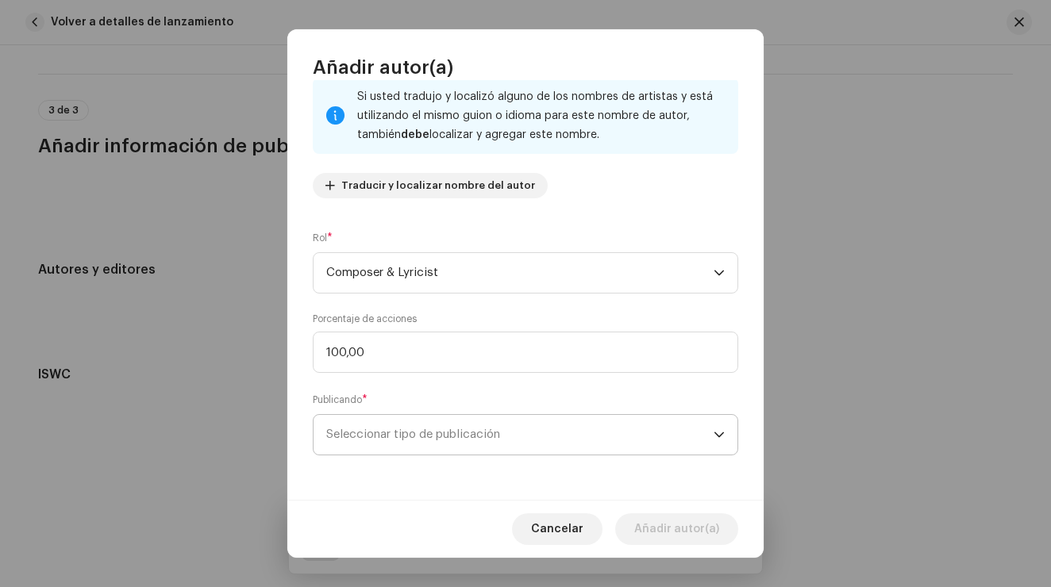
click at [499, 428] on span "Seleccionar tipo de publicación" at bounding box center [519, 435] width 387 height 40
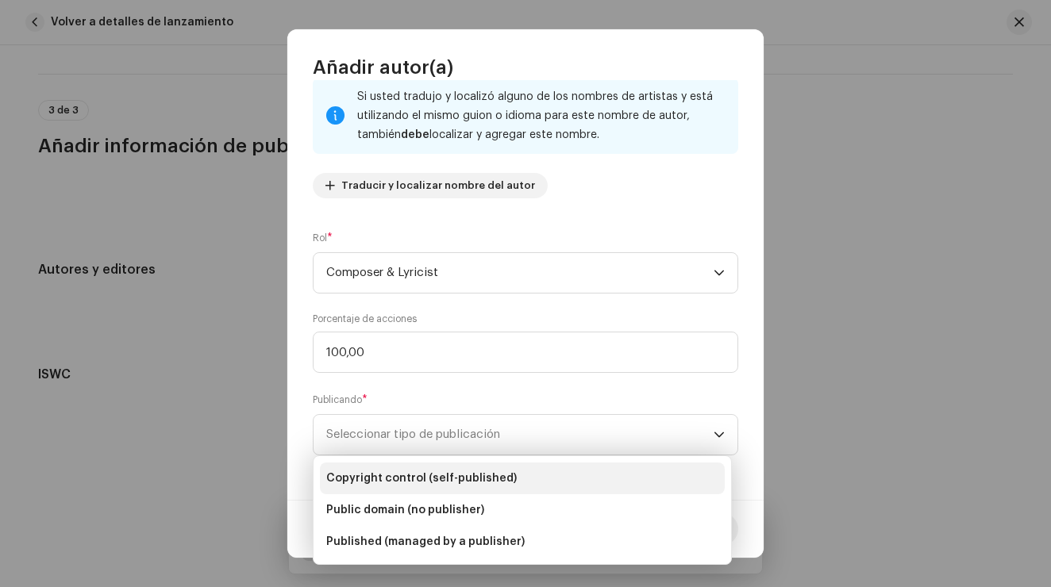
click at [492, 484] on span "Copyright control (self-published)" at bounding box center [421, 479] width 191 height 16
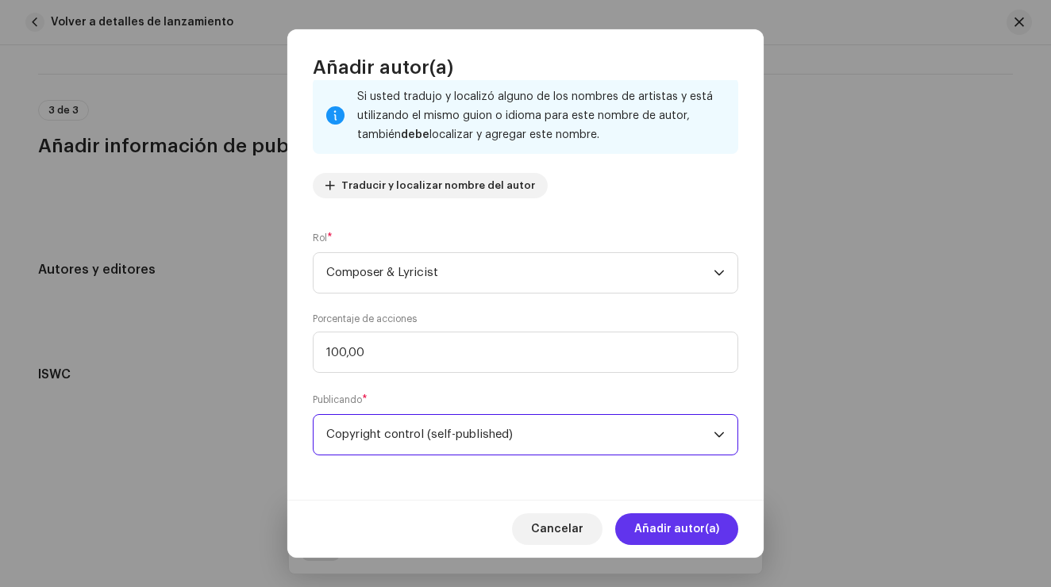
click at [694, 534] on span "Añadir autor(a)" at bounding box center [676, 530] width 85 height 32
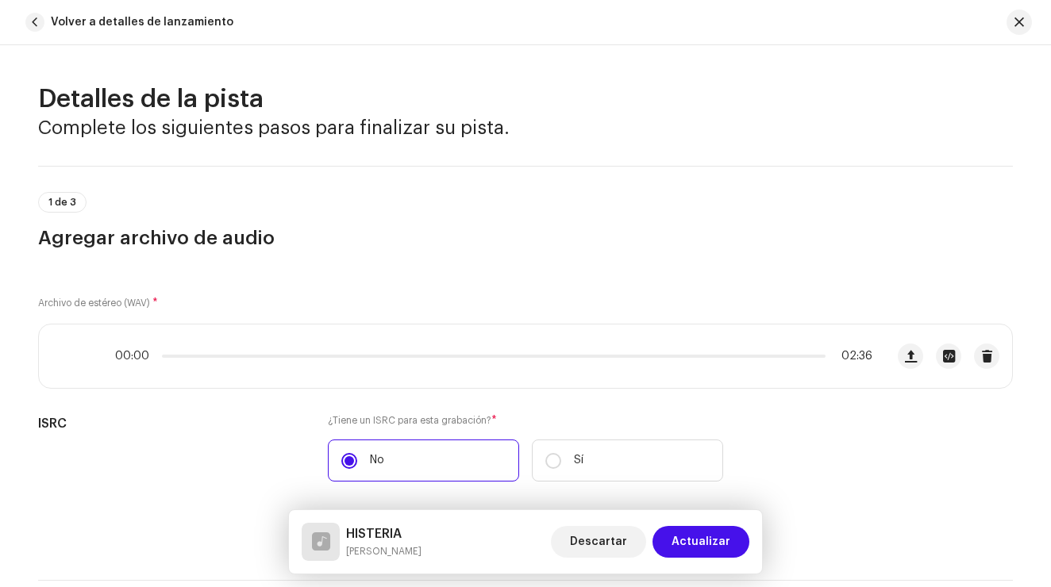
scroll to position [0, 0]
click at [710, 552] on span "Actualizar" at bounding box center [701, 542] width 59 height 32
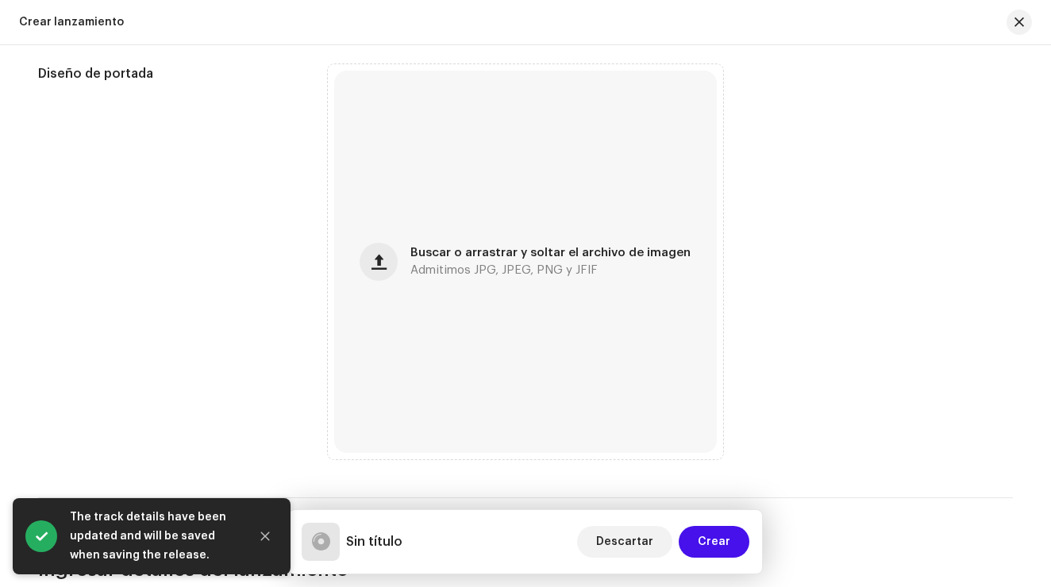
scroll to position [626, 0]
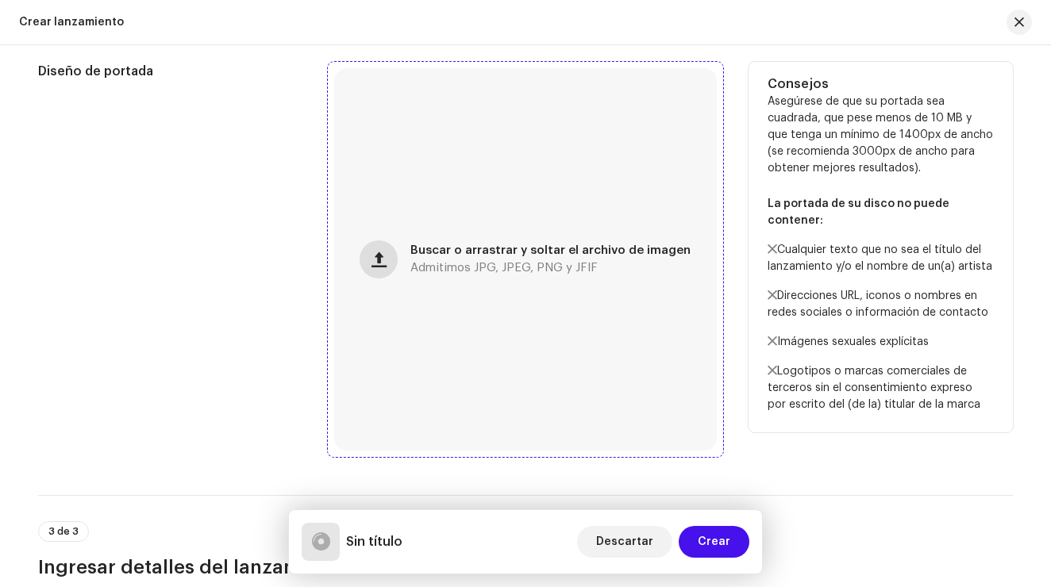
click at [383, 261] on span "button" at bounding box center [378, 259] width 15 height 13
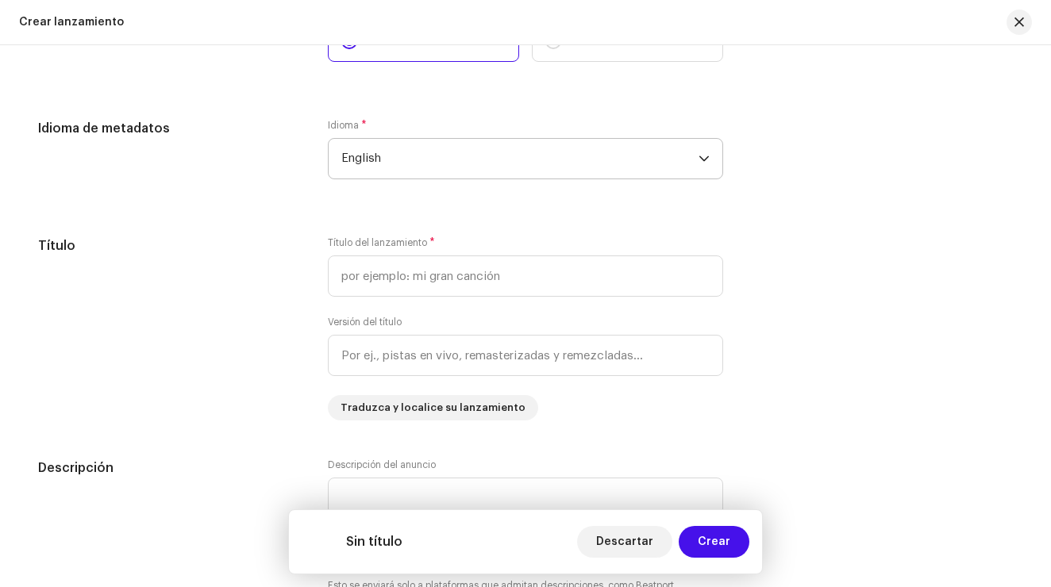
scroll to position [1336, 0]
click at [458, 155] on span "English" at bounding box center [519, 156] width 357 height 40
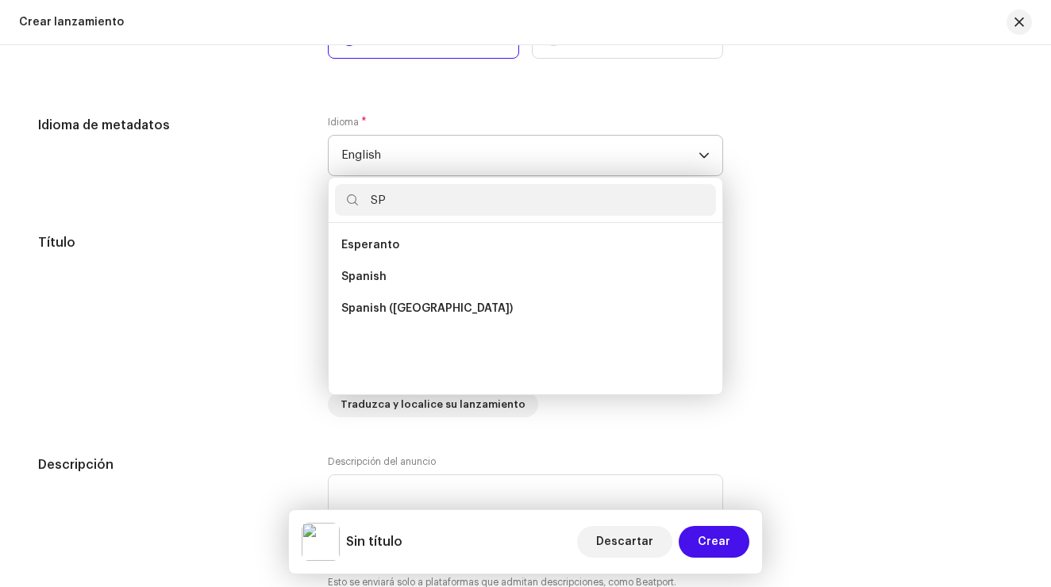
scroll to position [0, 0]
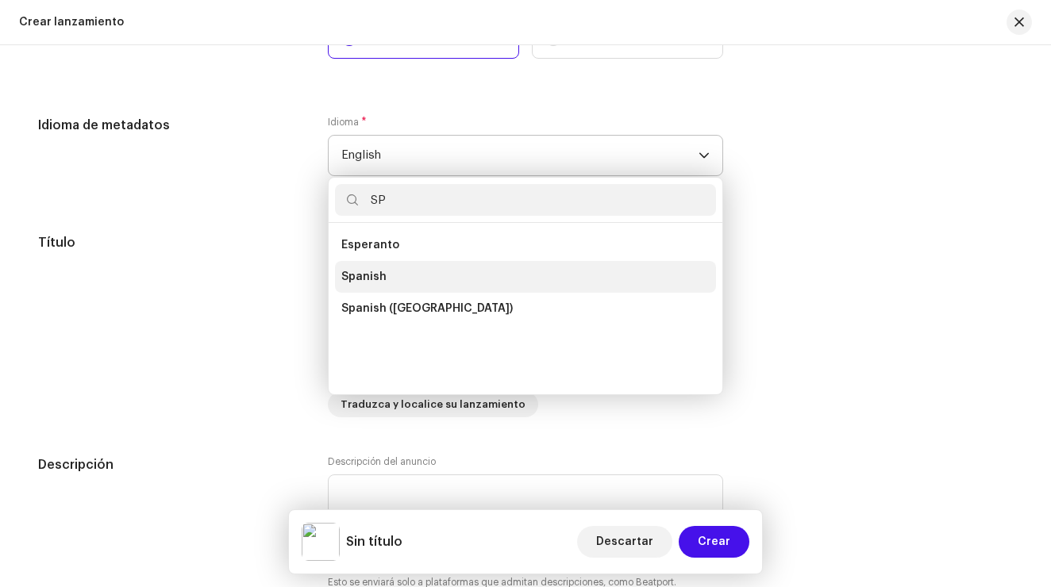
type input "SP"
click at [405, 281] on li "Spanish" at bounding box center [525, 277] width 381 height 32
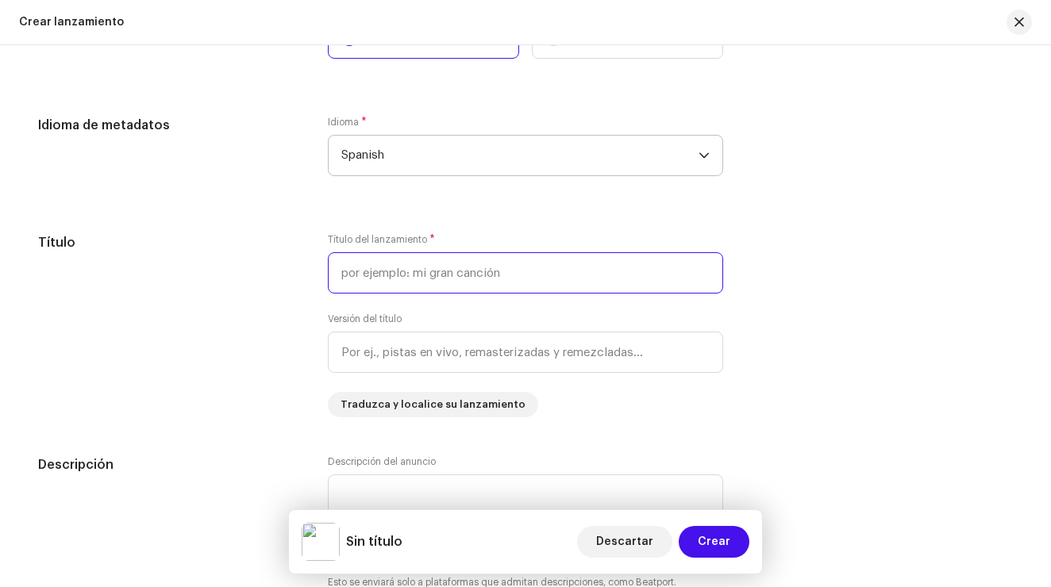
click at [405, 281] on input "text" at bounding box center [525, 272] width 395 height 41
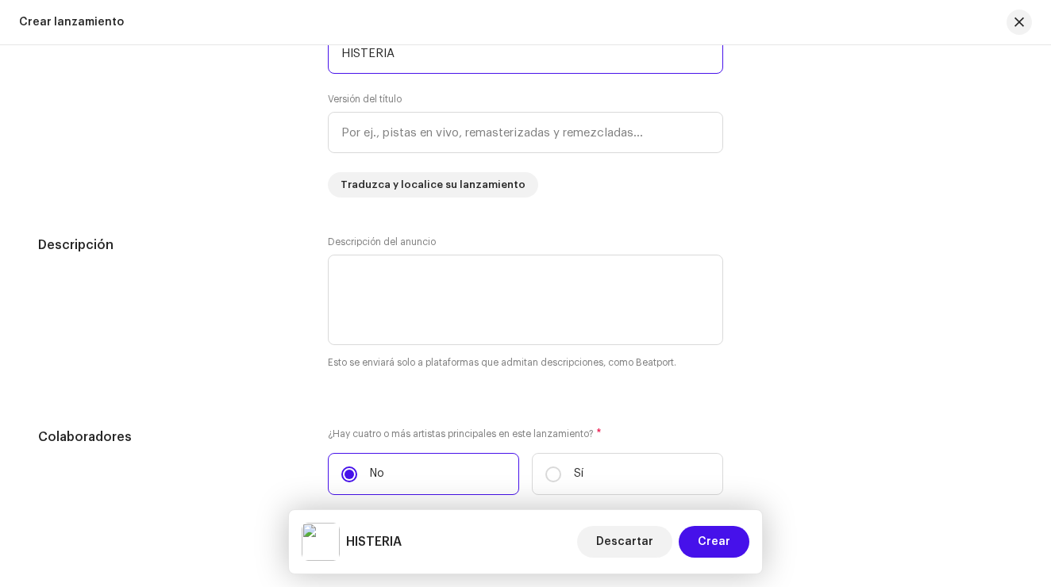
scroll to position [1557, 0]
type input "HISTERIA"
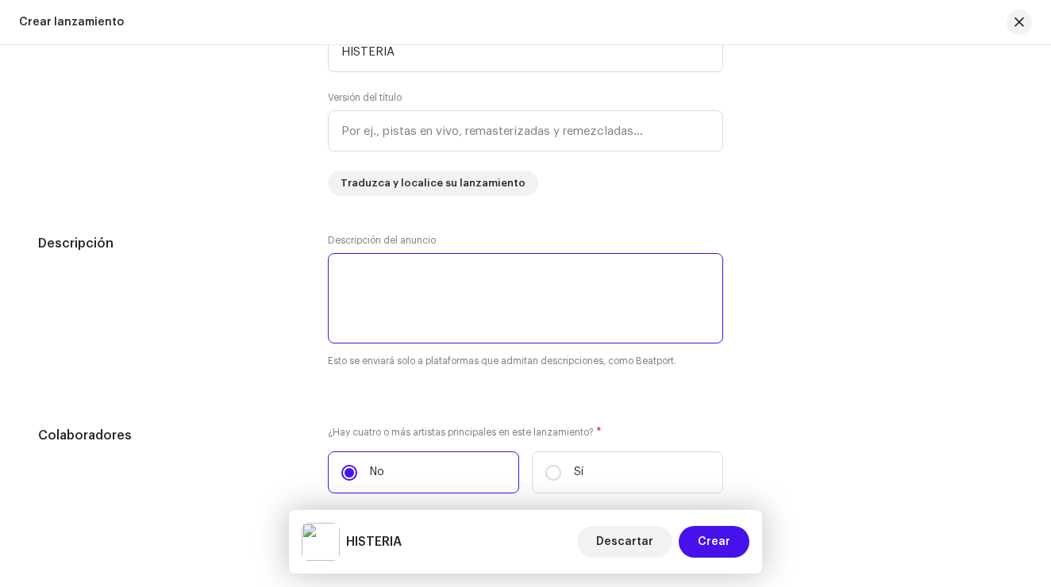
click at [414, 289] on textarea at bounding box center [525, 298] width 395 height 90
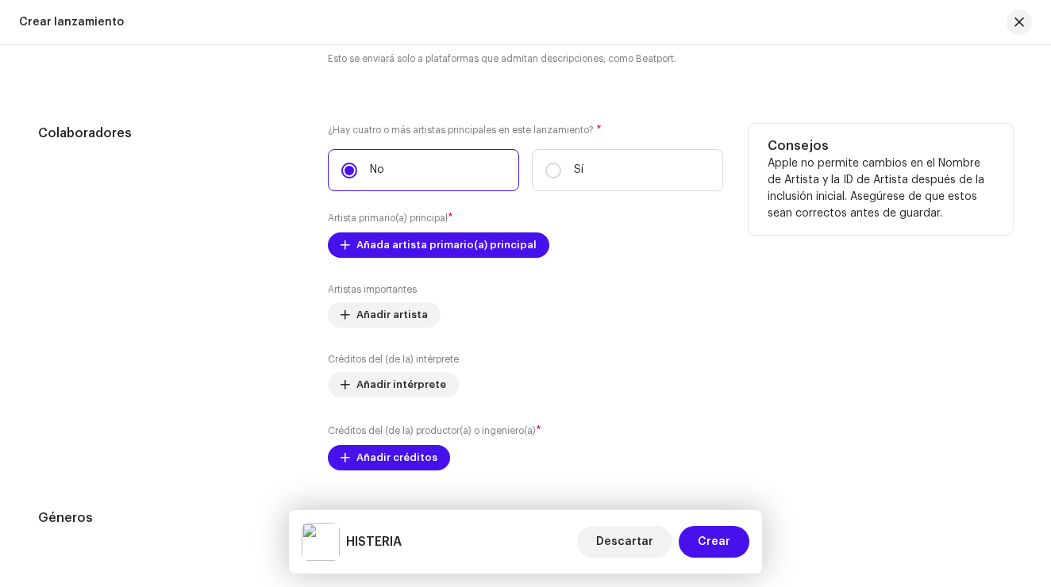
scroll to position [1847, 0]
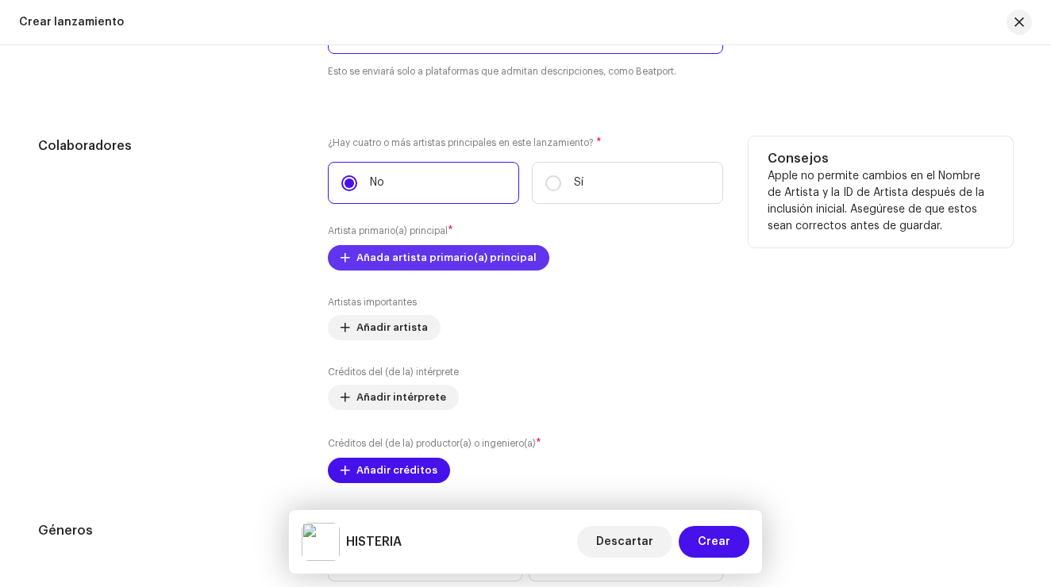
type textarea "Primer single del nuevo EP de la artista [PERSON_NAME]"
click at [431, 256] on span "Añada artista primario(a) principal" at bounding box center [446, 258] width 180 height 32
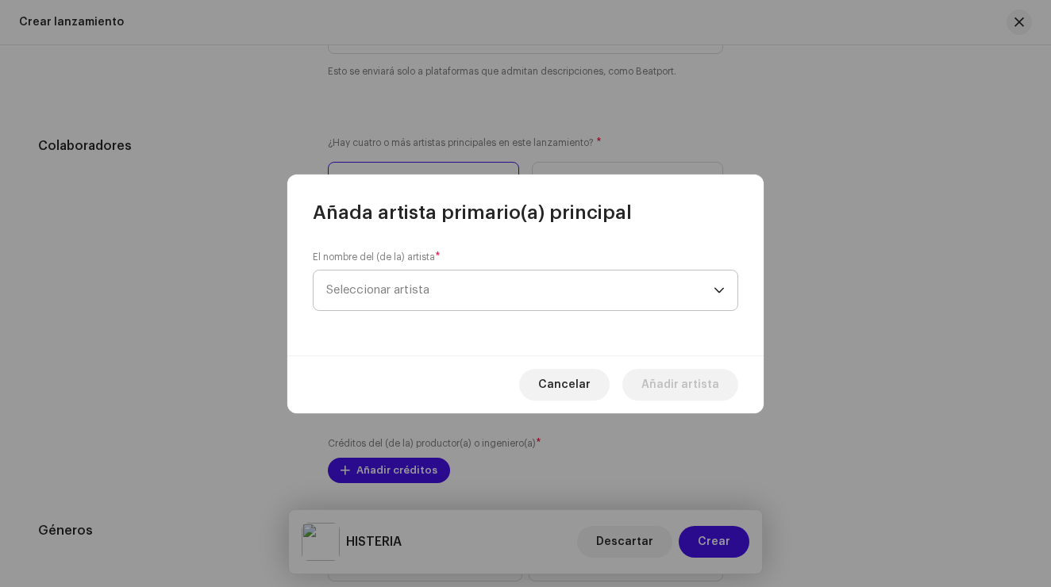
click at [450, 291] on span "Seleccionar artista" at bounding box center [519, 291] width 387 height 40
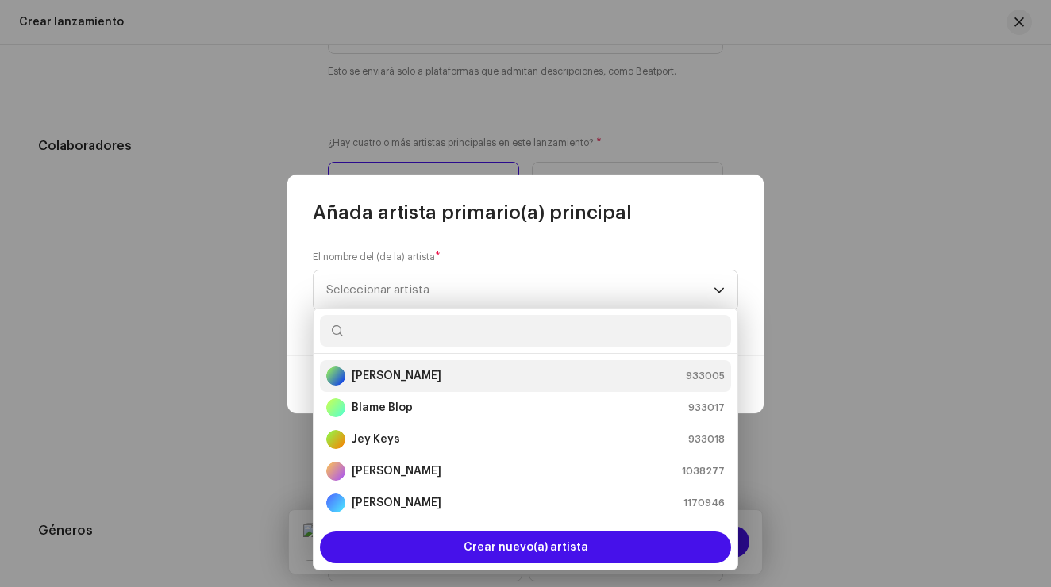
click at [449, 368] on div "[PERSON_NAME] 933005" at bounding box center [525, 376] width 398 height 19
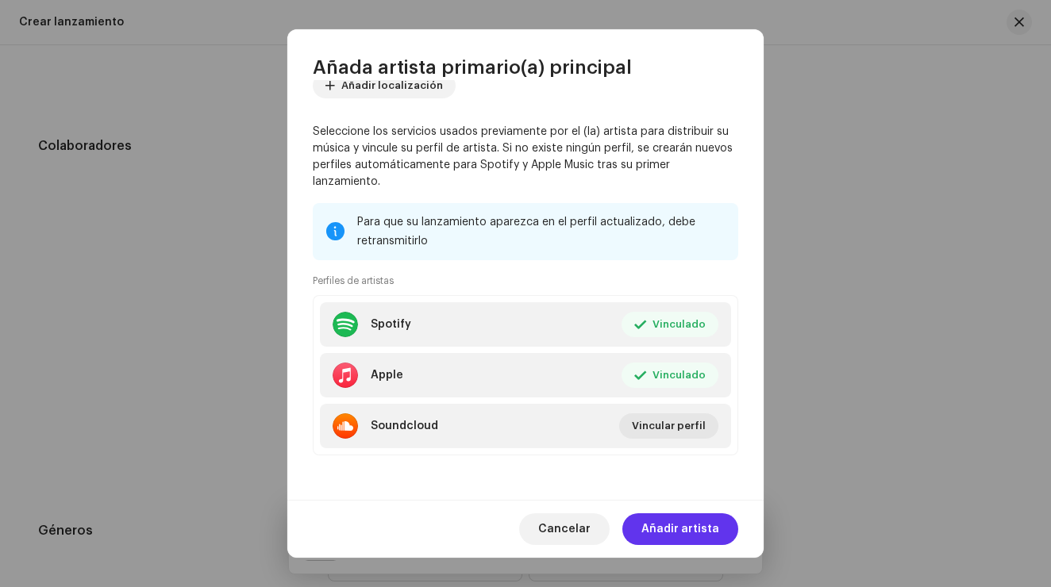
scroll to position [112, 0]
click at [695, 527] on span "Añadir artista" at bounding box center [680, 530] width 78 height 32
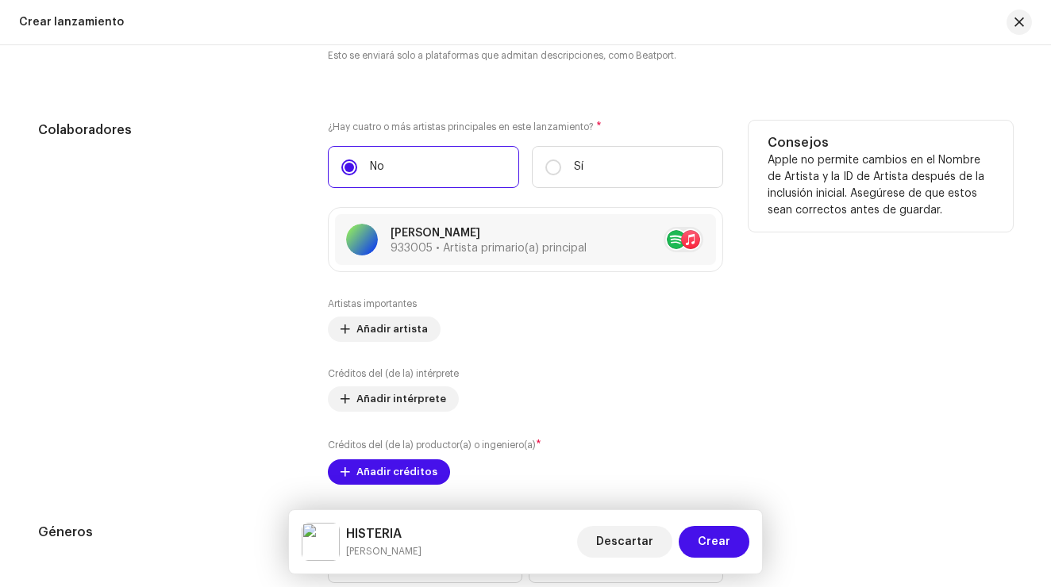
scroll to position [1894, 0]
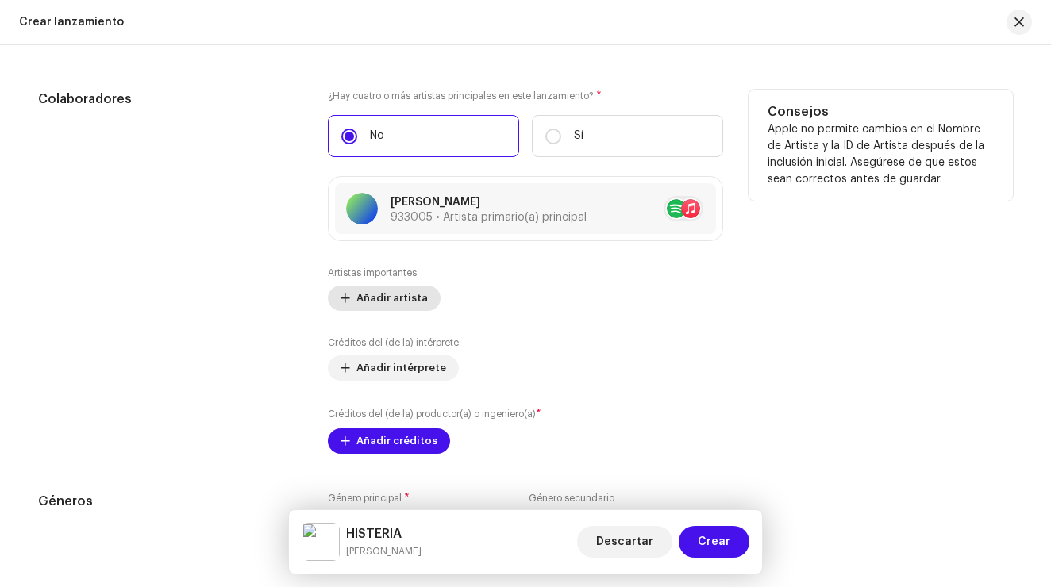
click at [406, 294] on span "Añadir artista" at bounding box center [391, 299] width 71 height 32
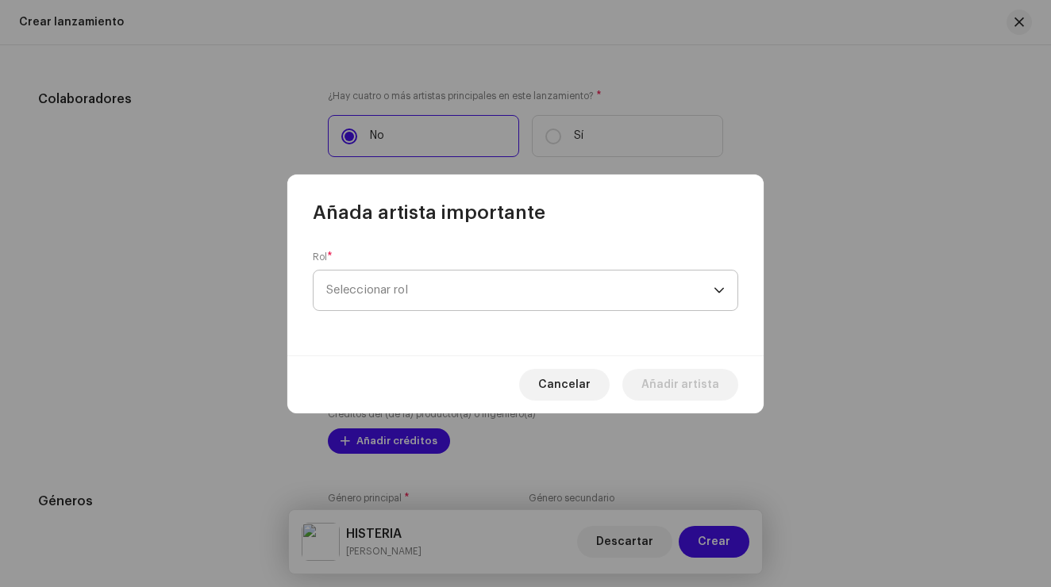
click at [417, 294] on span "Seleccionar rol" at bounding box center [519, 291] width 387 height 40
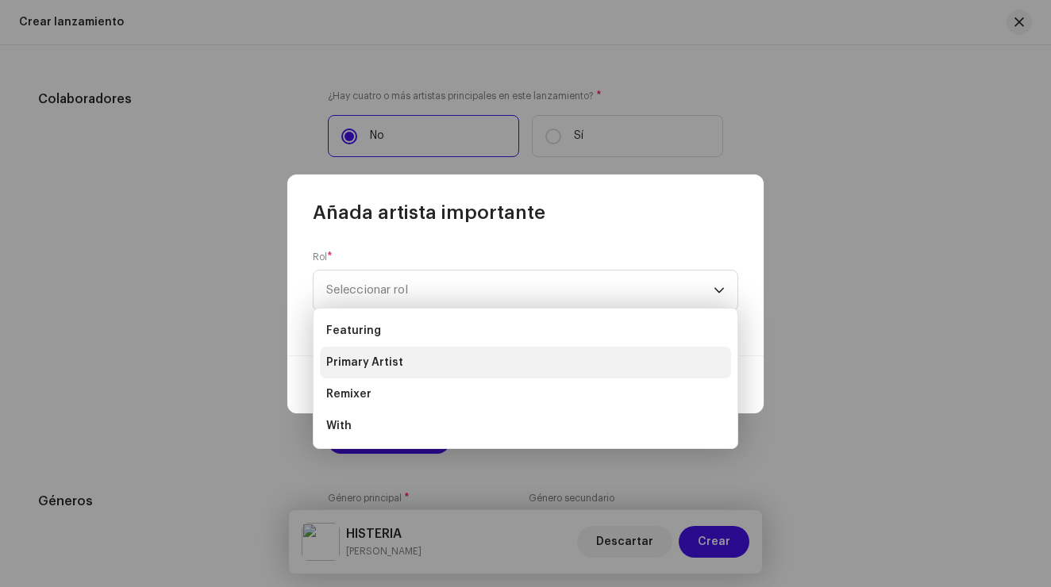
click at [418, 360] on li "Primary Artist" at bounding box center [525, 363] width 411 height 32
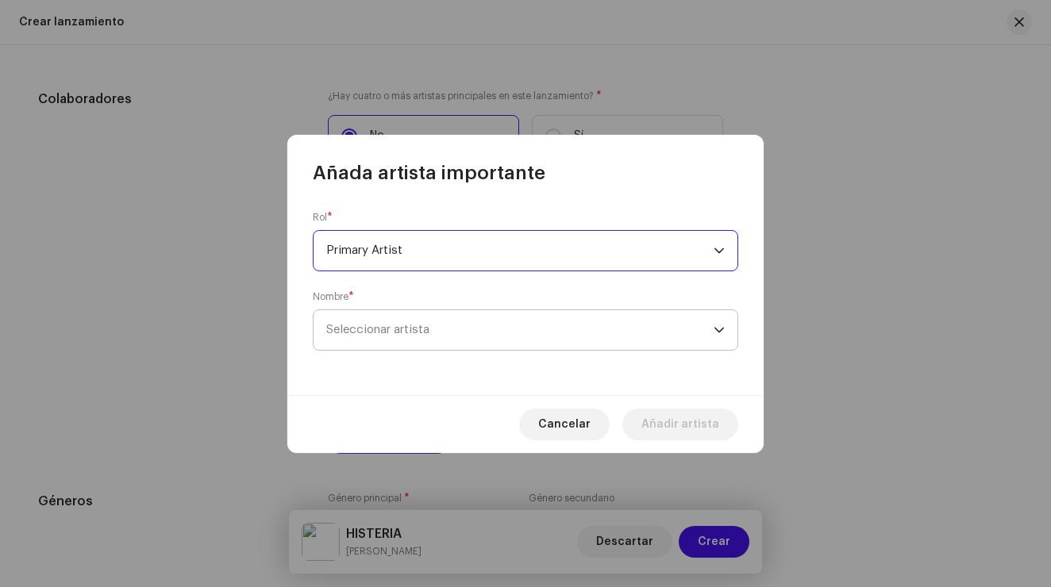
click at [462, 329] on span "Seleccionar artista" at bounding box center [519, 330] width 387 height 40
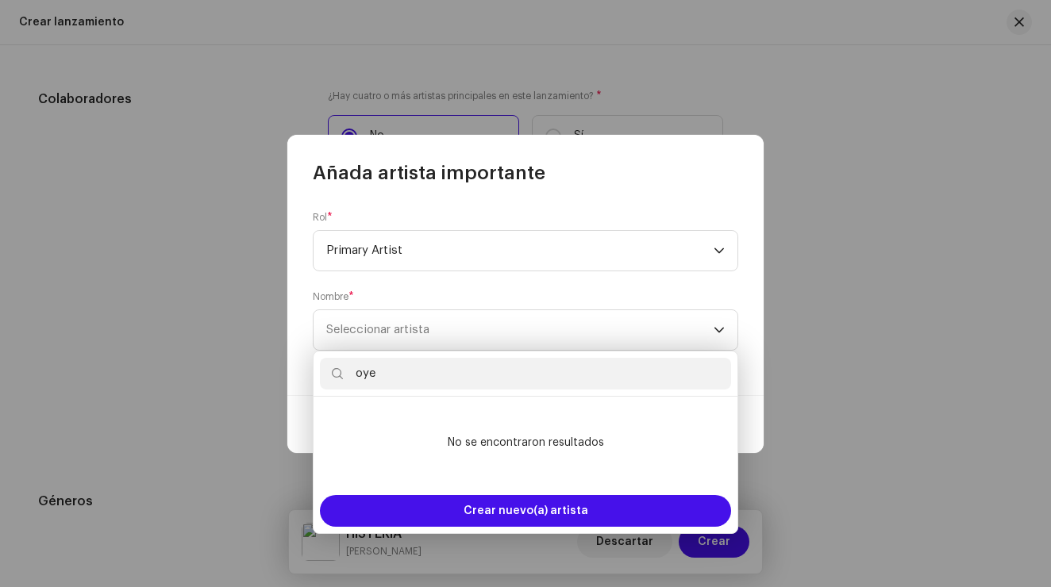
click at [478, 380] on input "oye" at bounding box center [525, 374] width 411 height 32
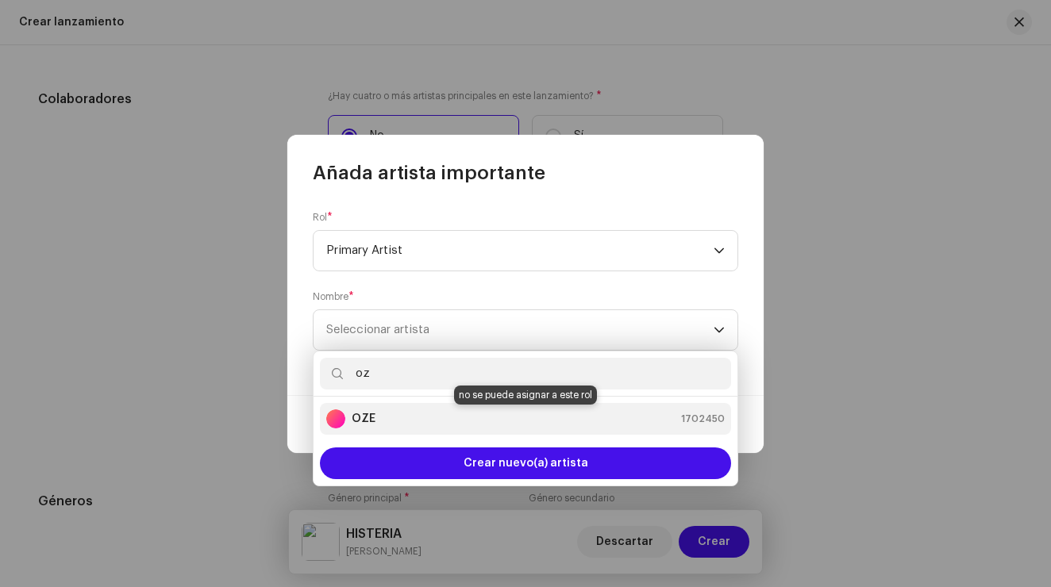
type input "oz"
click at [388, 421] on div "OZE 1702450" at bounding box center [525, 419] width 398 height 19
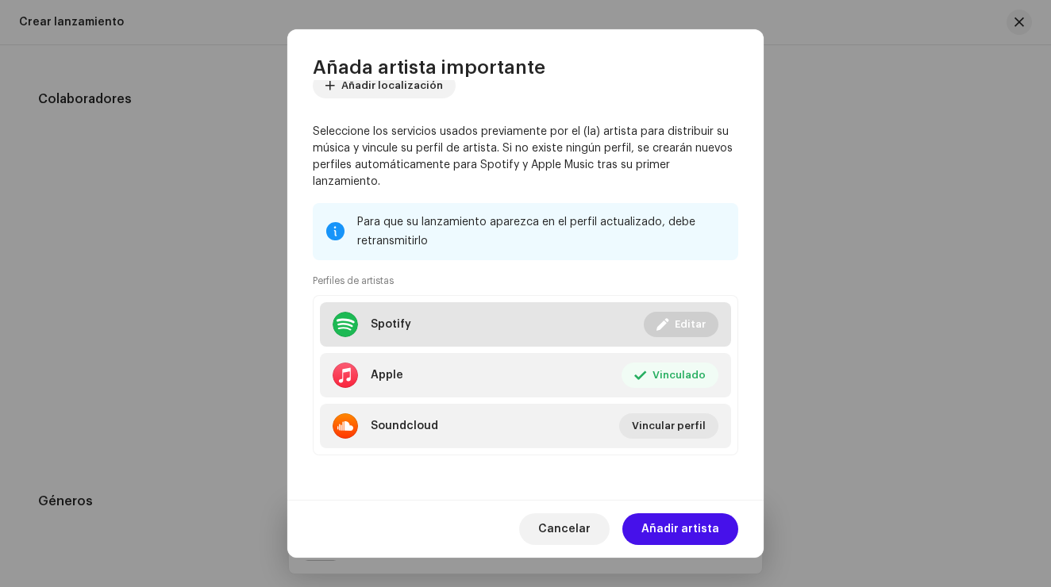
scroll to position [191, 0]
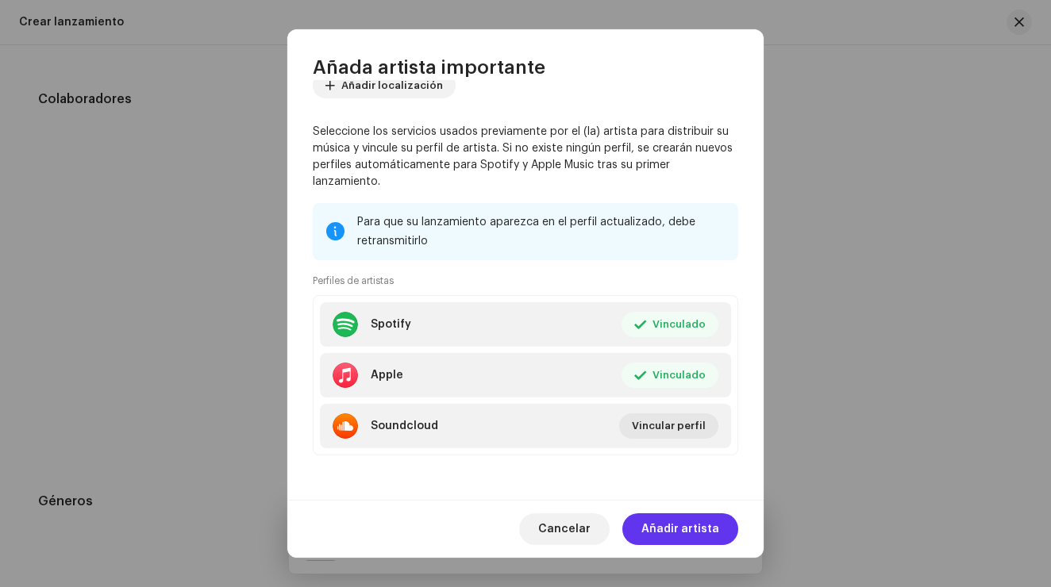
click at [709, 537] on span "Añadir artista" at bounding box center [680, 530] width 78 height 32
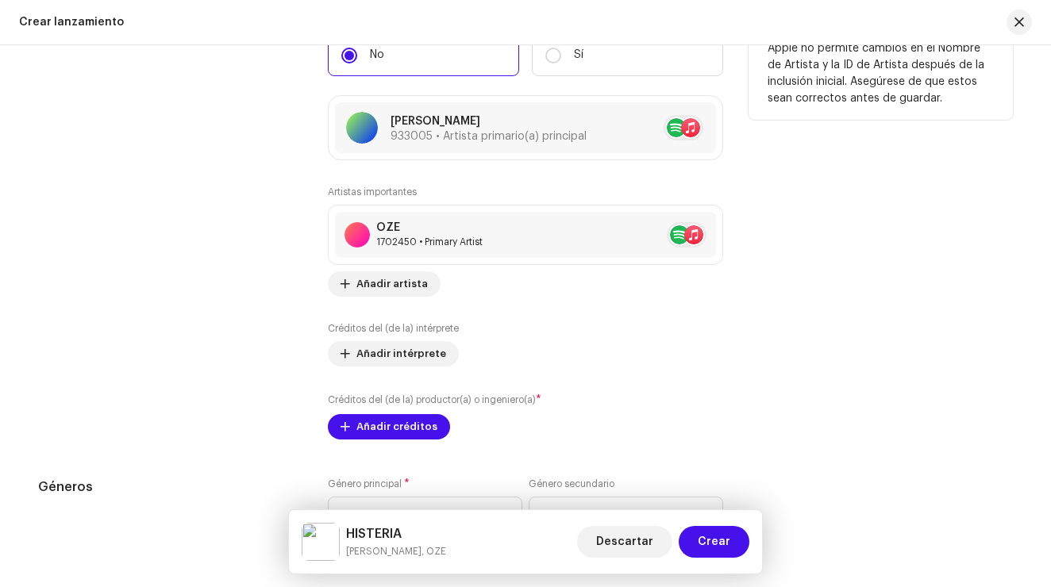
scroll to position [2055, 0]
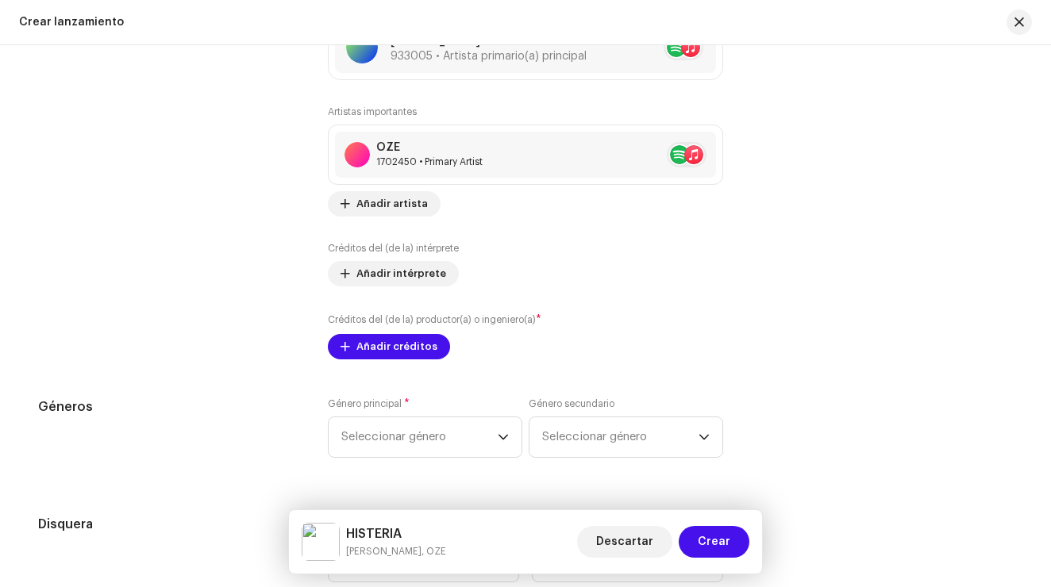
click at [362, 362] on div "Rellenar previamente la información de lanzamiento a partir de los metadatos de…" at bounding box center [525, 157] width 975 height 1975
click at [371, 352] on span "Añadir créditos" at bounding box center [396, 347] width 81 height 32
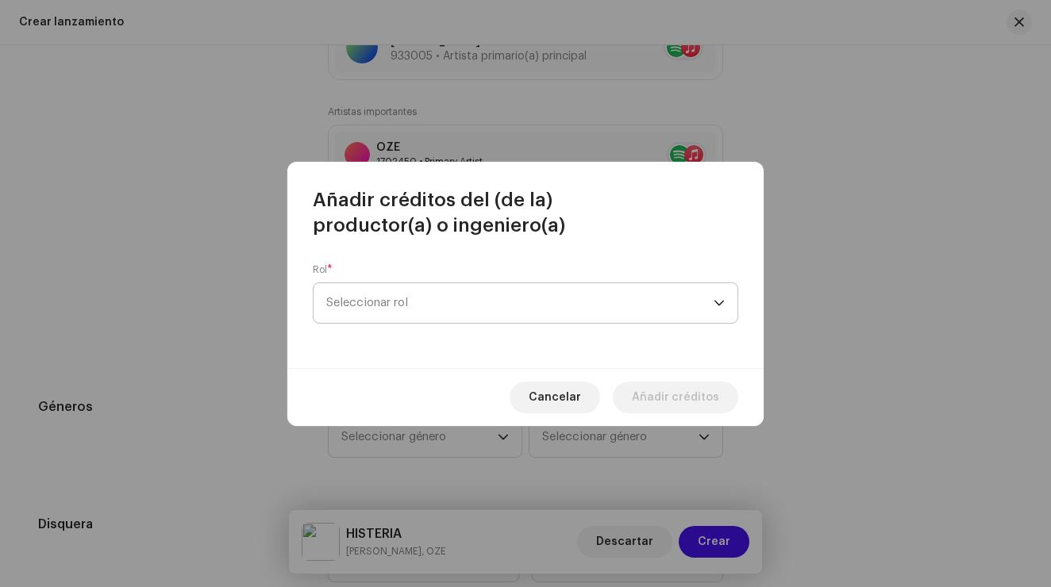
click at [402, 309] on span "Seleccionar rol" at bounding box center [519, 303] width 387 height 40
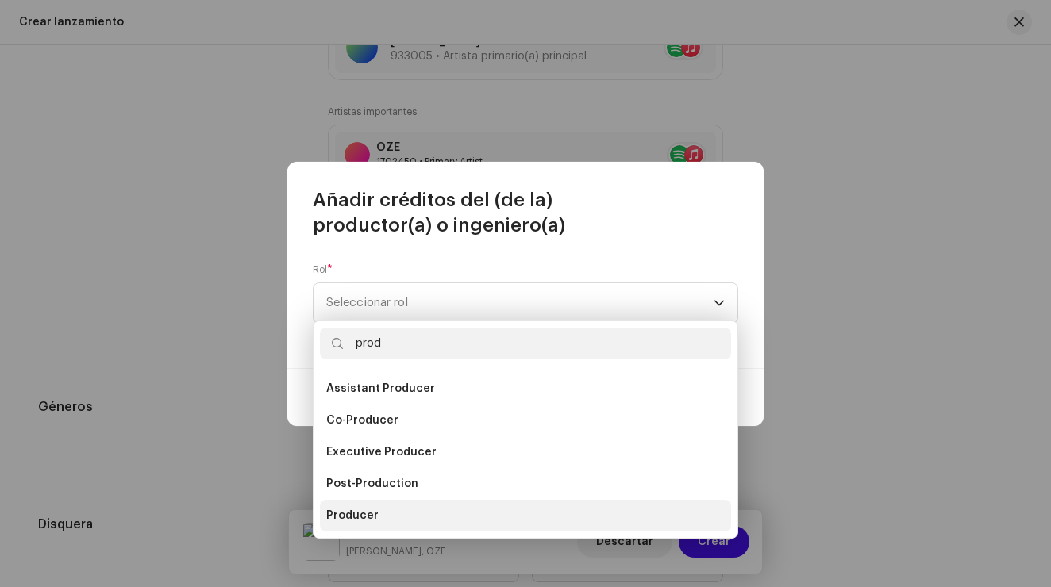
type input "prod"
click at [396, 517] on li "Producer" at bounding box center [525, 516] width 411 height 32
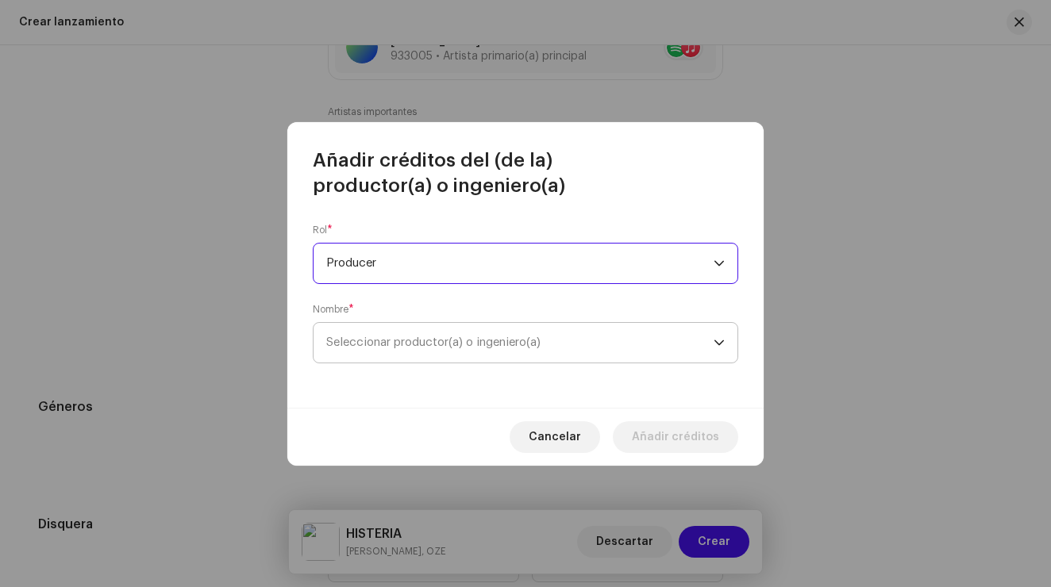
click at [445, 341] on span "Seleccionar productor(a) o ingeniero(a)" at bounding box center [433, 343] width 214 height 12
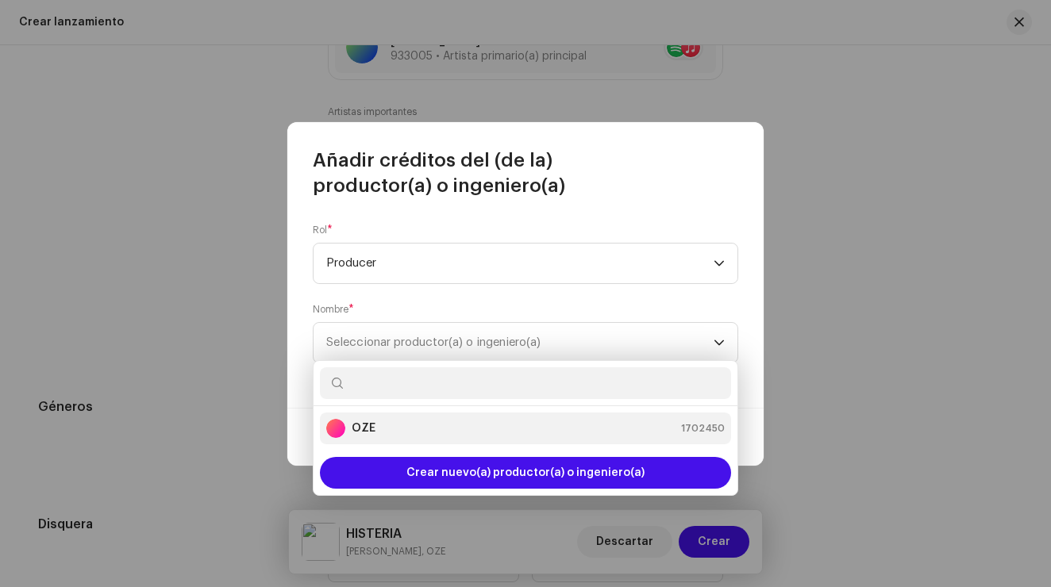
click at [387, 431] on div "OZE 1702450" at bounding box center [525, 428] width 398 height 19
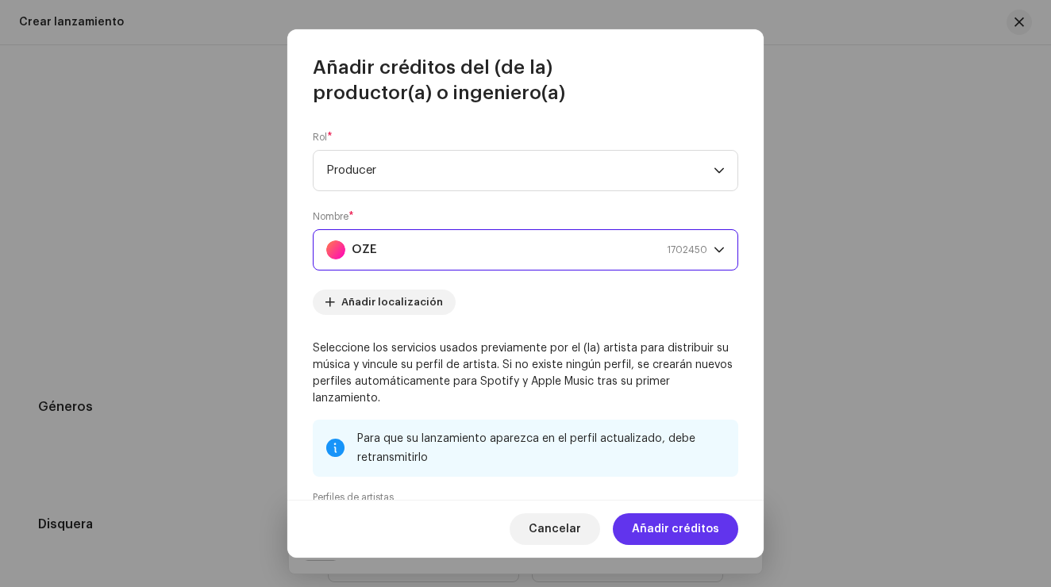
click at [694, 533] on span "Añadir créditos" at bounding box center [675, 530] width 87 height 32
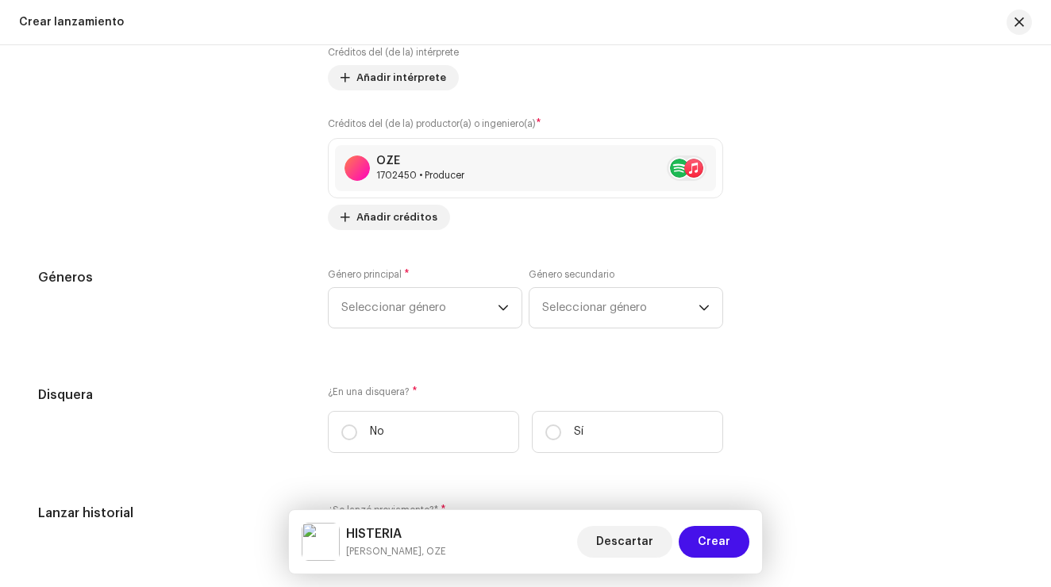
scroll to position [2254, 0]
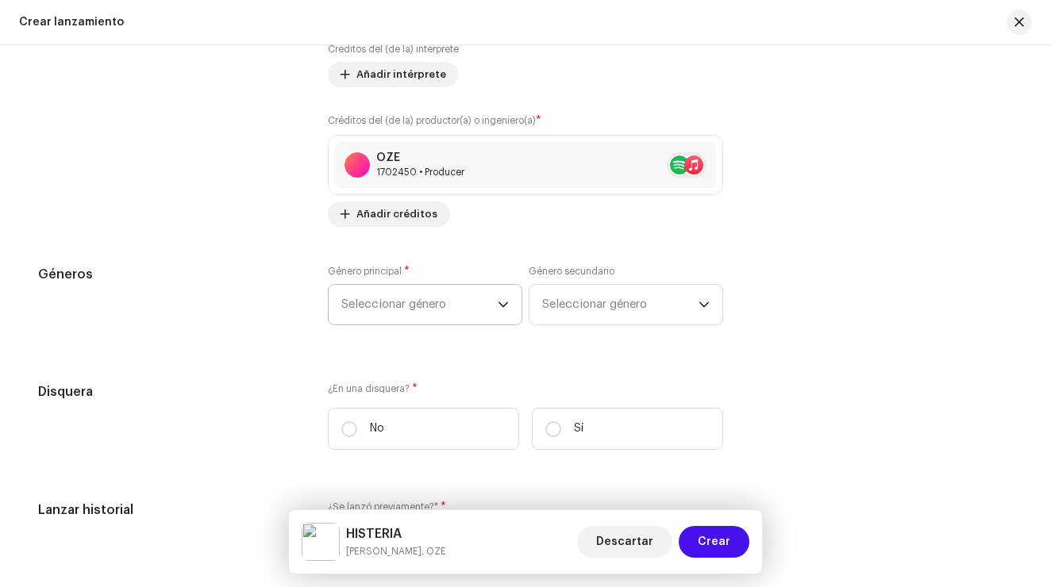
click at [454, 309] on span "Seleccionar género" at bounding box center [419, 305] width 156 height 40
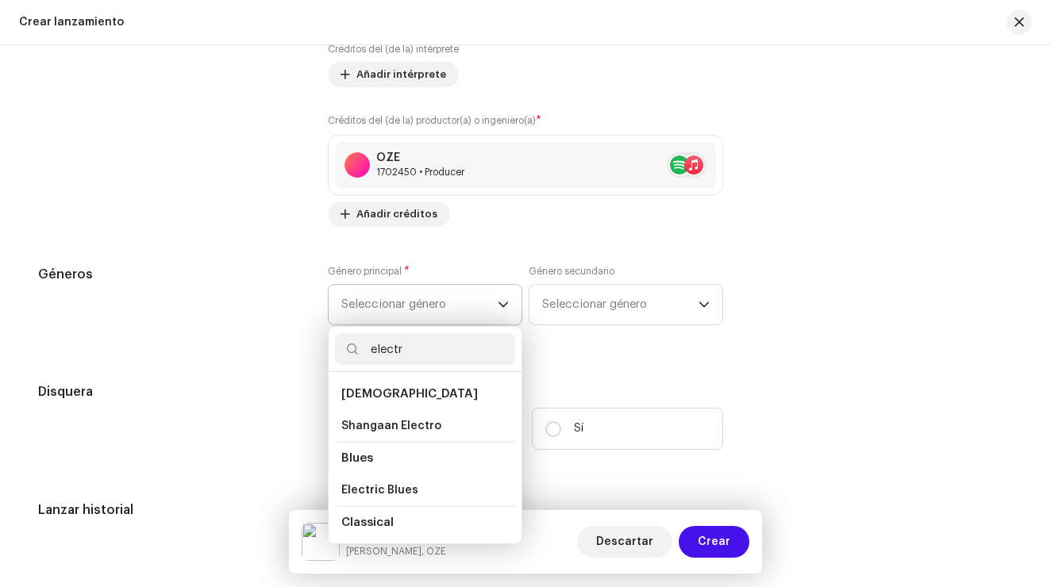
type input "electro"
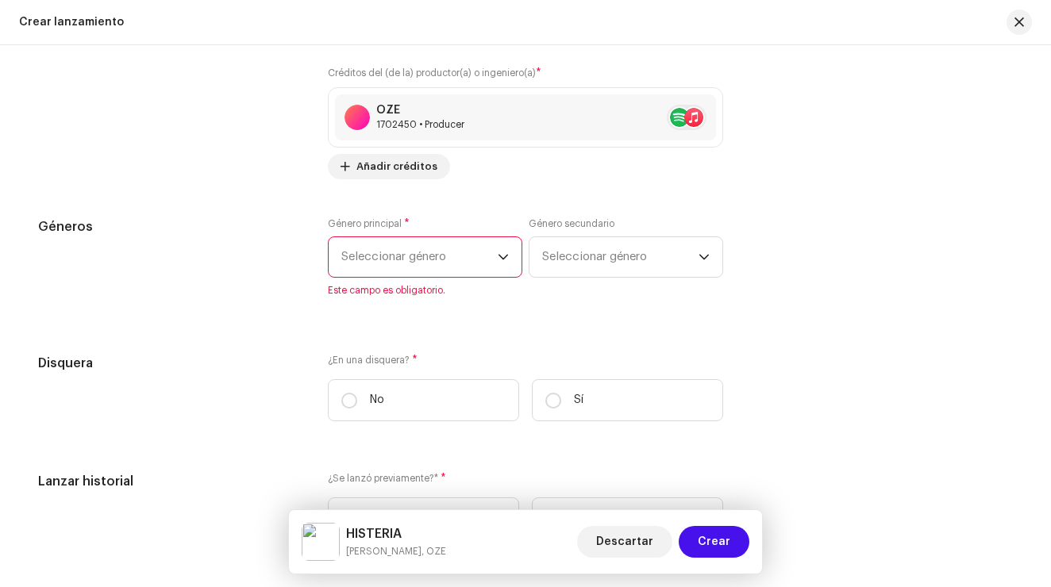
scroll to position [2303, 0]
click at [491, 258] on span "Seleccionar género" at bounding box center [419, 257] width 156 height 40
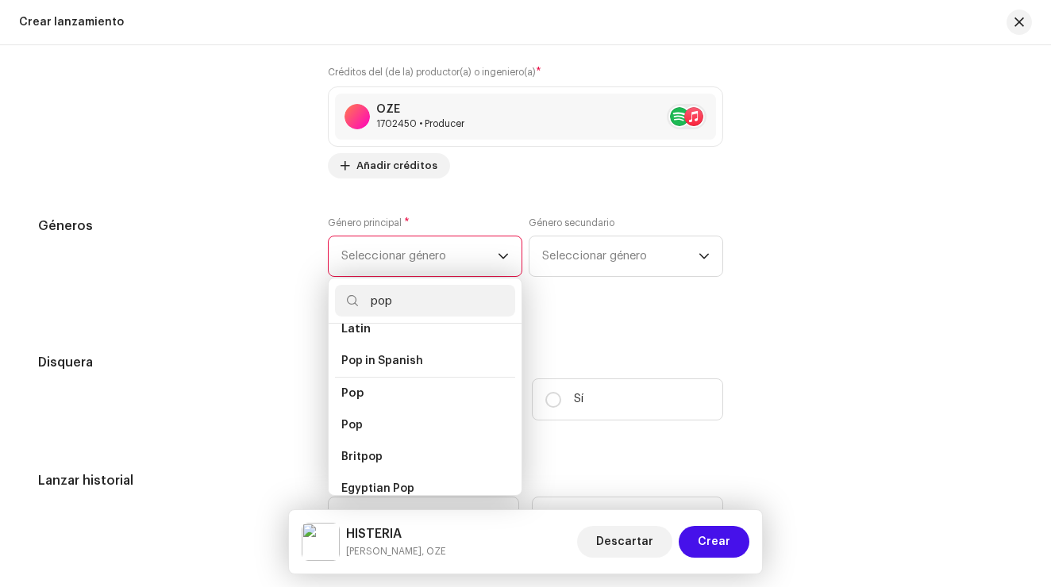
scroll to position [546, 0]
type input "pop"
click at [367, 415] on li "Pop" at bounding box center [425, 422] width 180 height 32
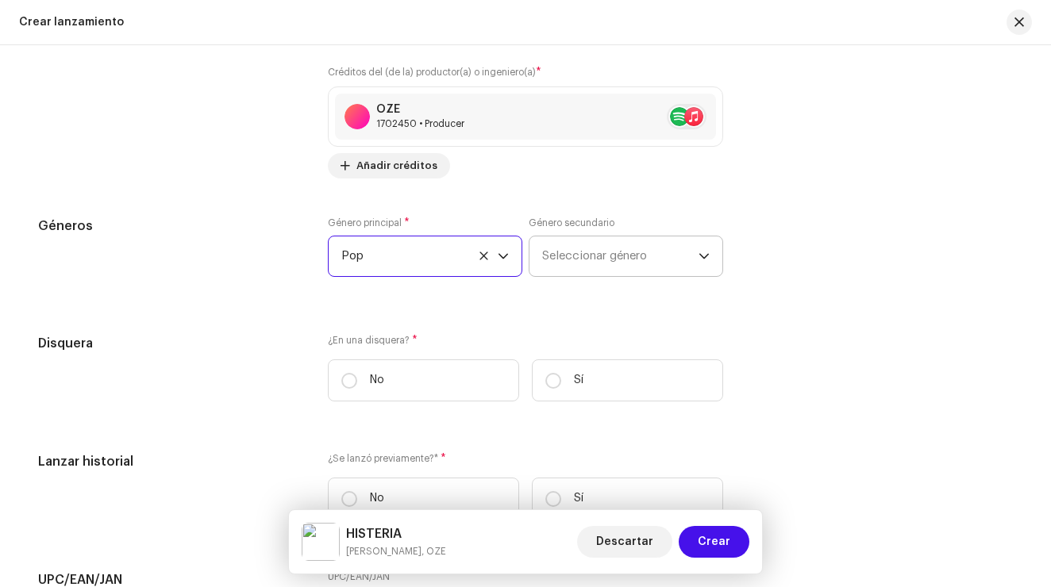
click at [649, 259] on span "Seleccionar género" at bounding box center [620, 257] width 156 height 40
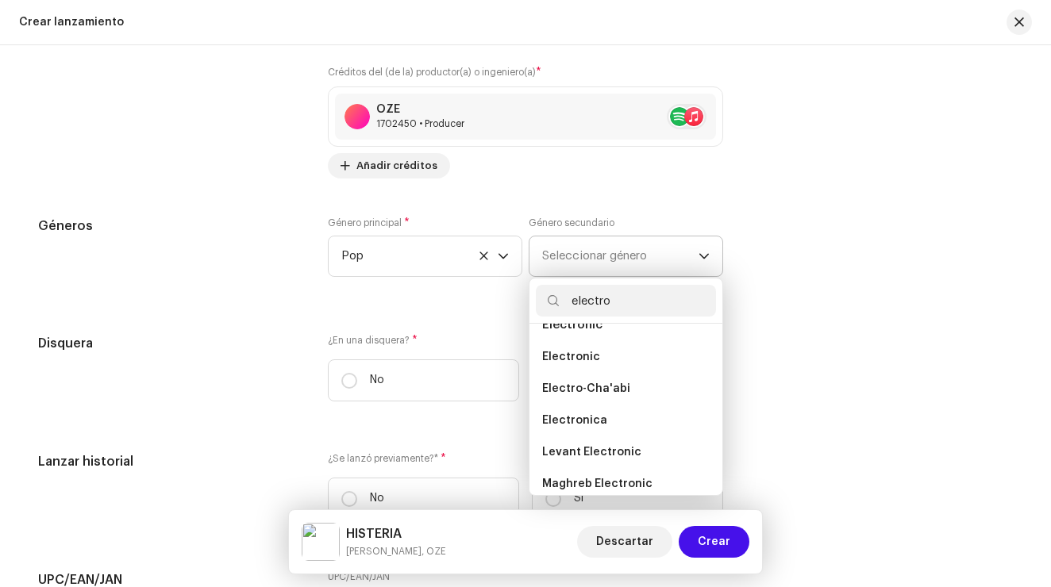
scroll to position [152, 0]
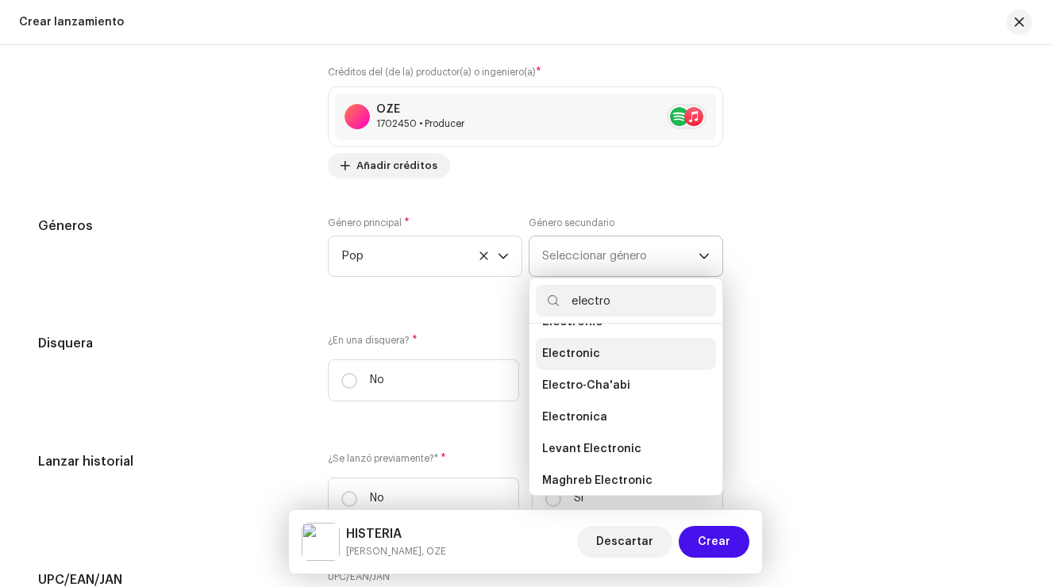
type input "electro"
click at [614, 353] on li "Electronic" at bounding box center [626, 354] width 180 height 32
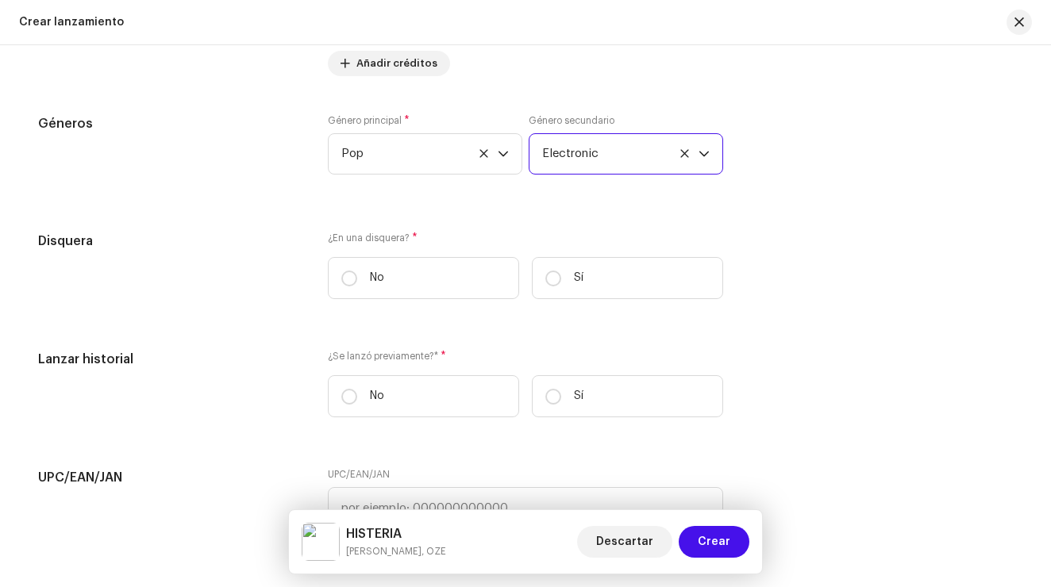
scroll to position [2407, 0]
click at [349, 278] on input "No" at bounding box center [349, 277] width 16 height 16
radio input "true"
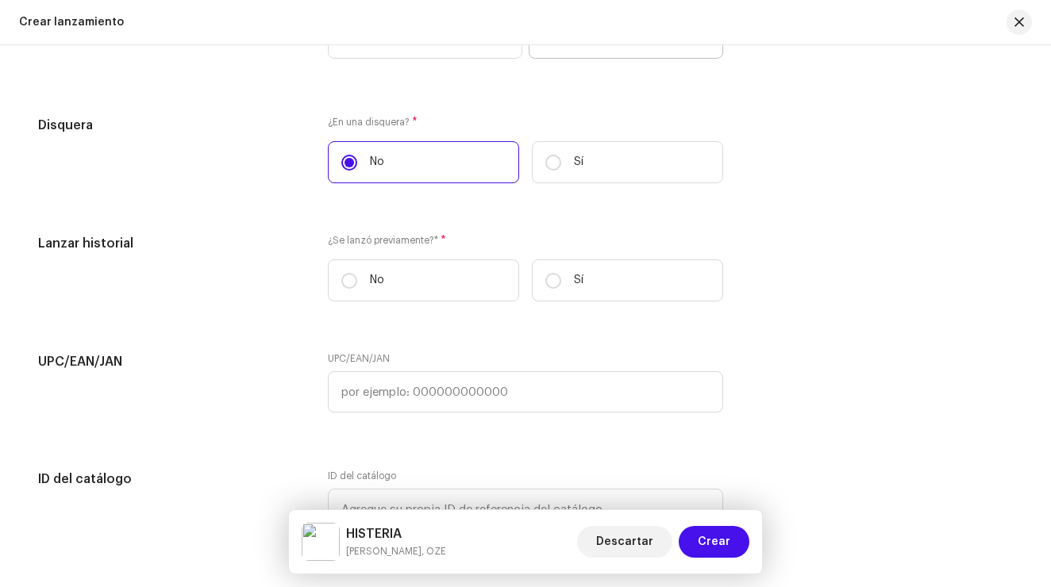
scroll to position [2523, 0]
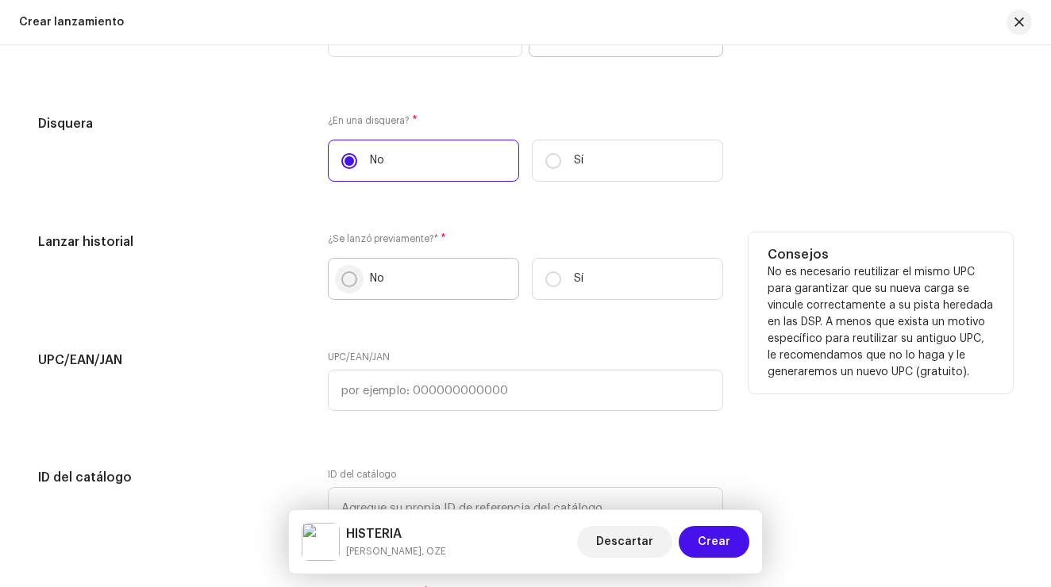
click at [352, 283] on input "No" at bounding box center [349, 279] width 16 height 16
radio input "true"
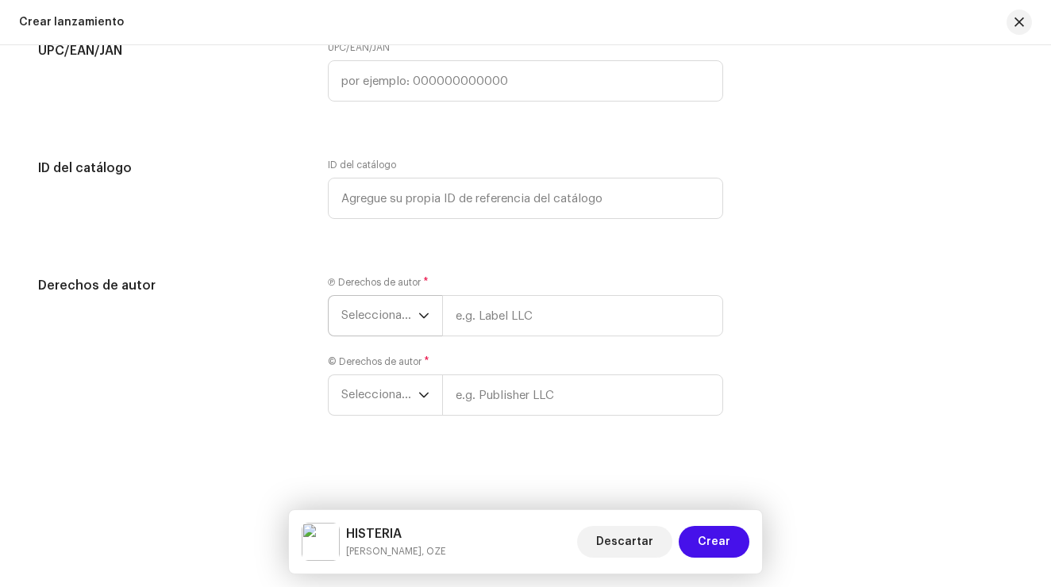
scroll to position [2832, 0]
click at [418, 314] on icon "dropdown trigger" at bounding box center [423, 315] width 11 height 11
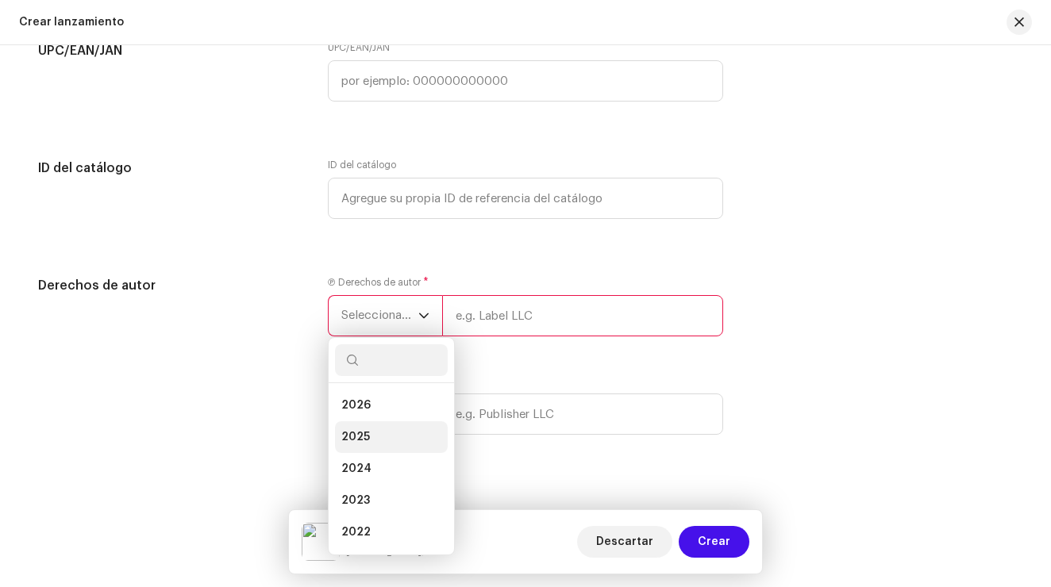
click at [388, 440] on li "2025" at bounding box center [391, 438] width 113 height 32
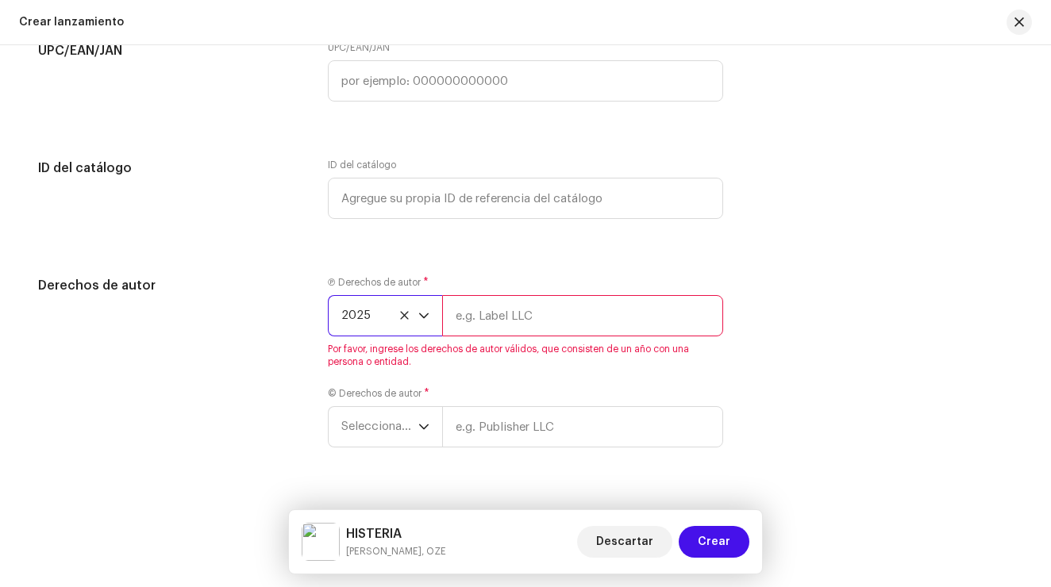
click at [541, 306] on input "text" at bounding box center [582, 315] width 281 height 41
type input "[PERSON_NAME]"
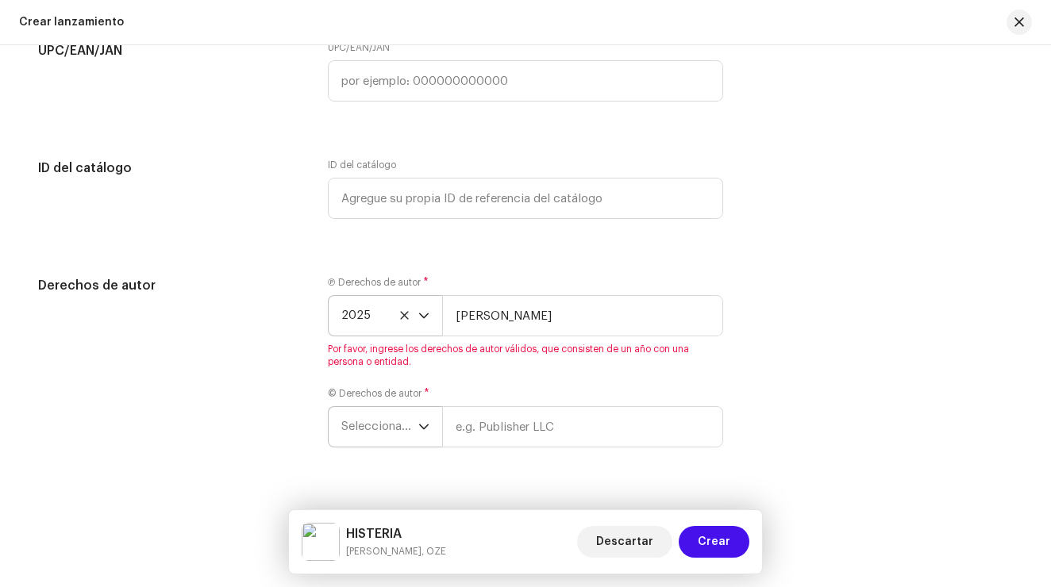
click at [373, 441] on div "Crear un nuevo lanzamiento Le guiaremos en todo el proceso, desde la selección …" at bounding box center [525, 316] width 1051 height 542
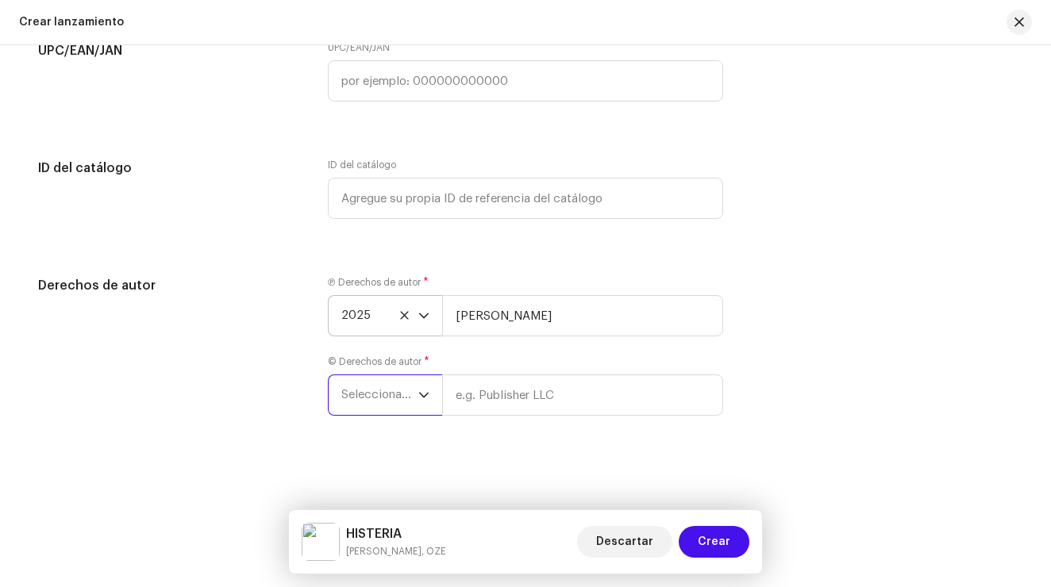
click at [390, 403] on span "Seleccionar año" at bounding box center [379, 395] width 77 height 40
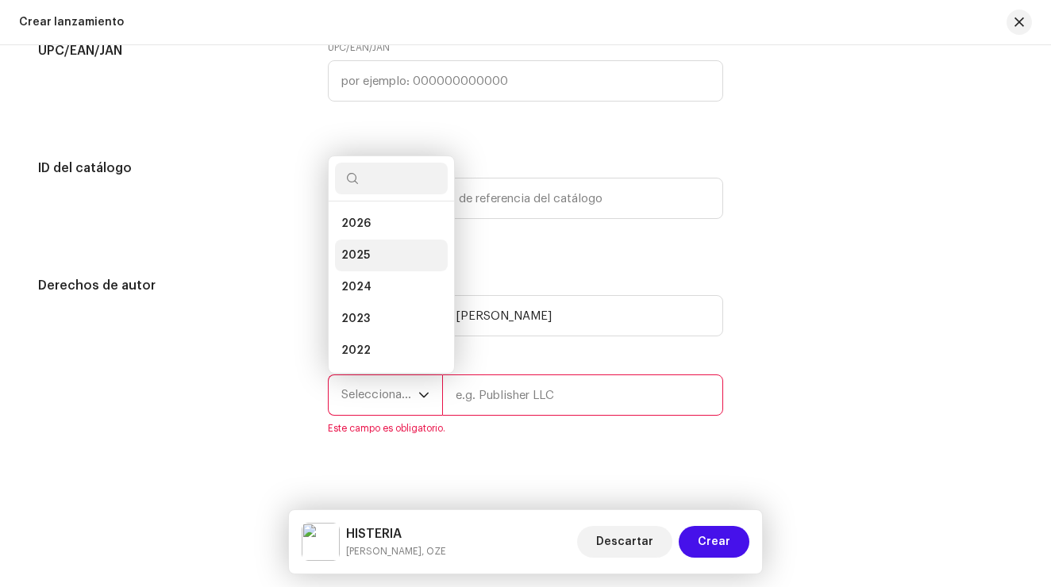
click at [387, 260] on li "2025" at bounding box center [391, 256] width 113 height 32
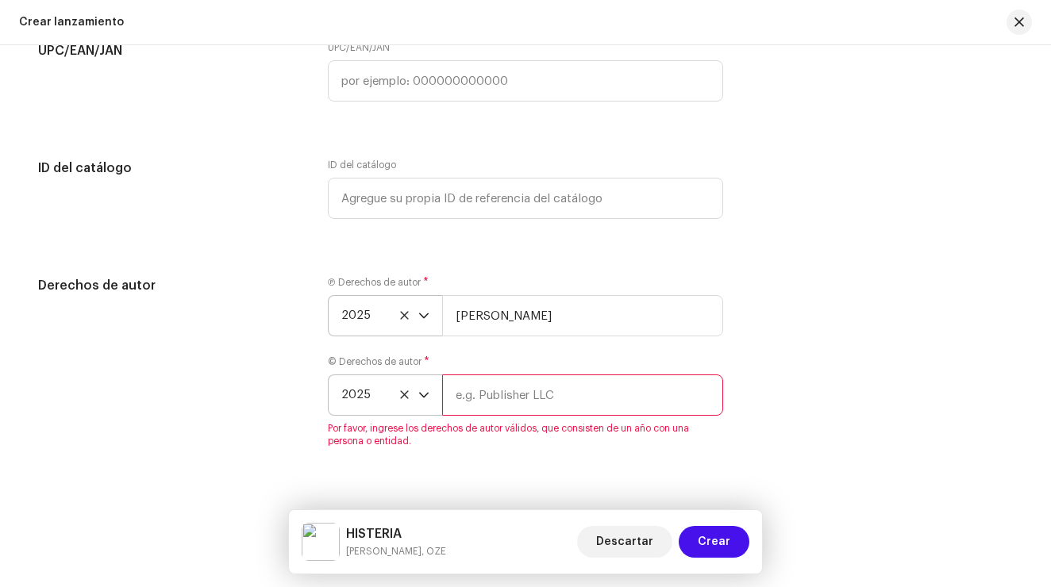
click at [512, 386] on input "text" at bounding box center [582, 395] width 281 height 41
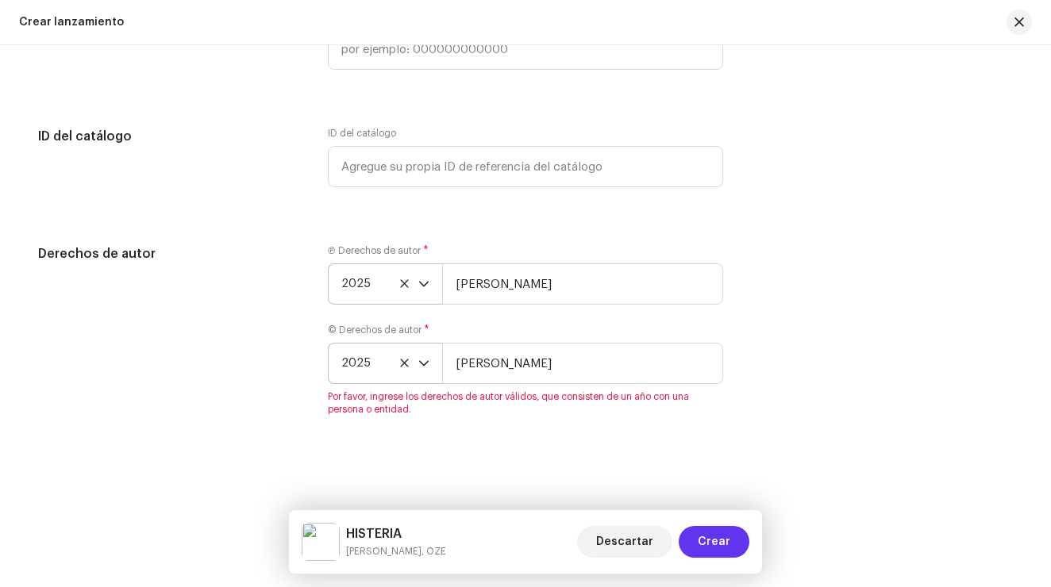
type input "[PERSON_NAME]"
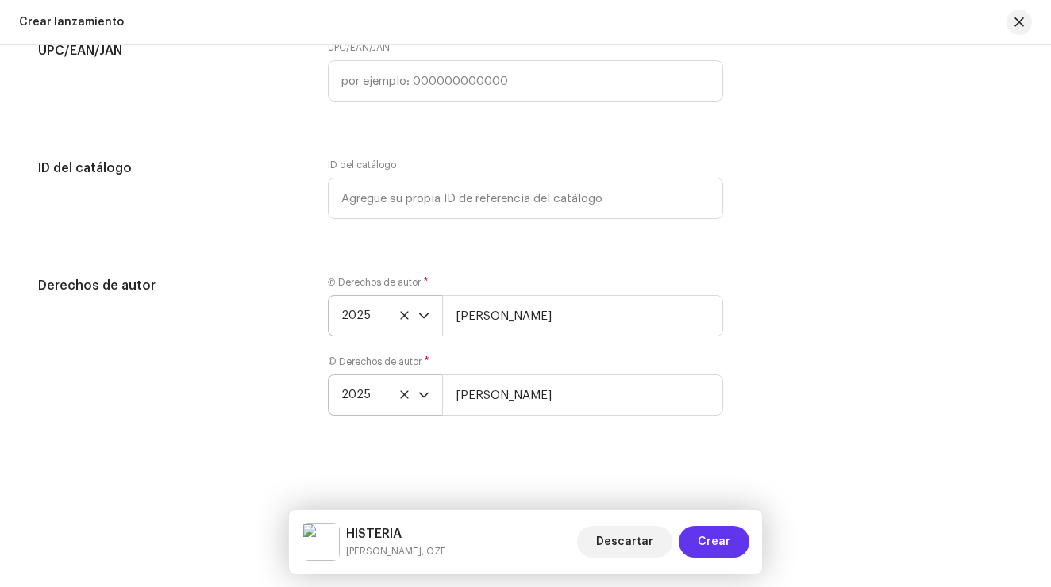
click at [726, 549] on span "Crear" at bounding box center [714, 542] width 33 height 32
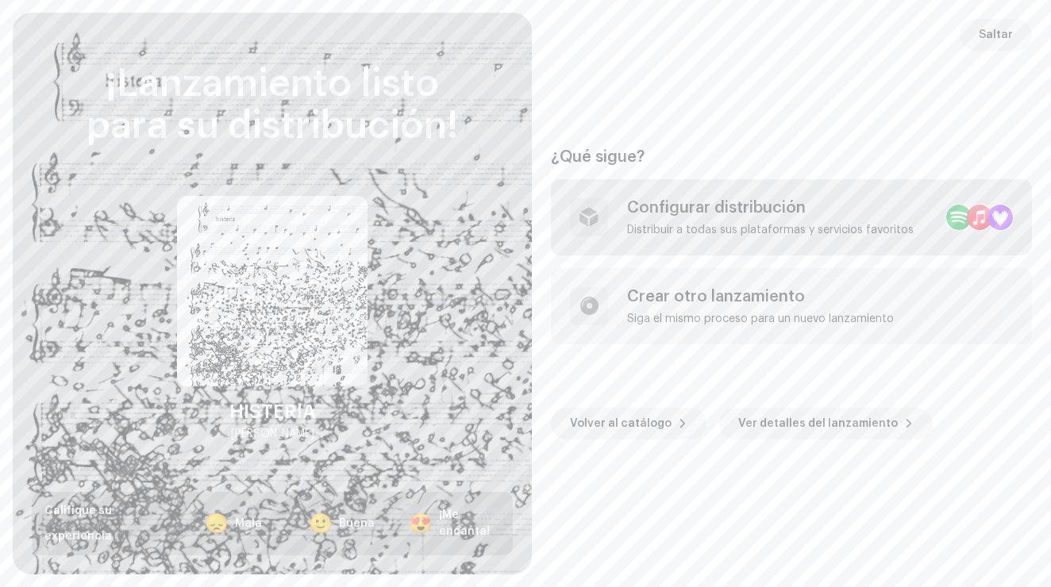
click at [720, 228] on div "Distribuir a todas sus plataformas y servicios favoritos" at bounding box center [770, 230] width 287 height 13
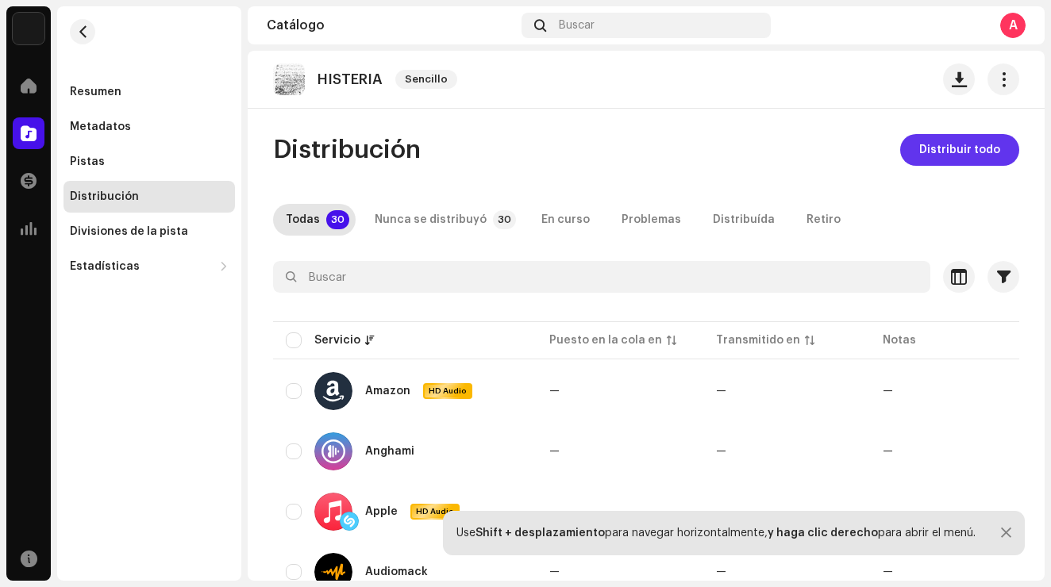
click at [950, 160] on span "Distribuir todo" at bounding box center [959, 150] width 81 height 32
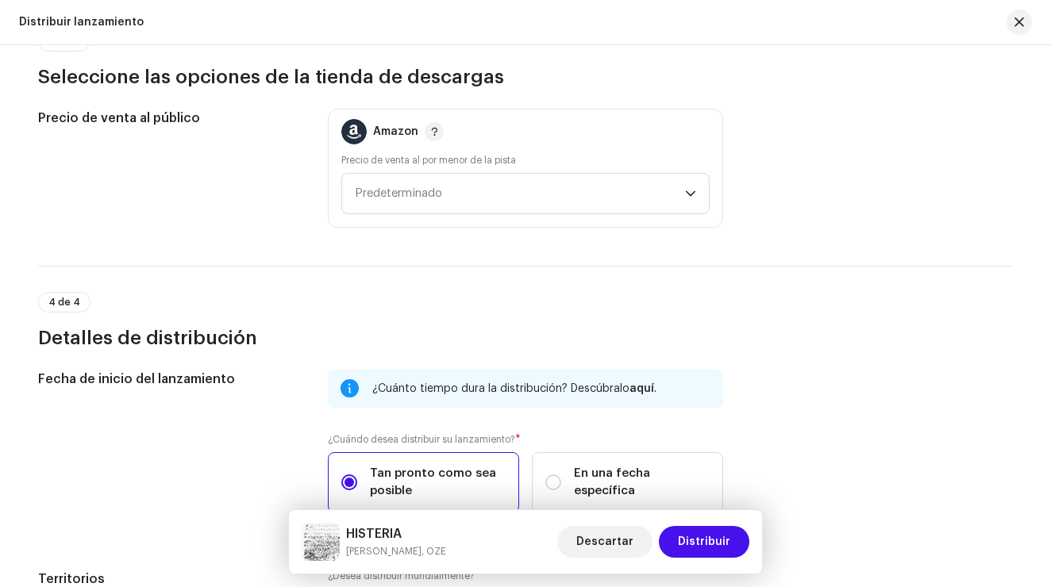
scroll to position [2281, 0]
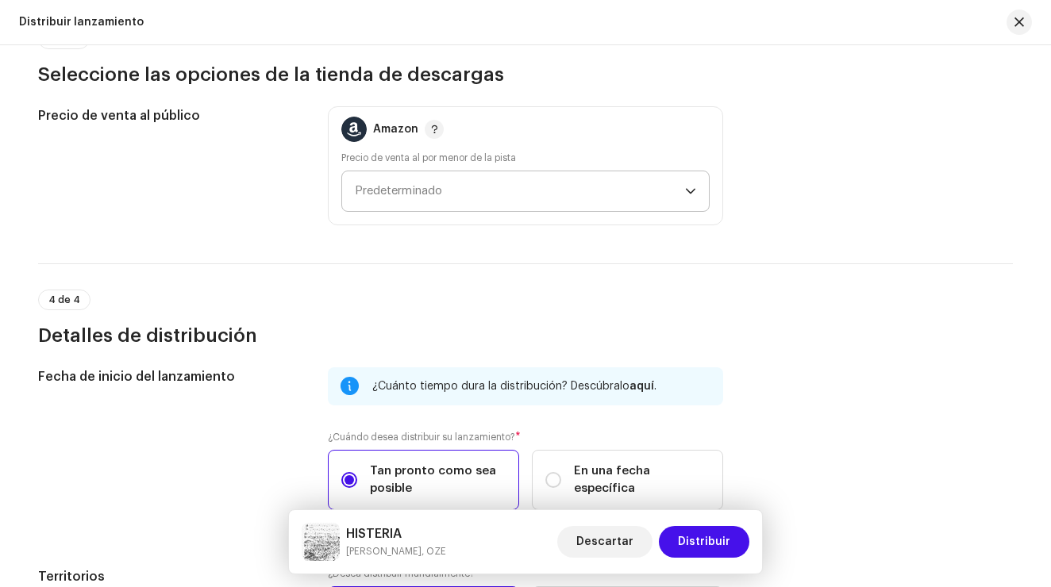
click at [685, 184] on div "dropdown trigger" at bounding box center [690, 191] width 11 height 40
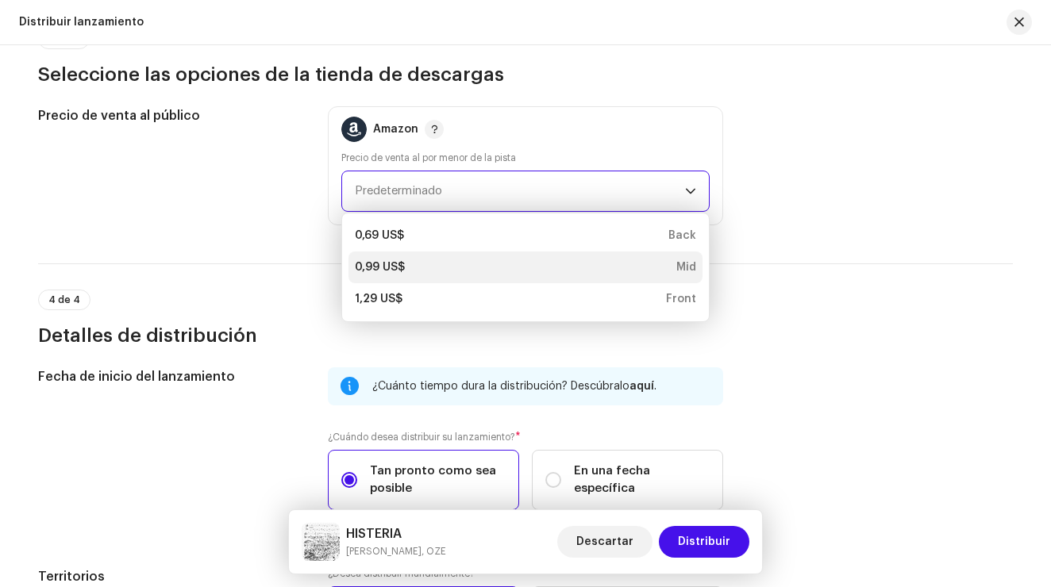
click at [649, 267] on div "0,99 US$ Mid" at bounding box center [525, 268] width 341 height 16
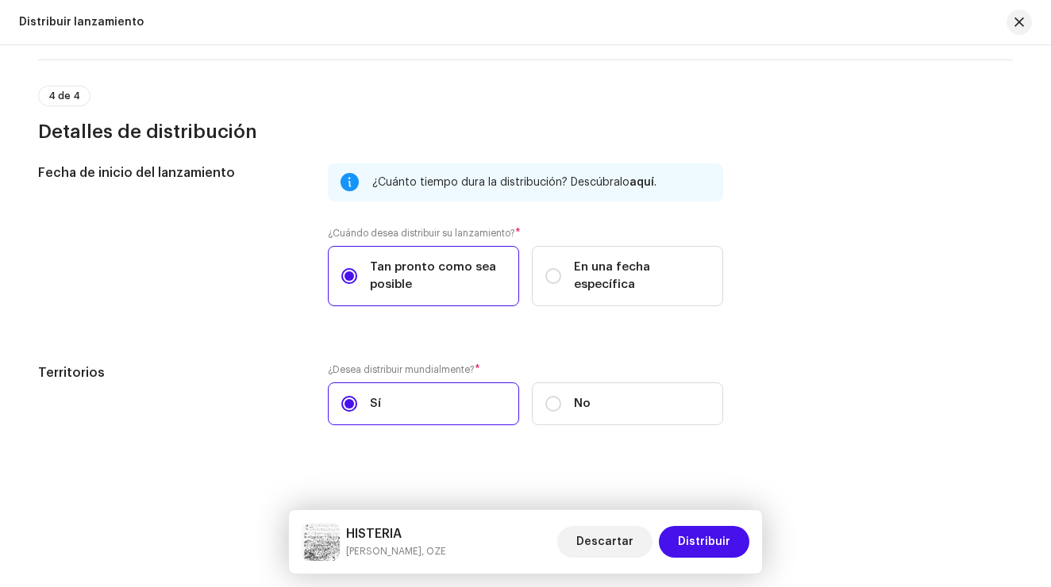
scroll to position [2489, 0]
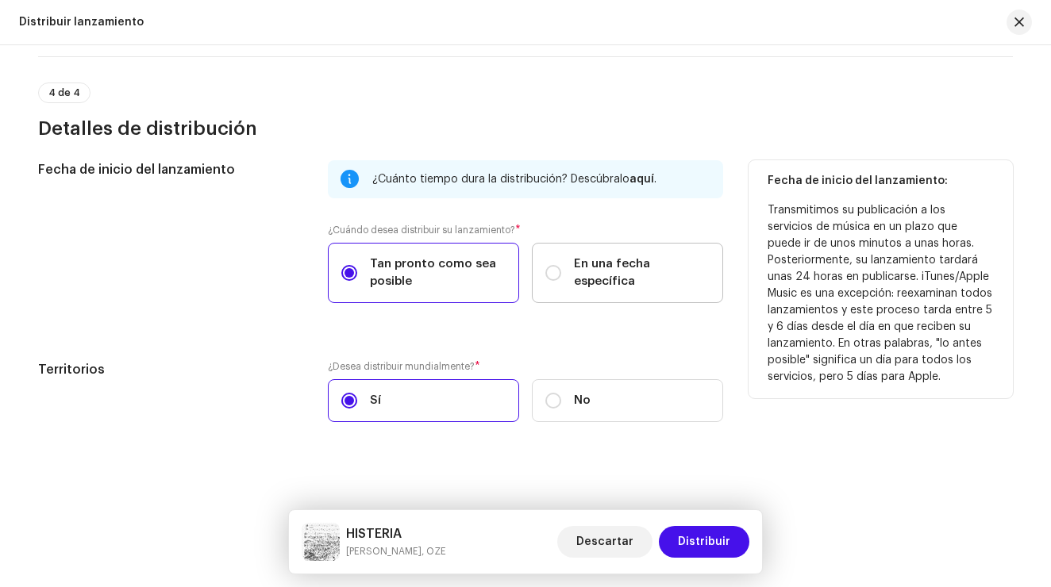
click at [608, 263] on label "En una fecha específica" at bounding box center [627, 273] width 191 height 60
click at [561, 265] on input "En una fecha específica" at bounding box center [553, 273] width 16 height 16
radio input "true"
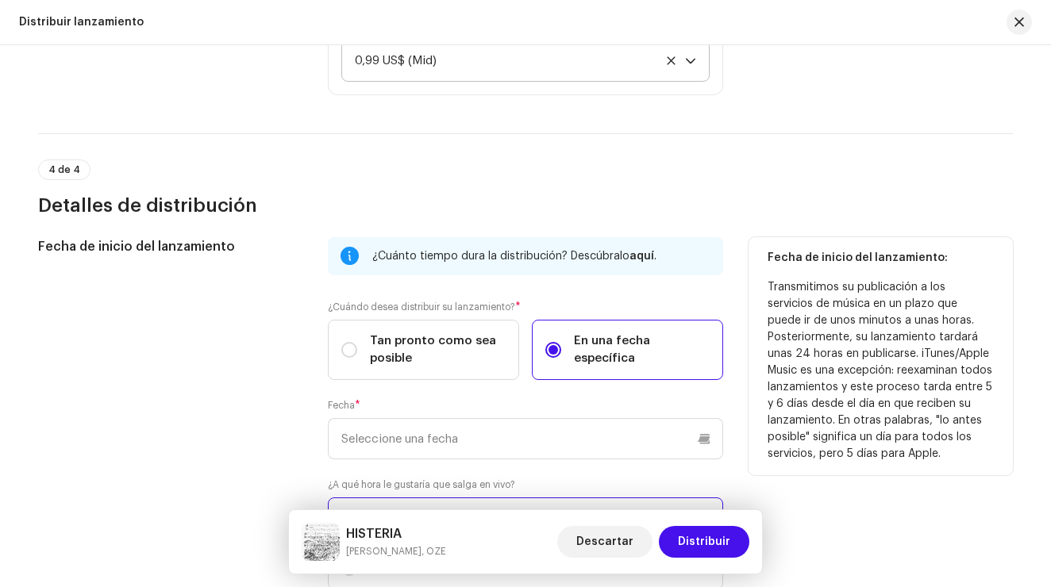
scroll to position [2423, 0]
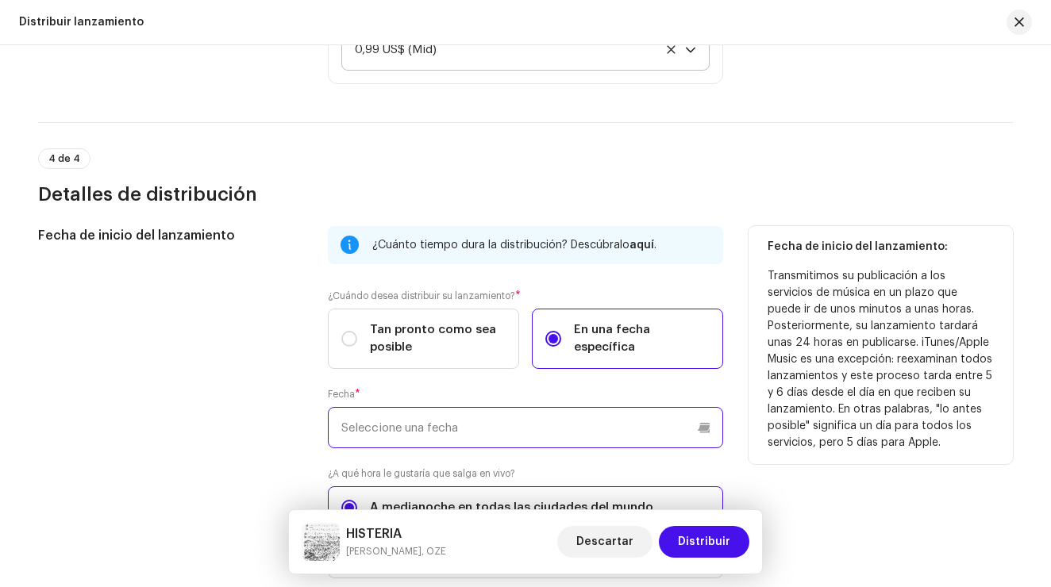
click at [499, 419] on input "text" at bounding box center [525, 427] width 395 height 41
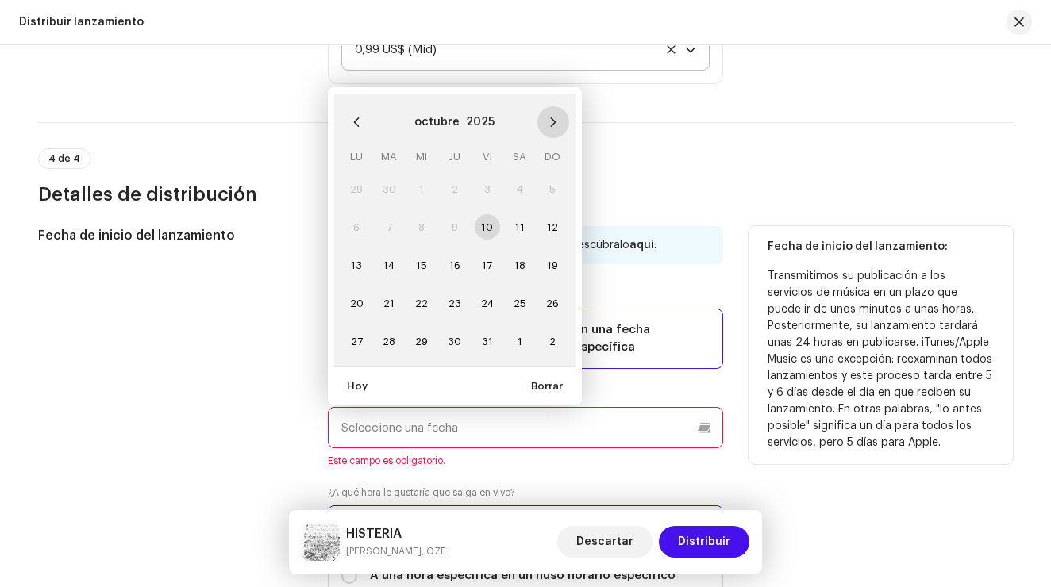
click at [550, 124] on icon "Next Month" at bounding box center [553, 122] width 11 height 11
click at [486, 223] on span "7" at bounding box center [487, 226] width 25 height 25
type input "[DATE]"
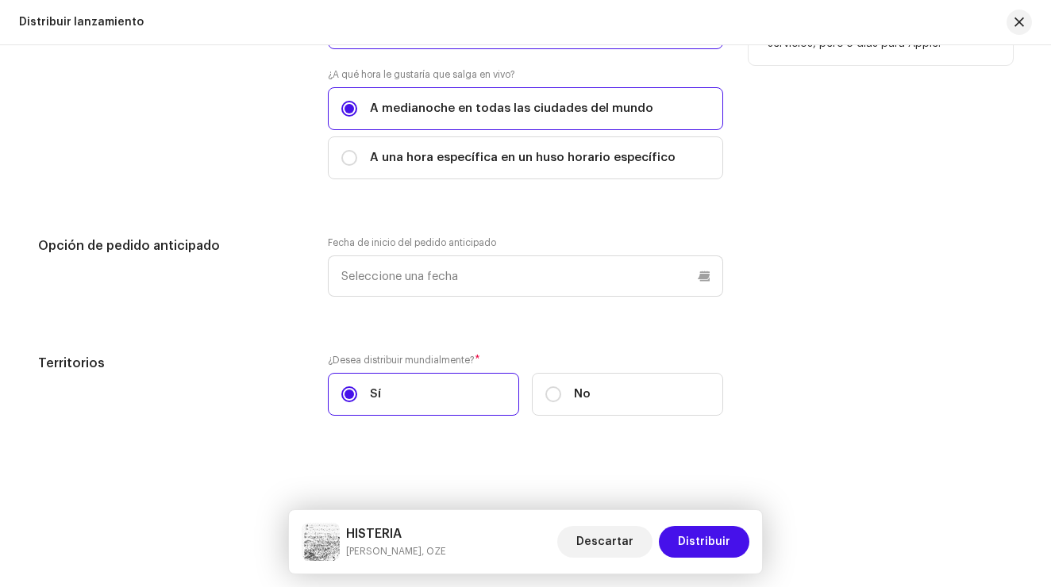
scroll to position [2658, 0]
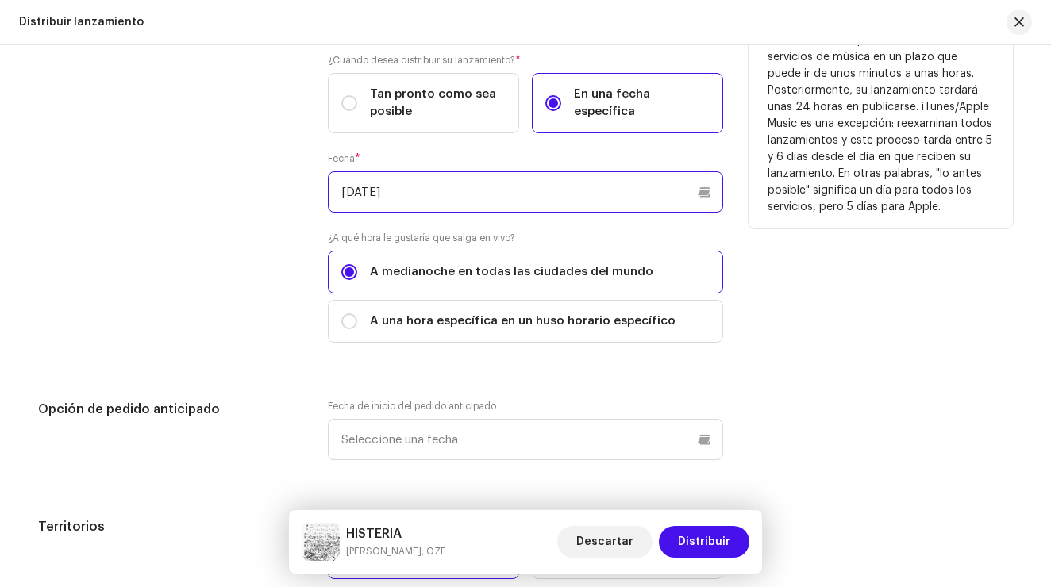
click at [572, 193] on input "[DATE]" at bounding box center [525, 191] width 395 height 41
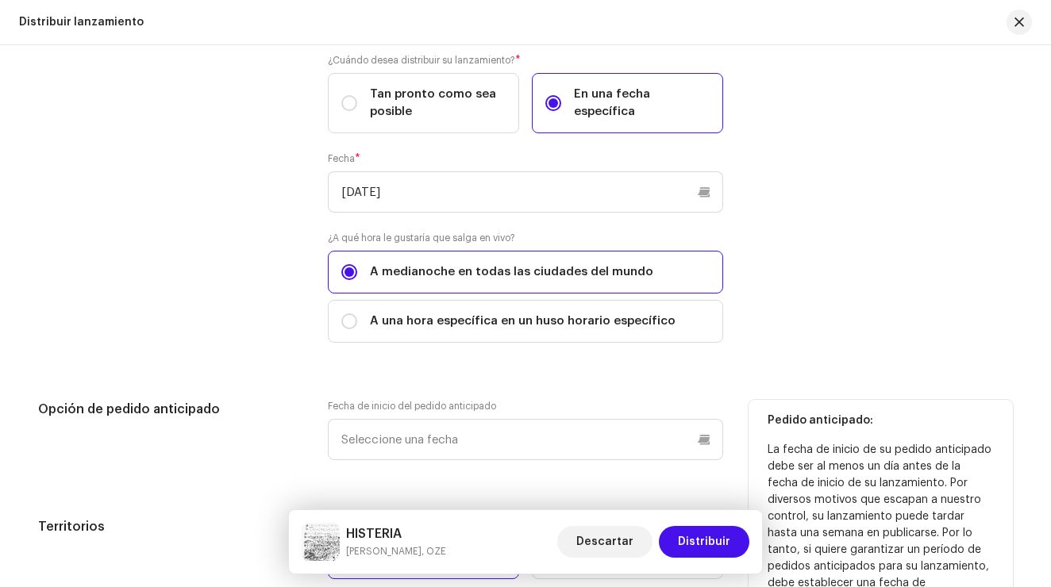
click at [797, 431] on div "Pedido anticipado: La fecha de inicio de su pedido anticipado debe ser al menos…" at bounding box center [881, 536] width 226 height 246
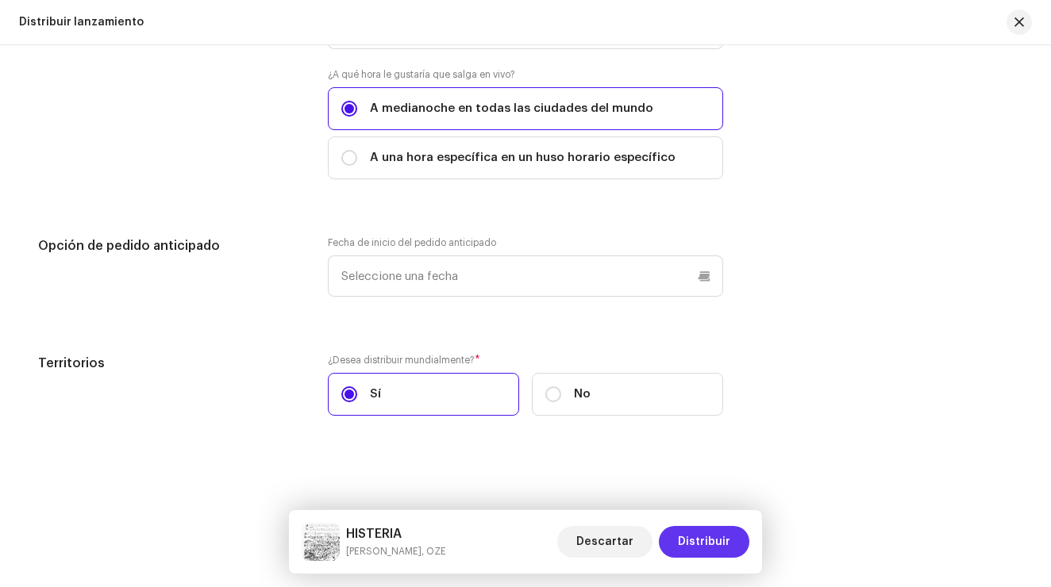
scroll to position [2822, 0]
click at [721, 547] on span "Distribuir" at bounding box center [704, 542] width 52 height 32
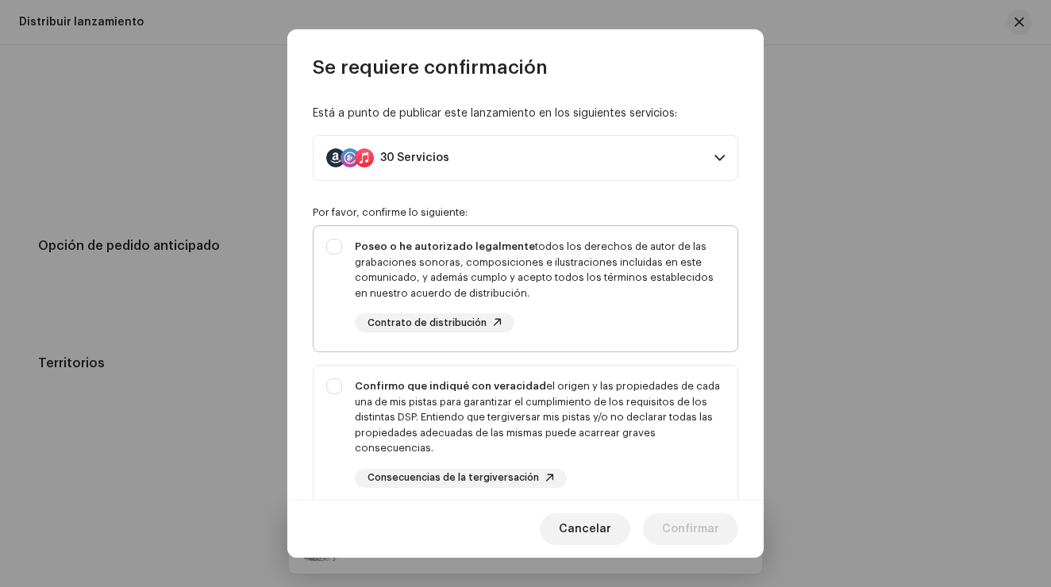
click at [329, 248] on div "Poseo o he autorizado legalmente todos los derechos de autor de las grabaciones…" at bounding box center [526, 285] width 424 height 119
checkbox input "true"
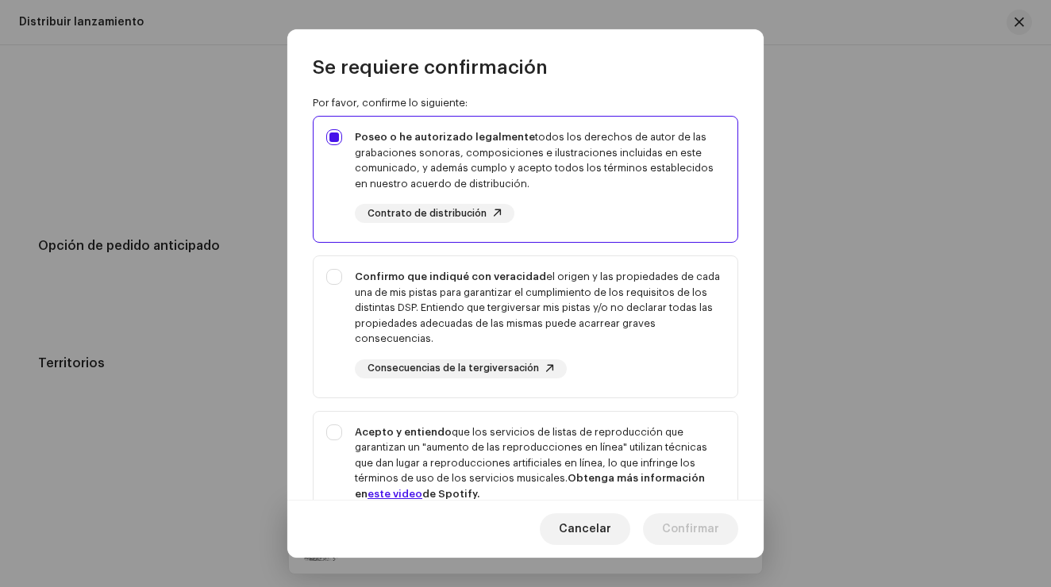
scroll to position [119, 0]
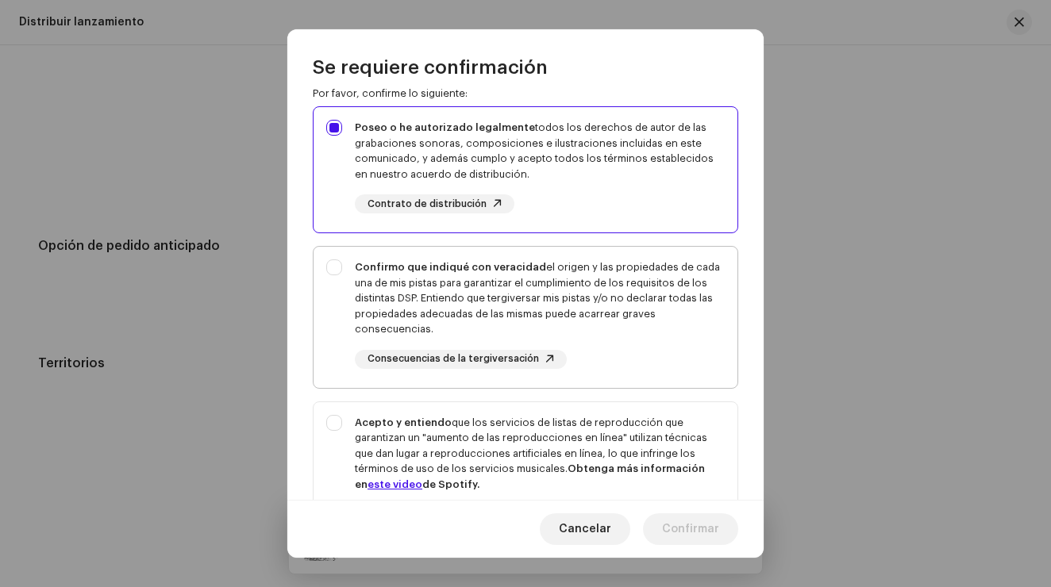
click at [327, 267] on div "Confirmo que indiqué con veracidad el origen y las propiedades de cada una de m…" at bounding box center [526, 314] width 424 height 135
checkbox input "true"
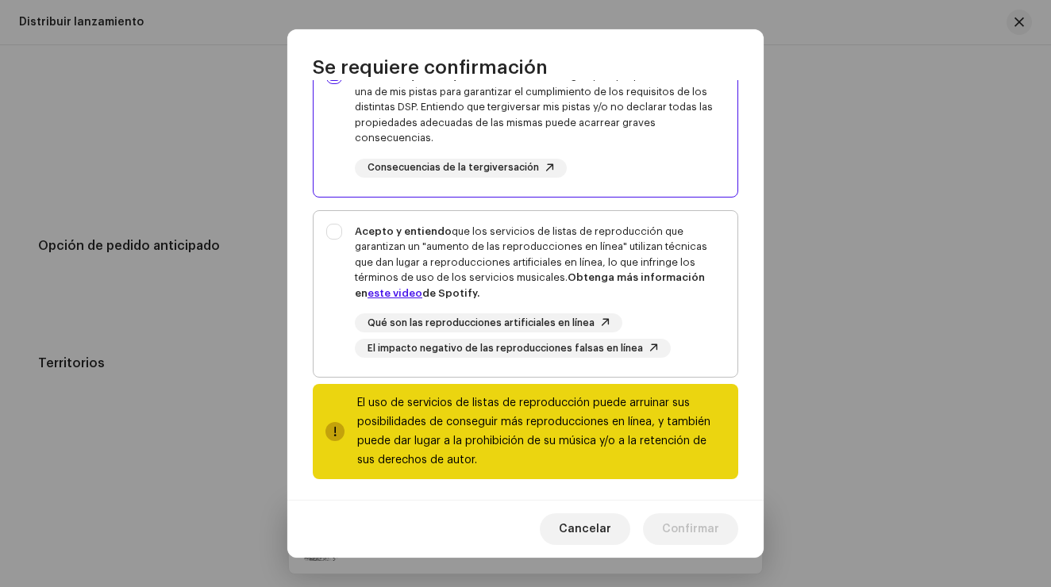
scroll to position [310, 0]
click at [337, 230] on div "Acepto y entiendo que los servicios de listas de reproducción que garantizan un…" at bounding box center [526, 292] width 424 height 160
checkbox input "true"
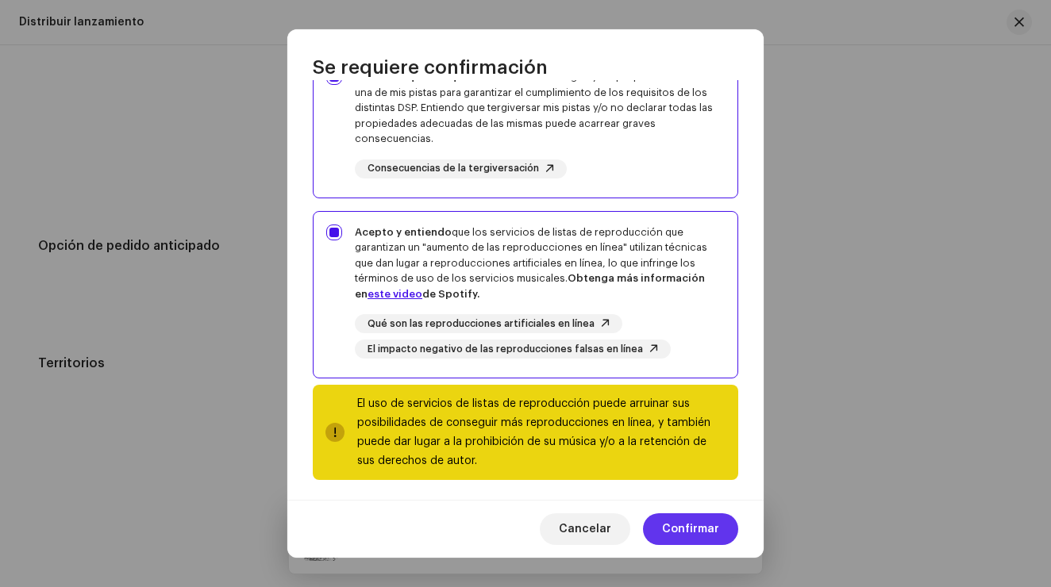
click at [699, 537] on span "Confirmar" at bounding box center [690, 530] width 57 height 32
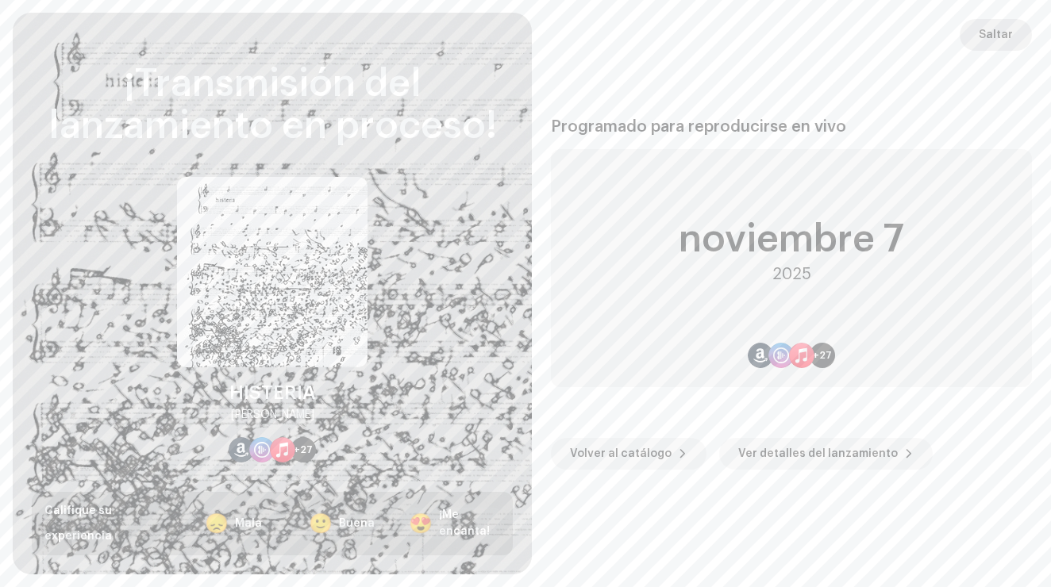
click at [1010, 35] on span "Saltar" at bounding box center [996, 35] width 34 height 32
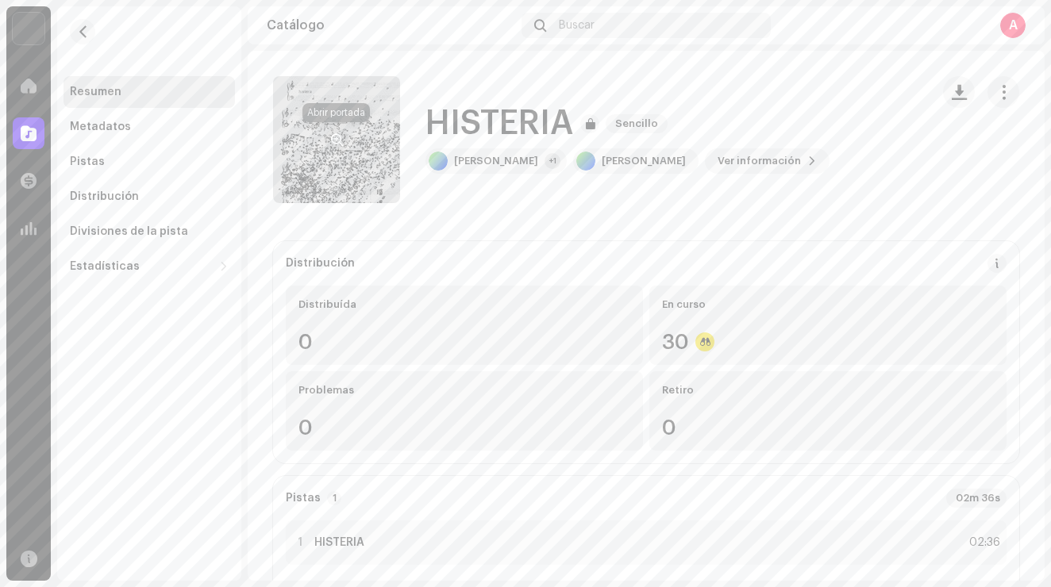
click at [341, 142] on span "button" at bounding box center [337, 139] width 12 height 13
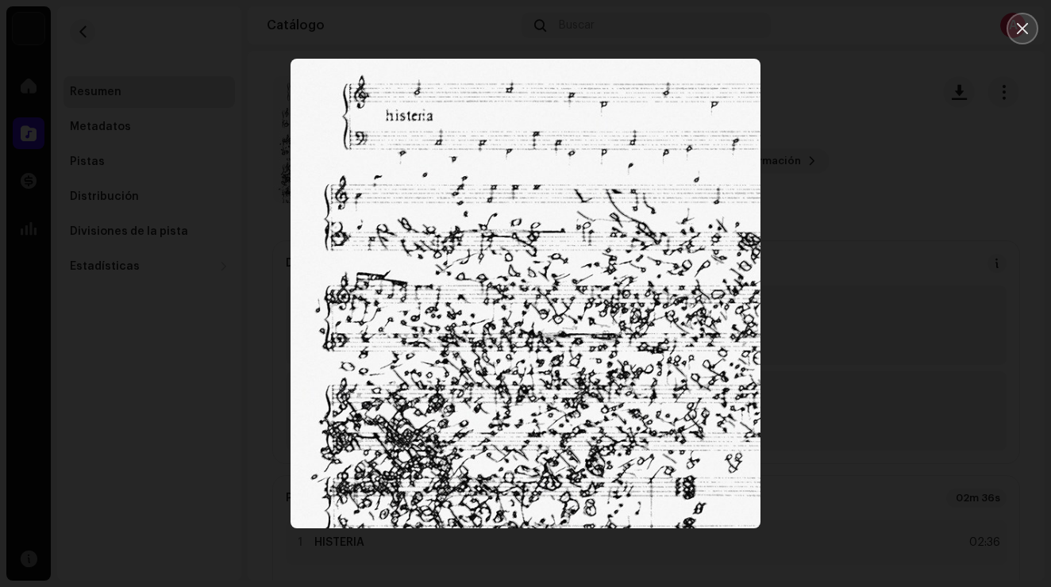
click at [1030, 18] on button "Close" at bounding box center [1023, 29] width 32 height 32
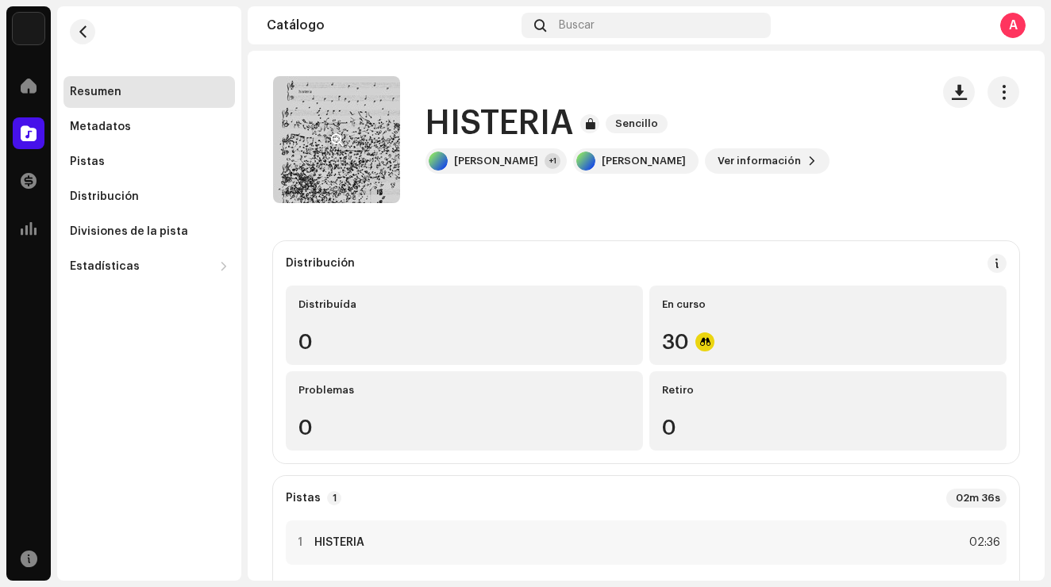
click at [366, 148] on re-a-cover at bounding box center [336, 139] width 127 height 127
click at [333, 138] on span "button" at bounding box center [337, 139] width 12 height 13
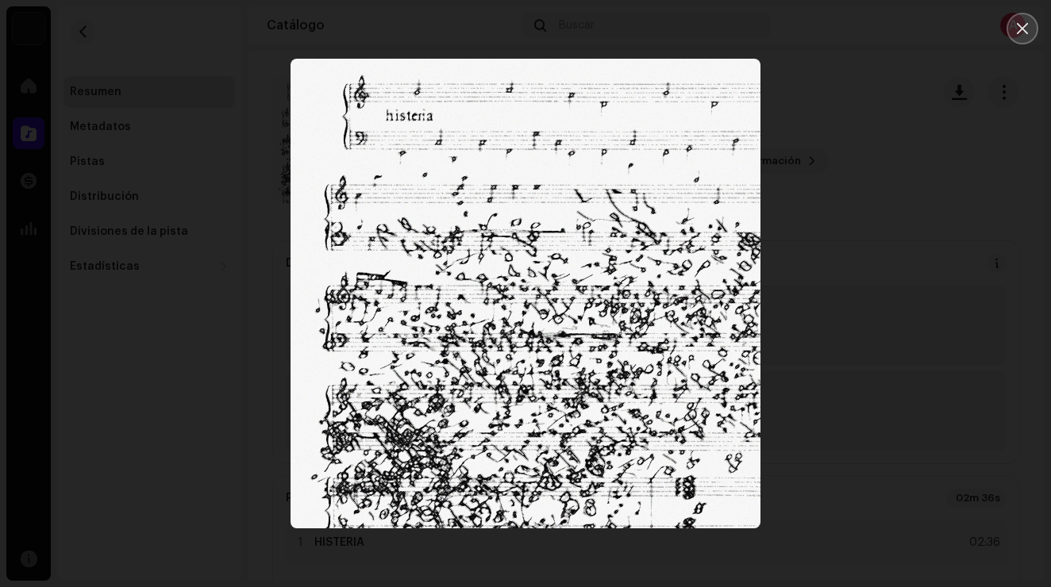
click at [1018, 28] on icon "Close" at bounding box center [1022, 28] width 14 height 14
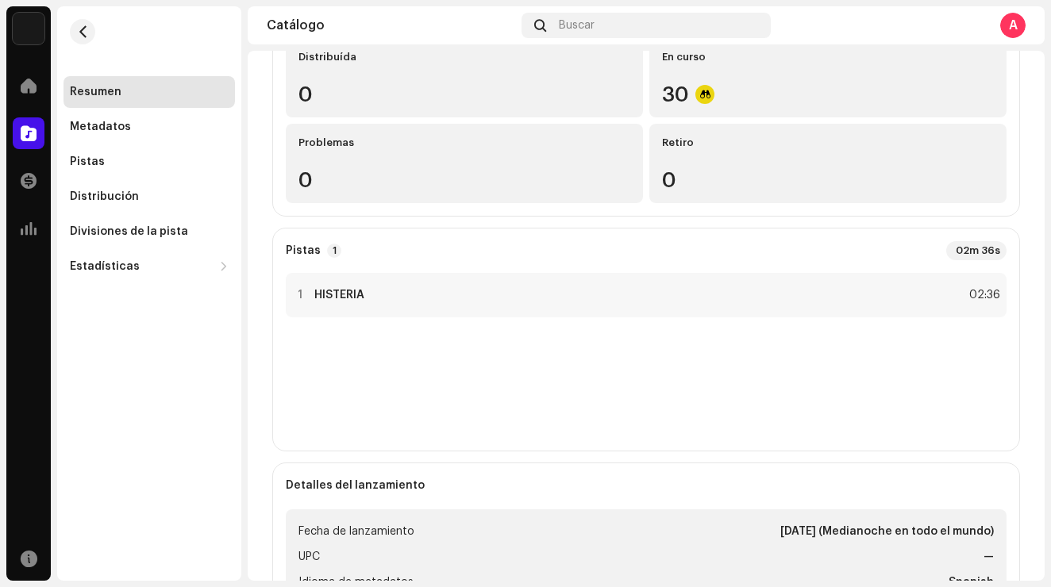
scroll to position [253, 0]
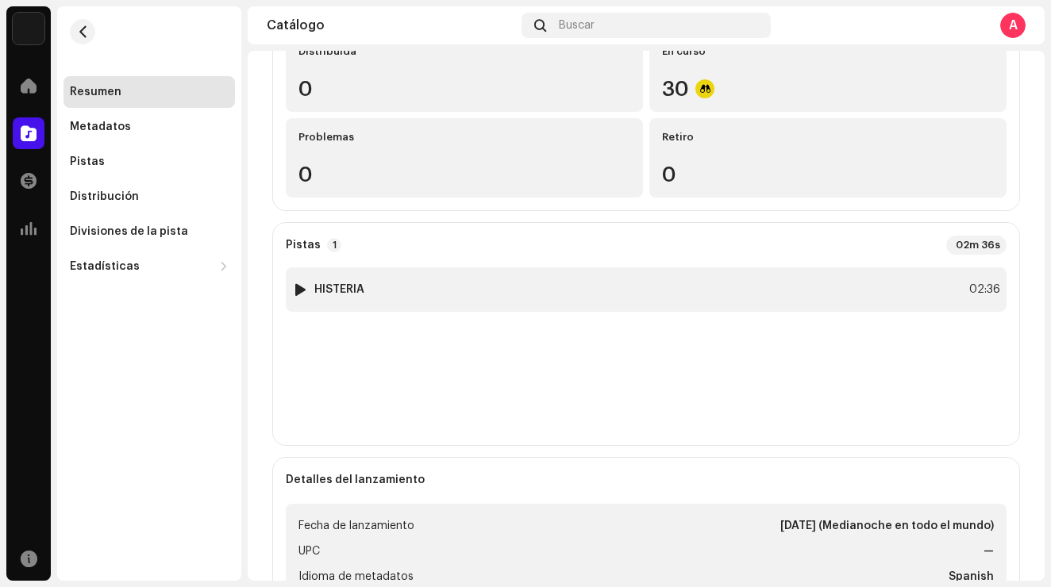
click at [301, 289] on div at bounding box center [300, 289] width 12 height 13
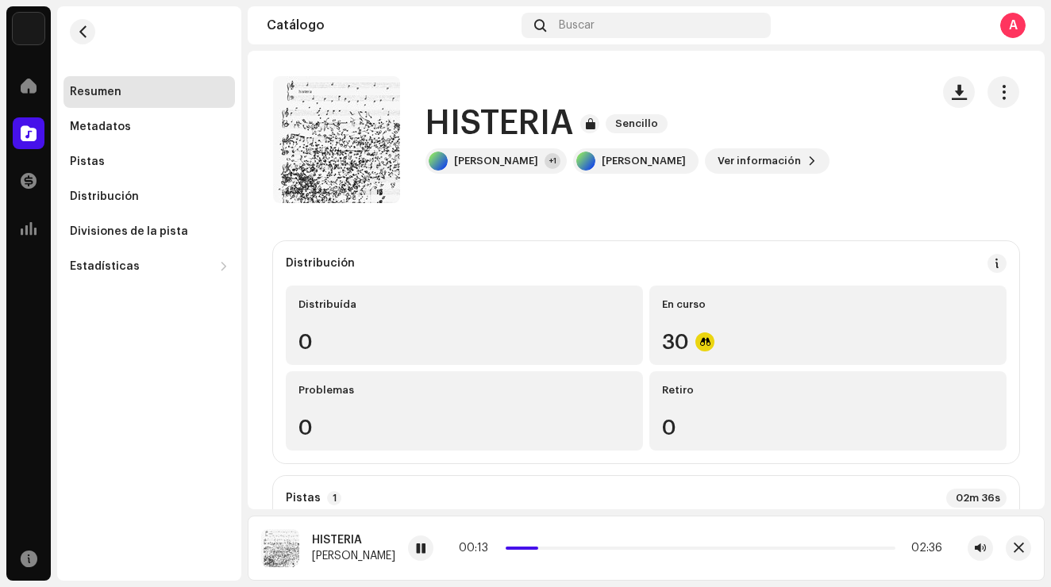
scroll to position [0, 0]
click at [29, 86] on span at bounding box center [29, 85] width 16 height 13
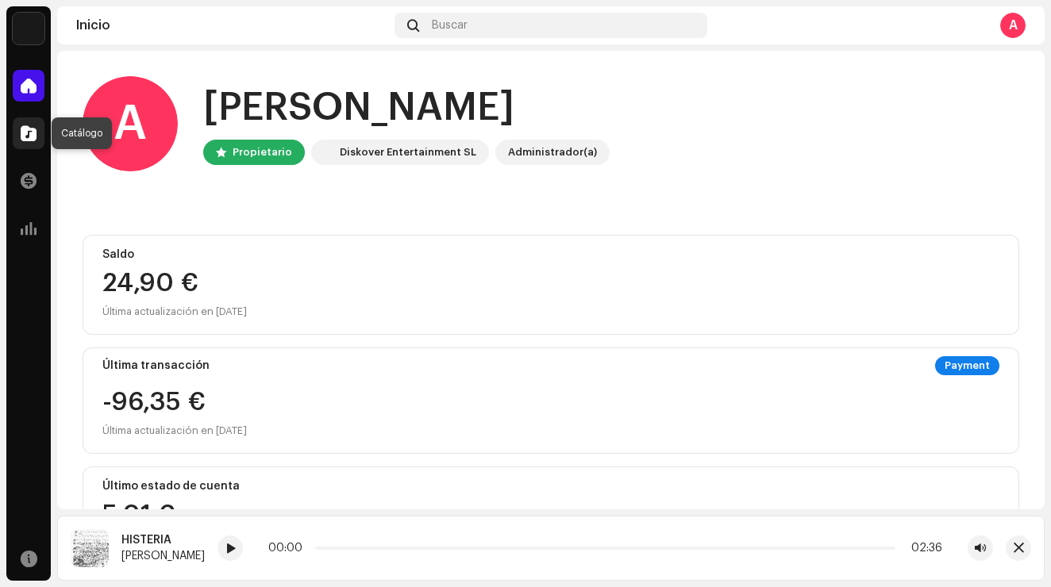
click at [26, 131] on span at bounding box center [29, 133] width 16 height 13
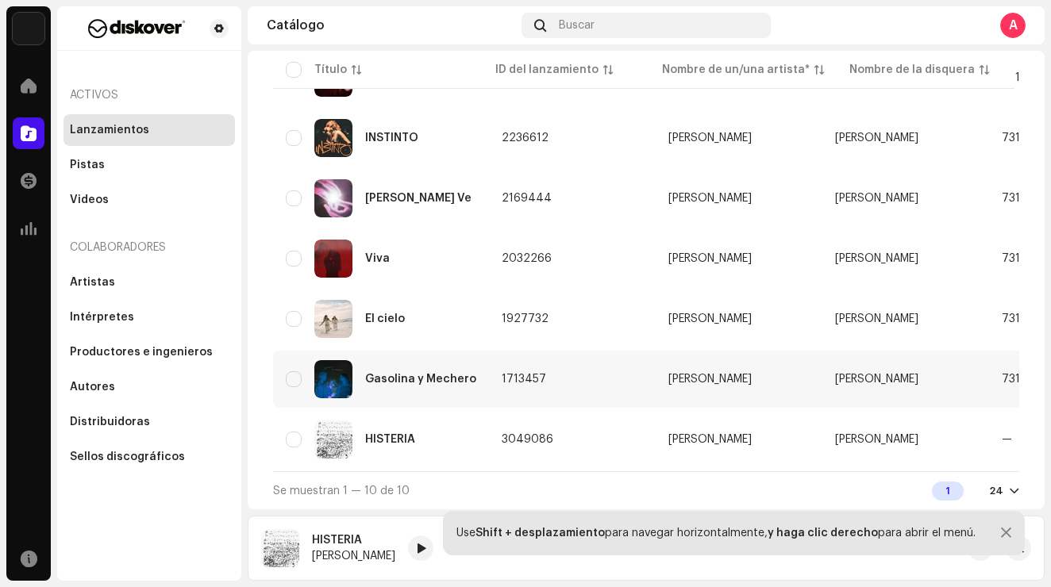
scroll to position [390, 0]
click at [434, 431] on div "HISTERIA" at bounding box center [381, 440] width 191 height 38
